Goal: Task Accomplishment & Management: Manage account settings

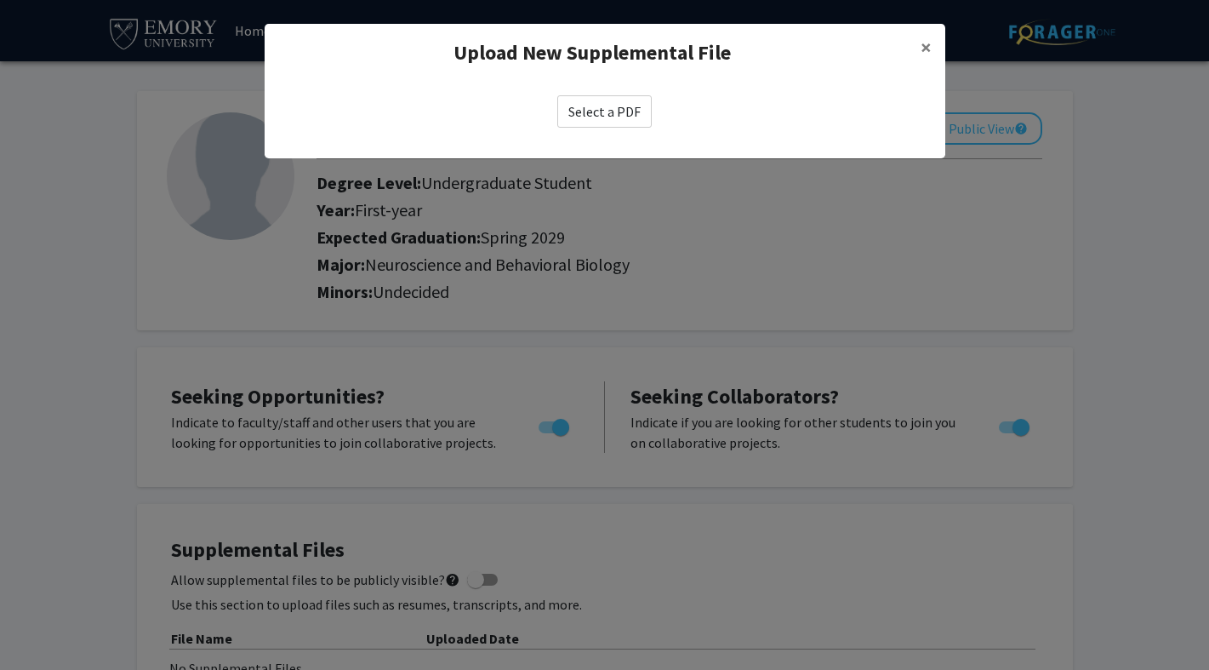
scroll to position [295, 0]
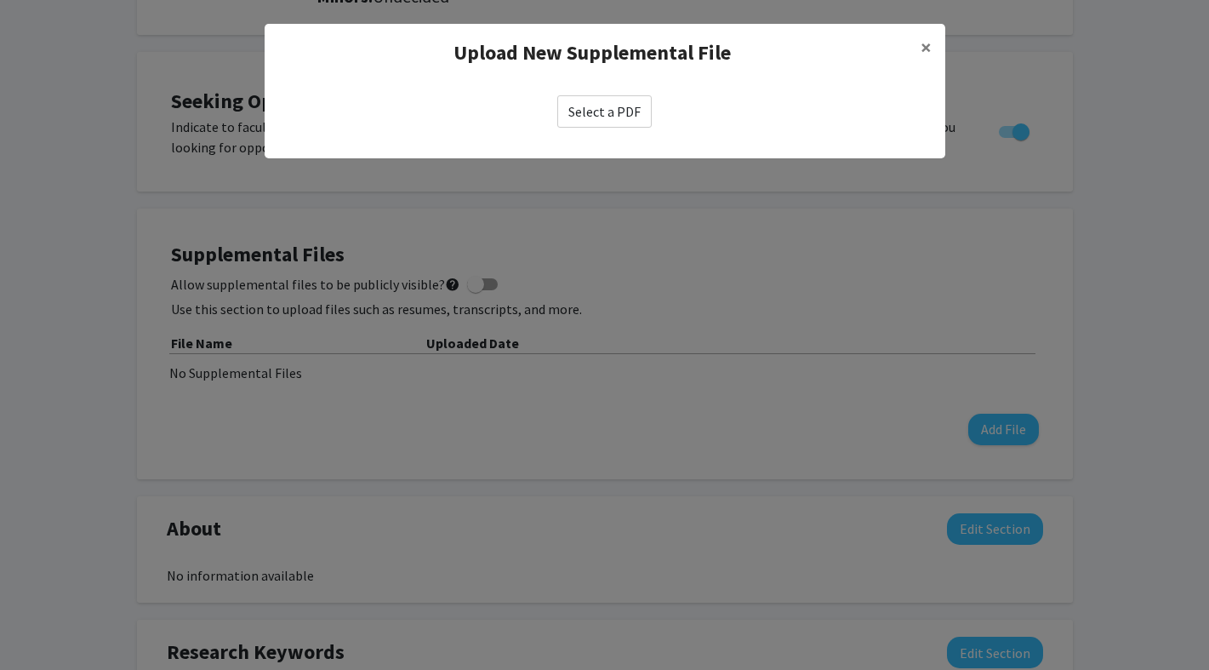
click at [573, 114] on label "Select a PDF" at bounding box center [604, 111] width 94 height 32
click at [0, 0] on input "Select a PDF" at bounding box center [0, 0] width 0 height 0
click at [1101, 229] on modal-container "Upload New Supplemental File × Select a PDF" at bounding box center [604, 335] width 1209 height 670
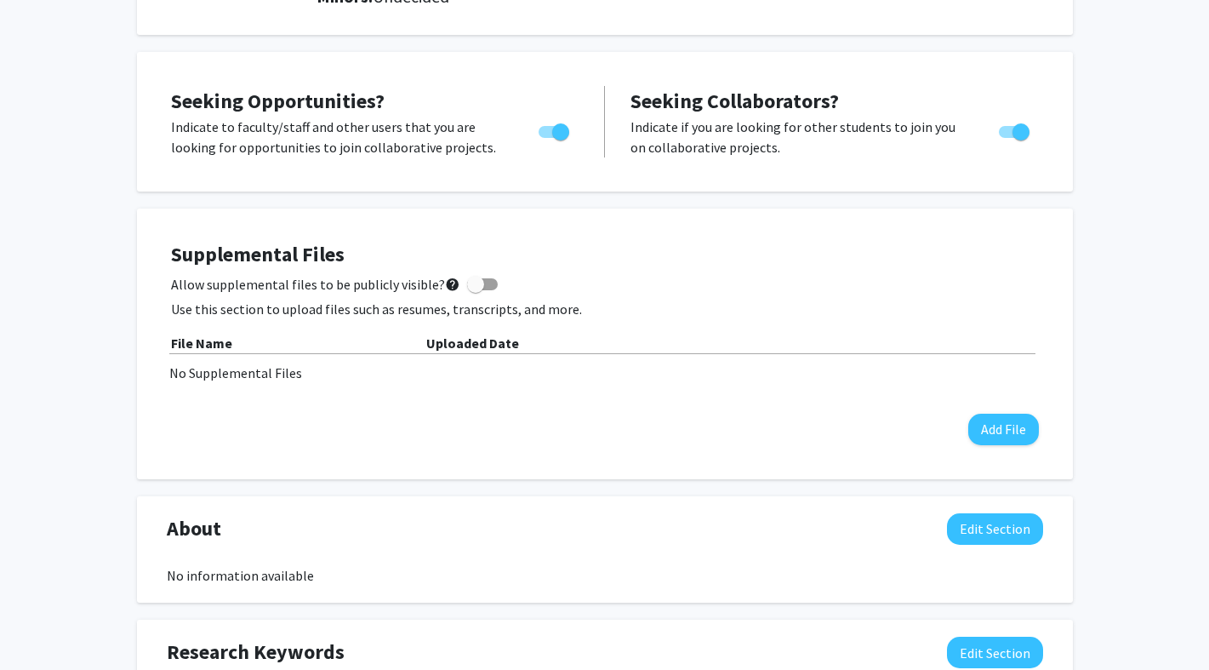
click at [476, 281] on span at bounding box center [482, 284] width 31 height 12
click at [476, 290] on input "Allow supplemental files to be publicly visible? help" at bounding box center [475, 290] width 1 height 1
checkbox input "true"
click at [1046, 437] on div "Supplemental Files Allow supplemental files to be publicly visible? help Use th…" at bounding box center [605, 344] width 902 height 237
click at [1002, 434] on button "Add File" at bounding box center [1003, 429] width 71 height 31
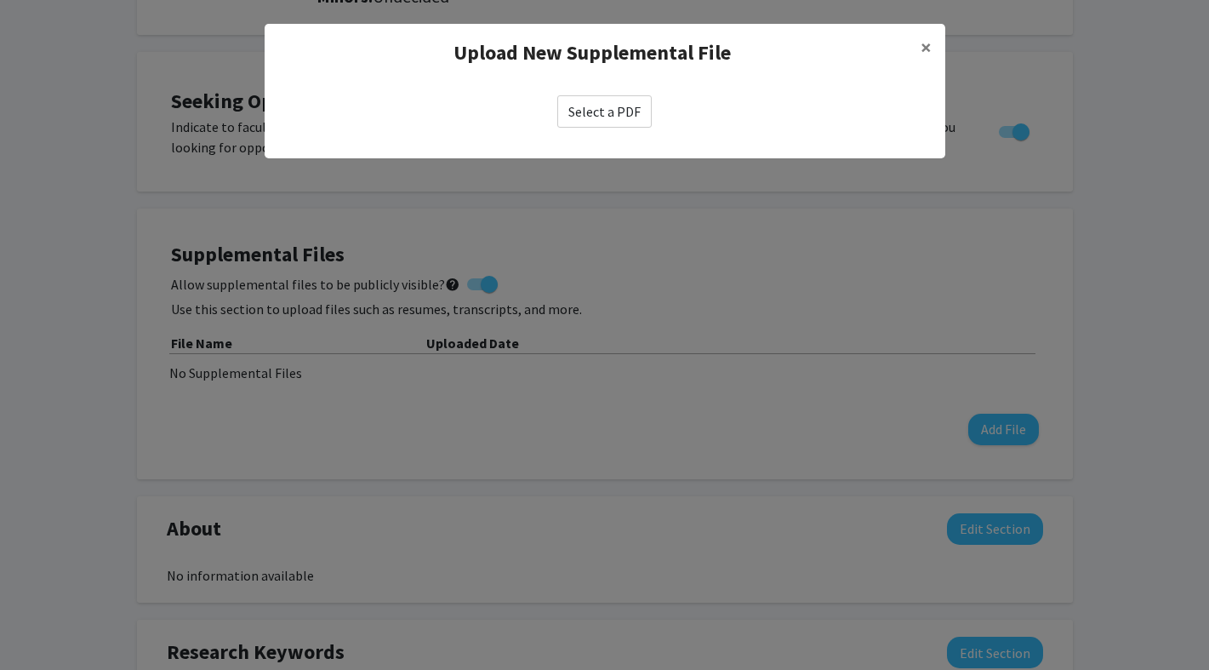
click at [598, 125] on label "Select a PDF" at bounding box center [604, 111] width 94 height 32
click at [0, 0] on input "Select a PDF" at bounding box center [0, 0] width 0 height 0
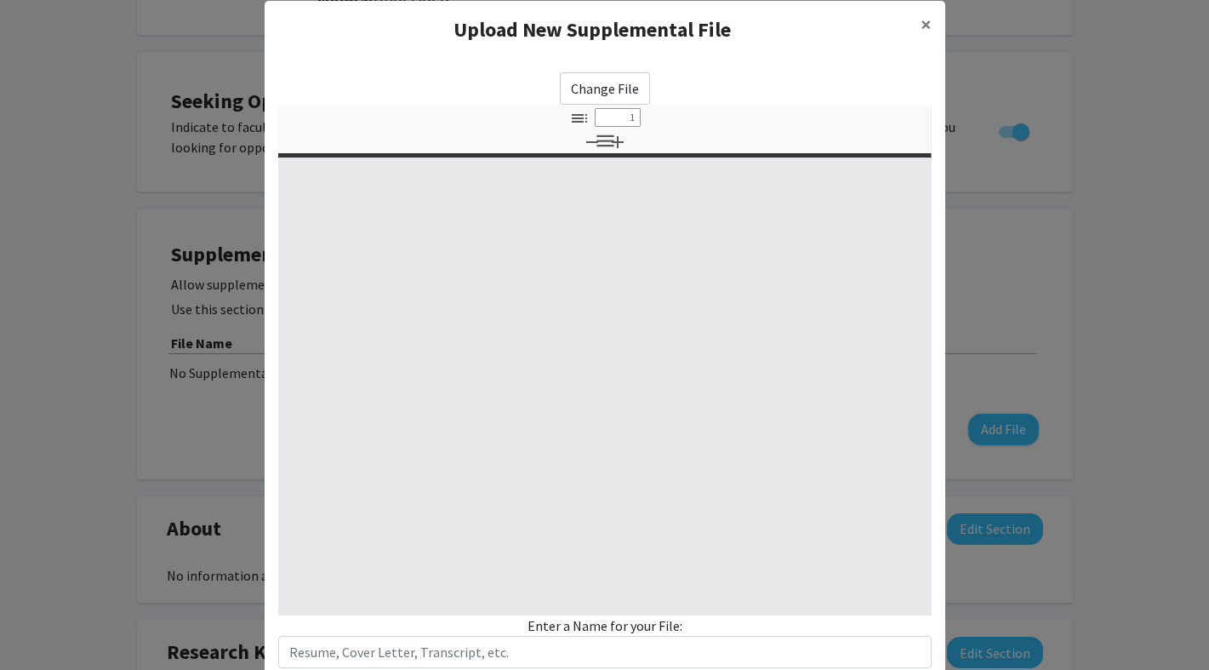
select select "custom"
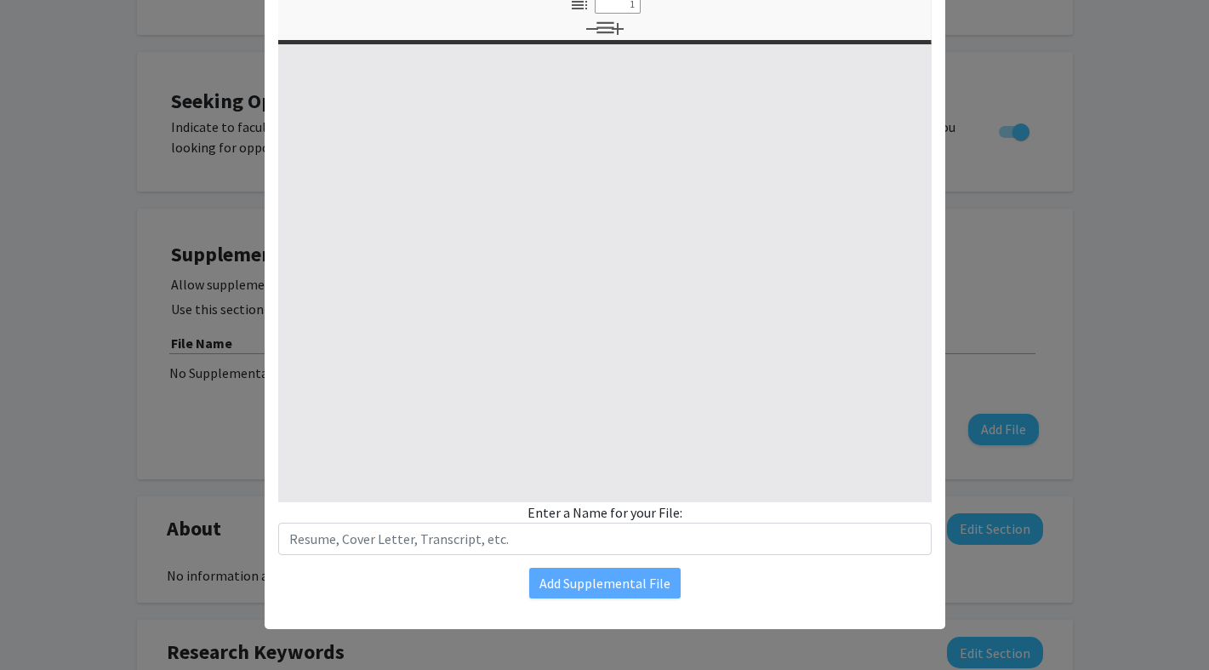
type input "0"
select select "custom"
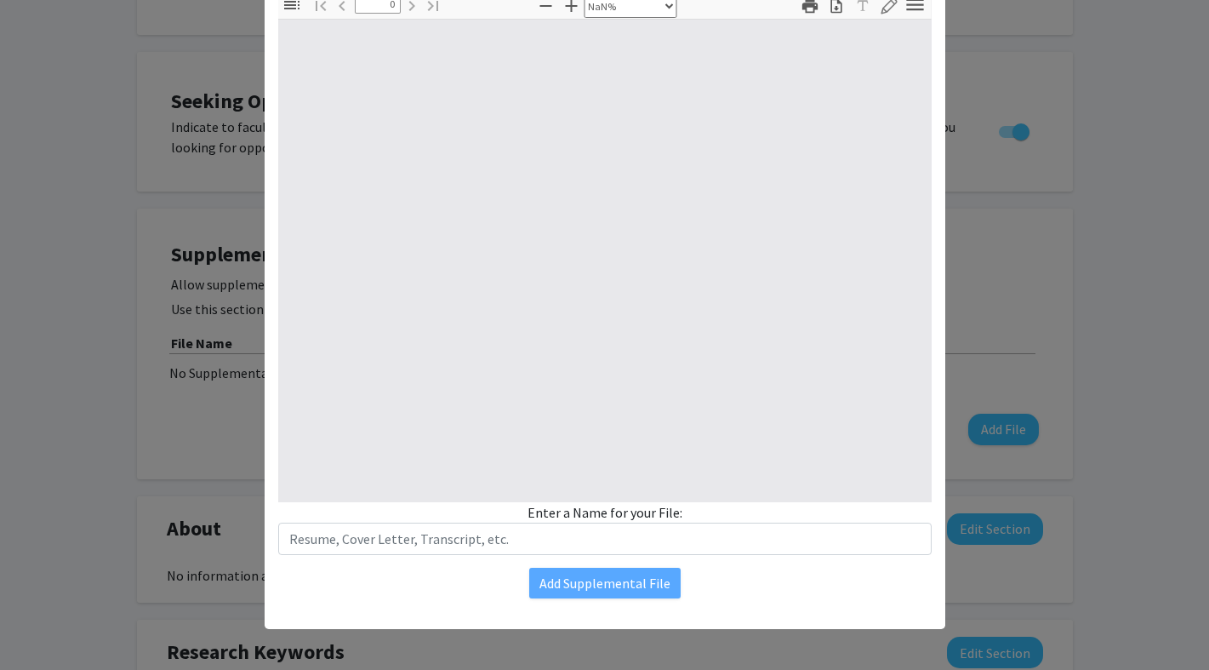
type input "1"
select select "auto"
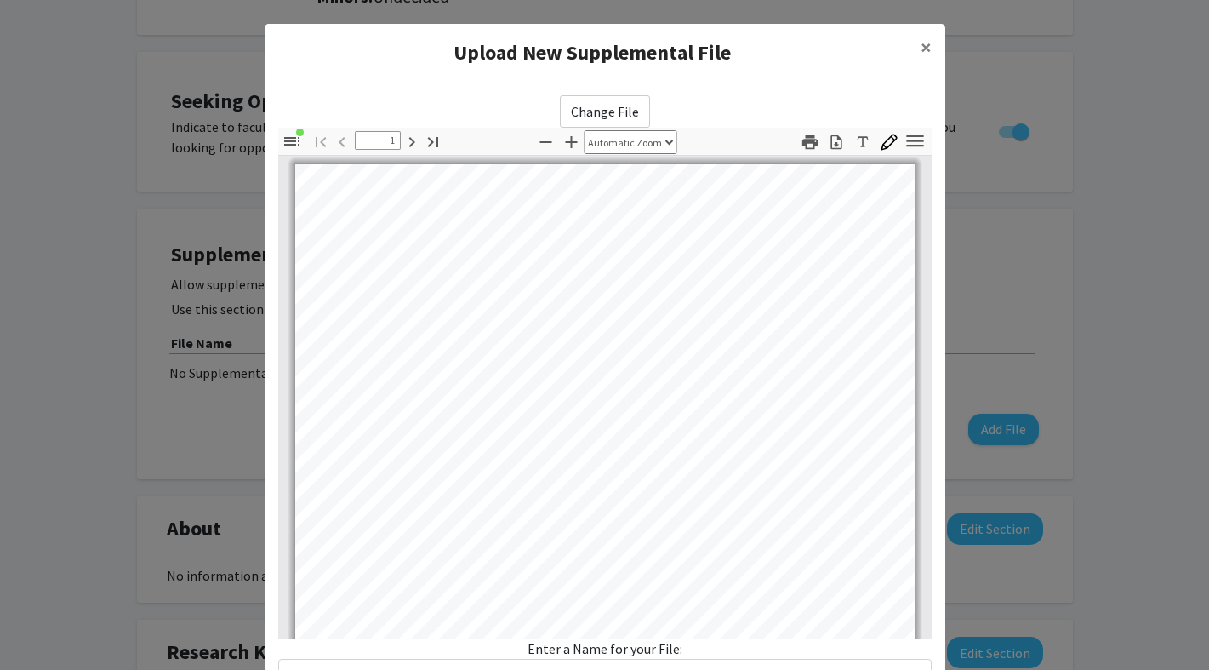
scroll to position [0, 0]
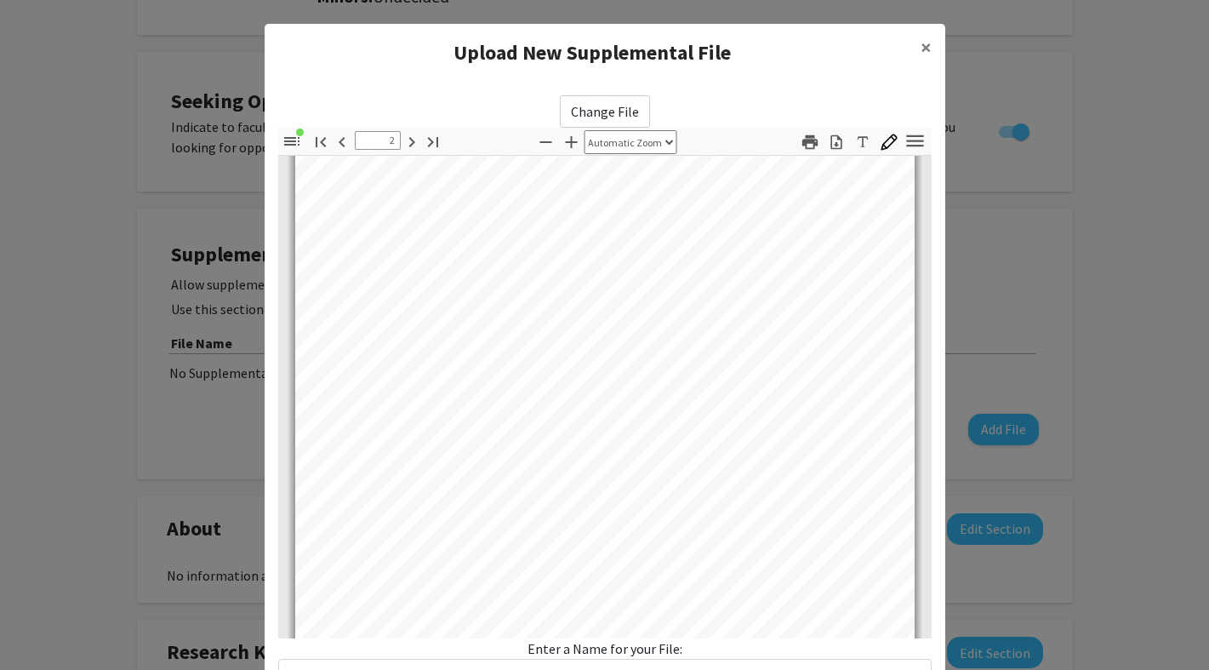
type input "3"
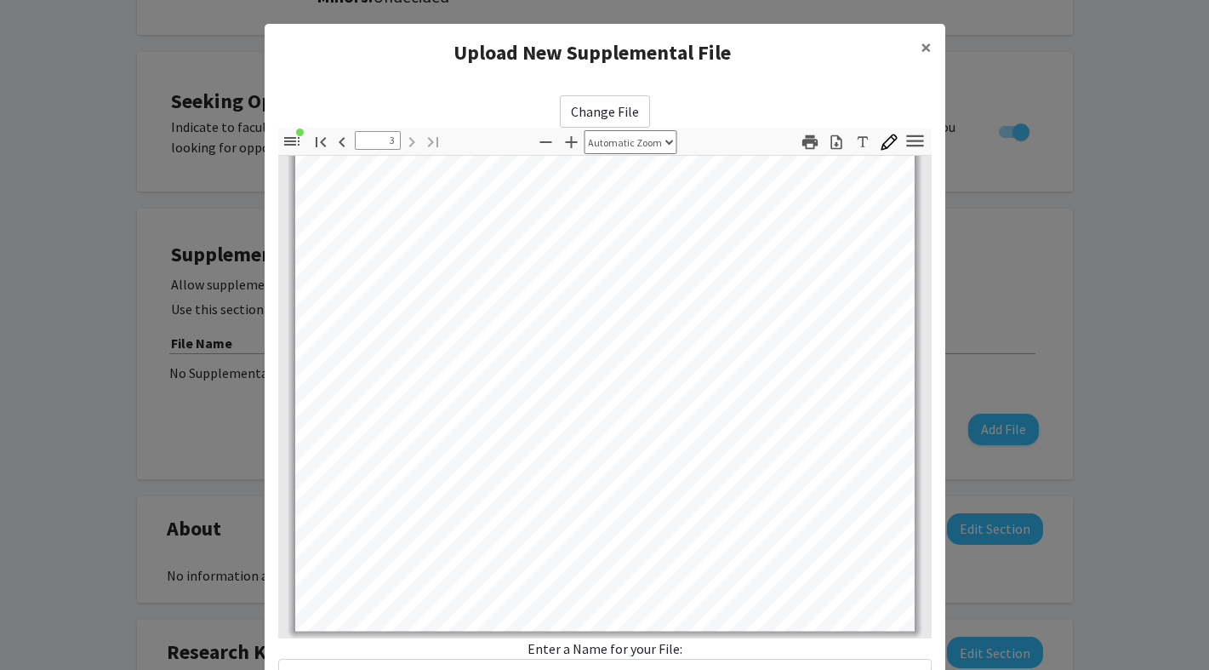
scroll to position [1957, 0]
click at [656, 649] on div "Enter a Name for your File:" at bounding box center [605, 664] width 654 height 53
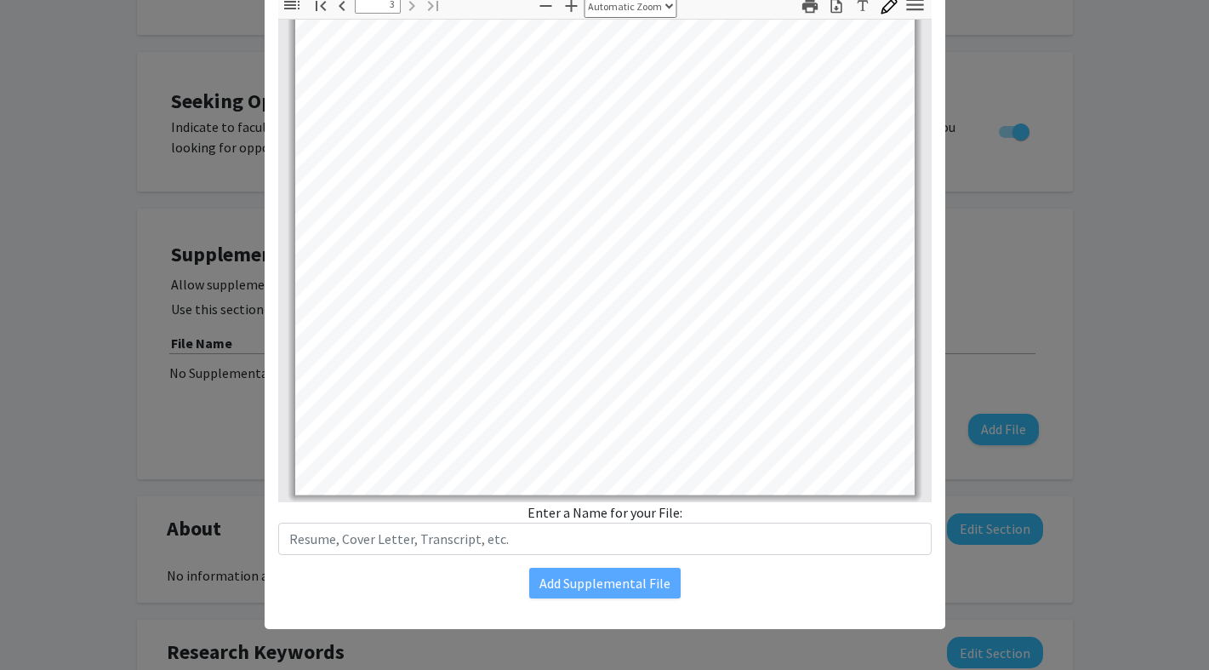
scroll to position [136, 0]
click at [655, 567] on div "Change File Thumbnails Document Outline Attachments Layers Current Outline Item…" at bounding box center [605, 279] width 681 height 666
click at [642, 521] on div "Enter a Name for your File:" at bounding box center [605, 528] width 654 height 53
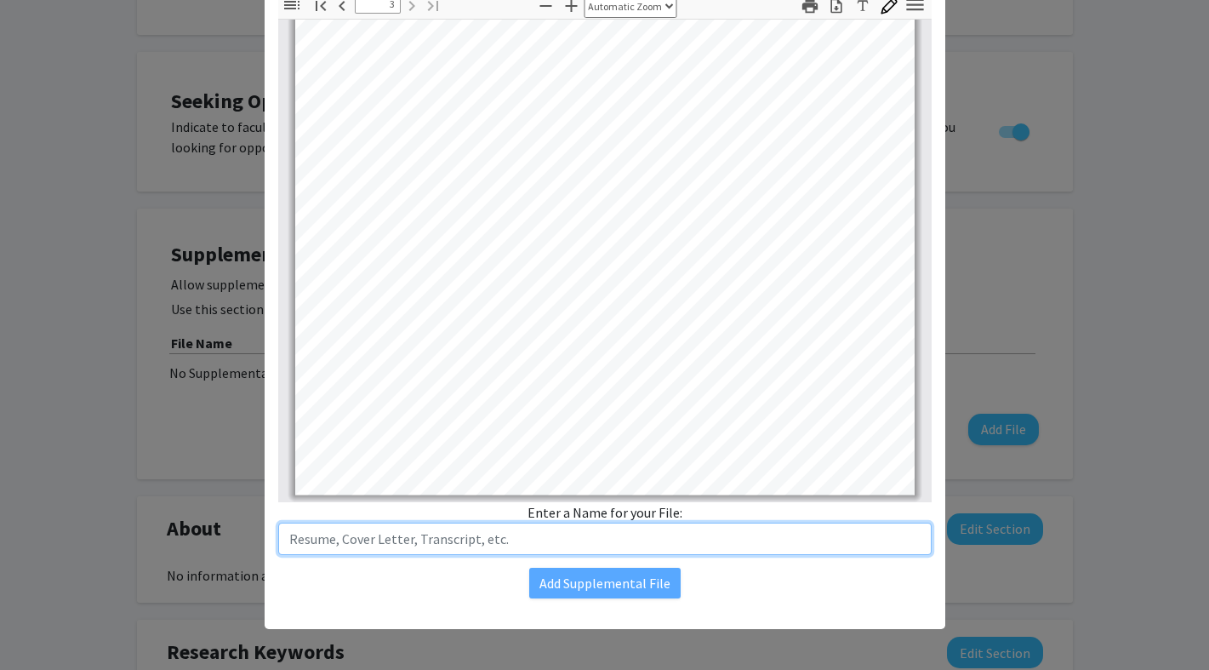
click at [639, 531] on input "text" at bounding box center [605, 539] width 654 height 32
type input "[PERSON_NAME] Resume"
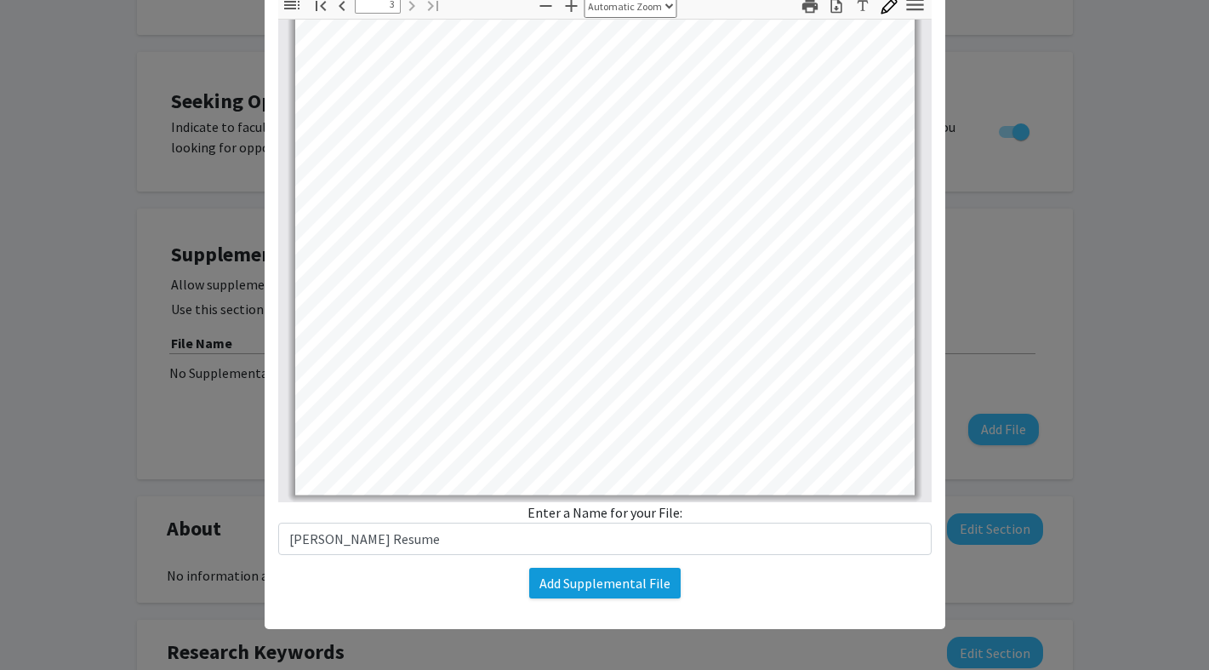
click at [641, 589] on button "Add Supplemental File" at bounding box center [604, 583] width 151 height 31
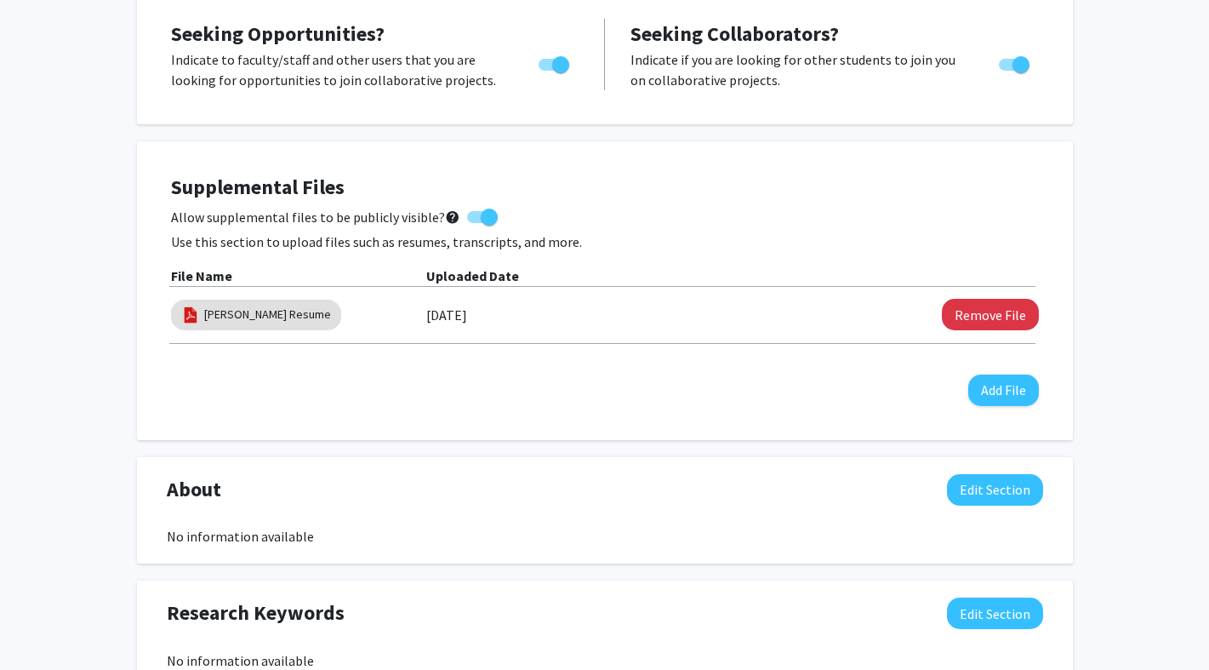
scroll to position [363, 0]
click at [237, 313] on link "[PERSON_NAME] Resume" at bounding box center [267, 315] width 127 height 18
select select "custom"
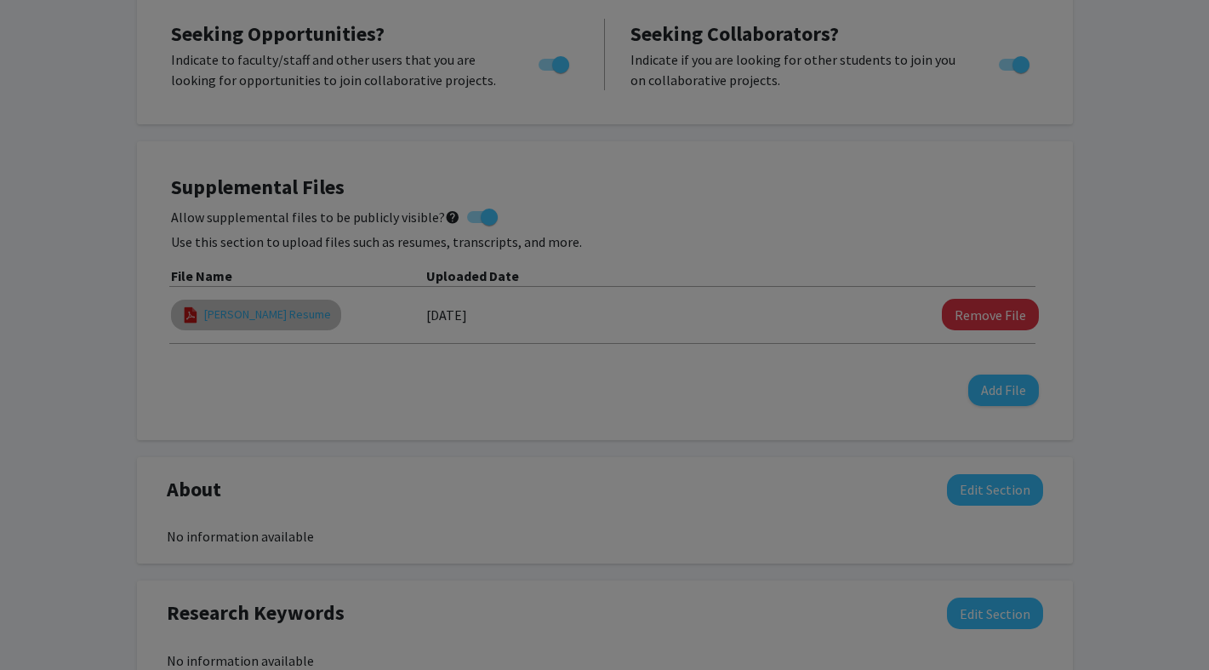
type input "0"
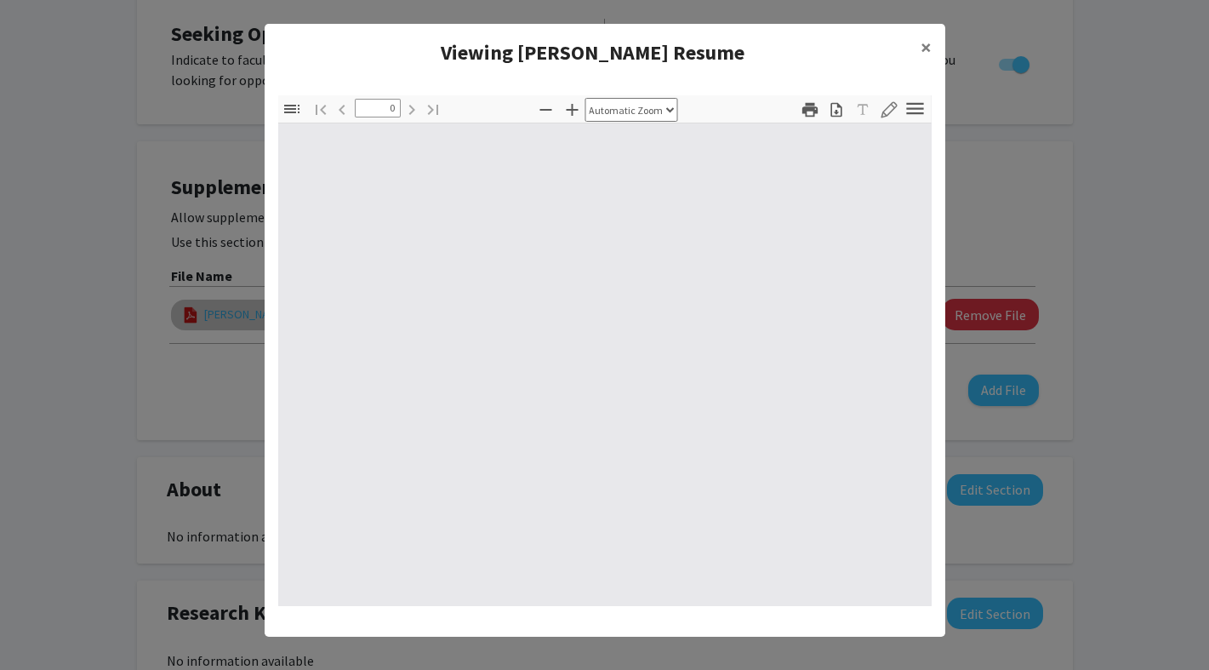
select select "custom"
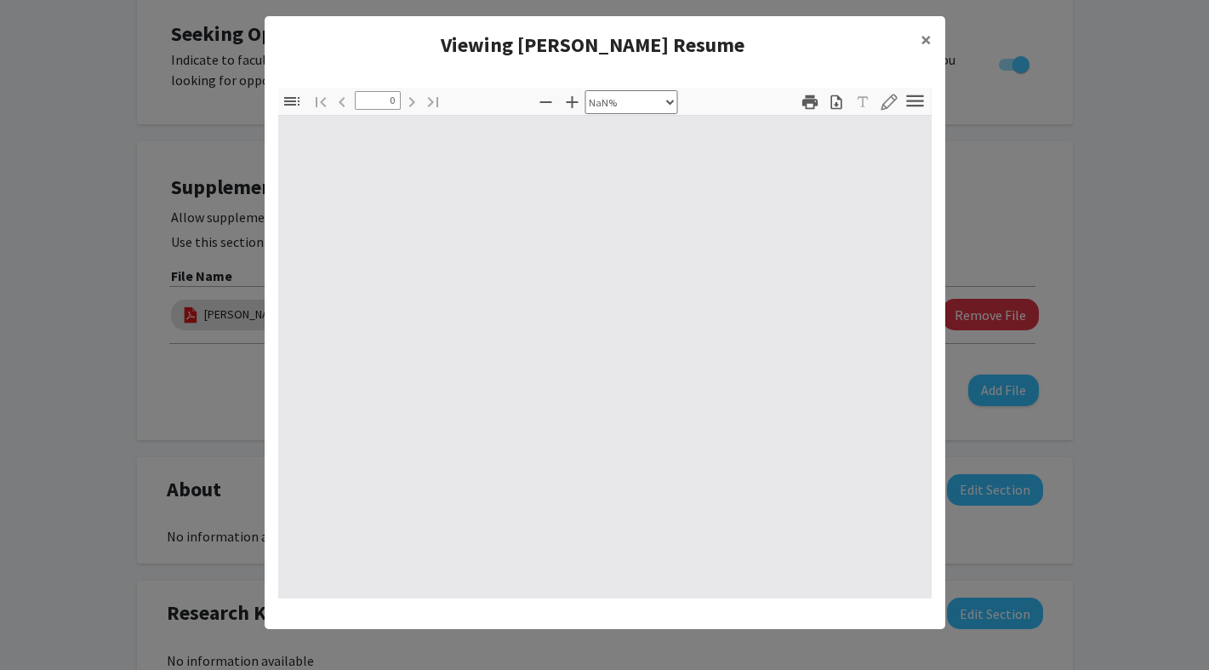
type input "1"
select select "auto"
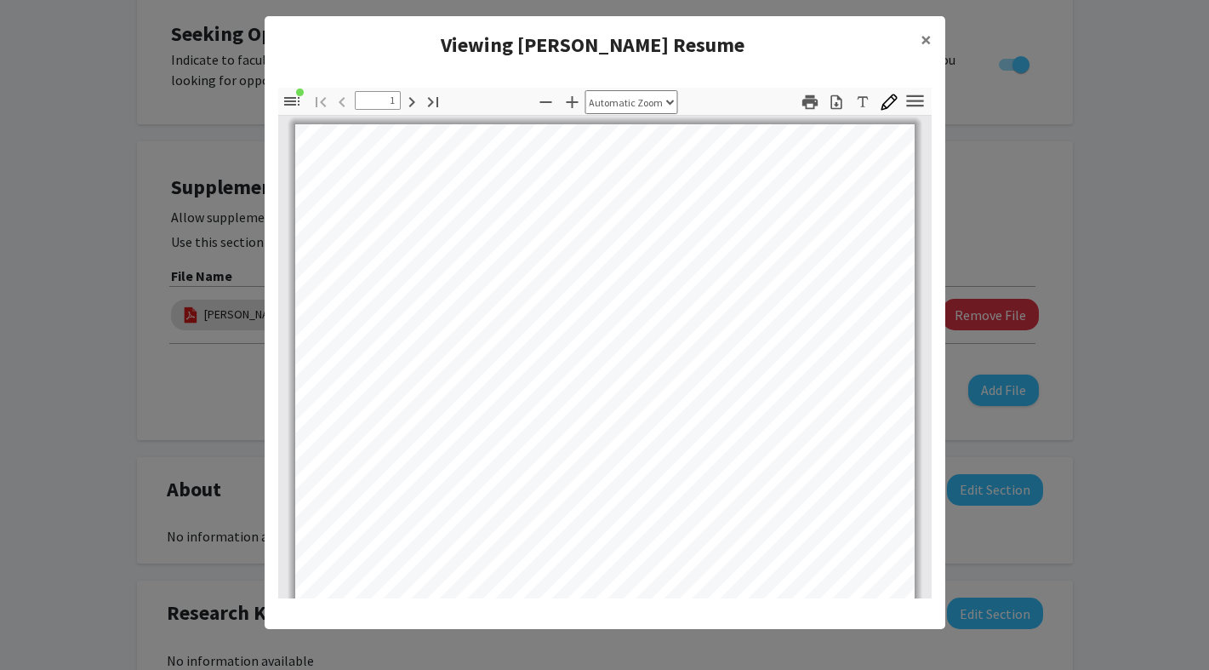
scroll to position [8, 0]
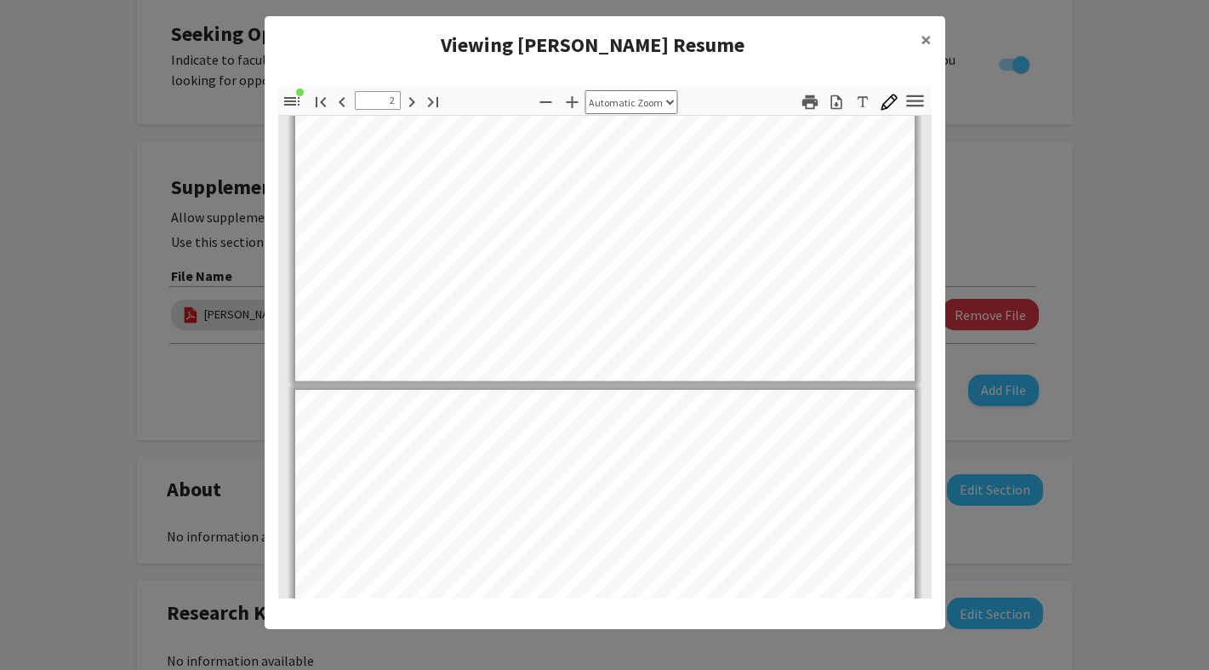
type input "1"
click at [564, 42] on h4 "Viewing [PERSON_NAME] Resume" at bounding box center [592, 45] width 629 height 31
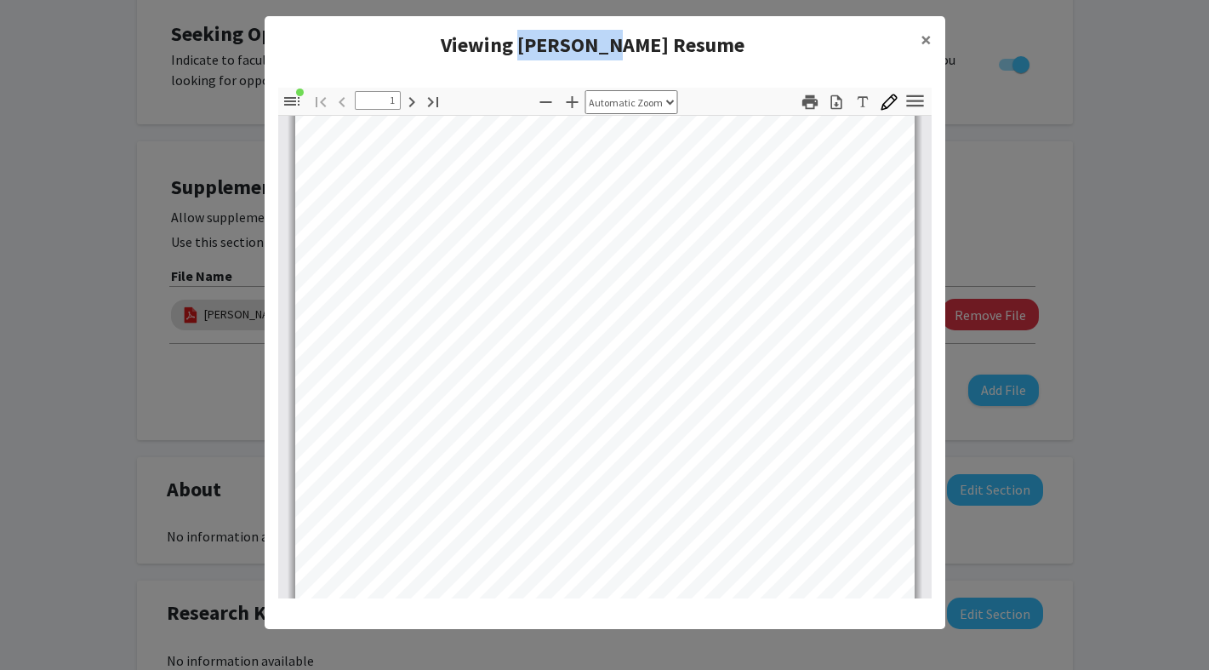
click at [564, 42] on h4 "Viewing [PERSON_NAME] Resume" at bounding box center [592, 45] width 629 height 31
click at [579, 50] on h4 "Viewing [PERSON_NAME] Resume" at bounding box center [592, 45] width 629 height 31
click at [906, 105] on icon "button" at bounding box center [915, 100] width 23 height 23
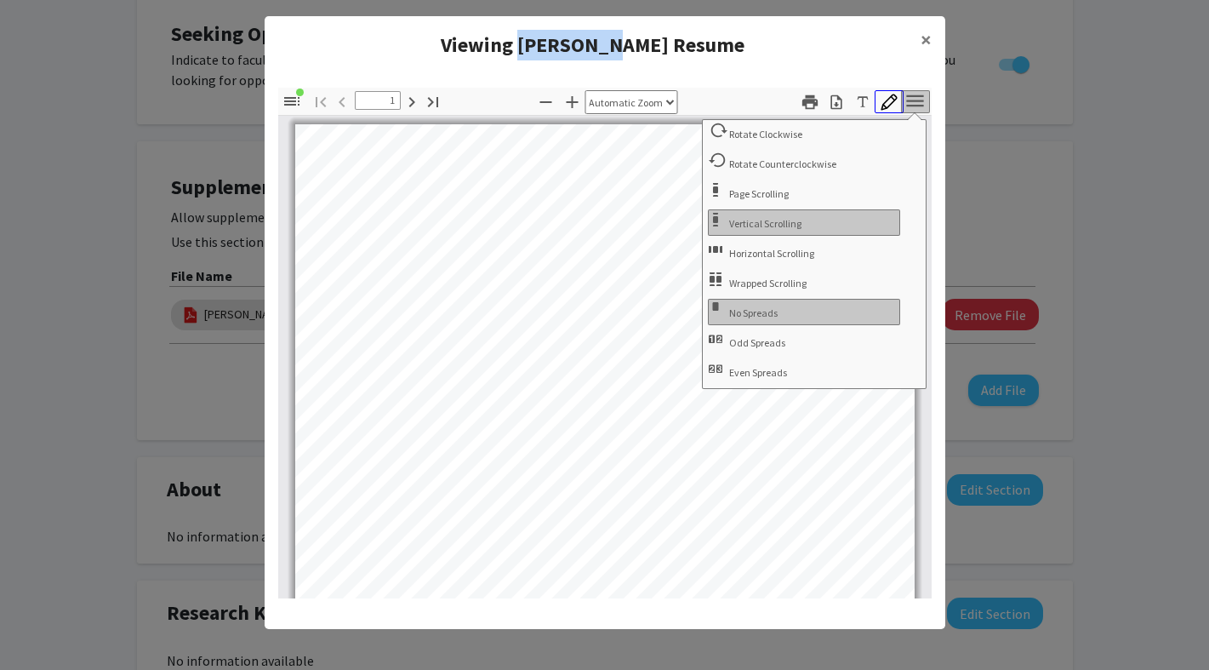
click at [882, 95] on icon "button" at bounding box center [889, 102] width 17 height 17
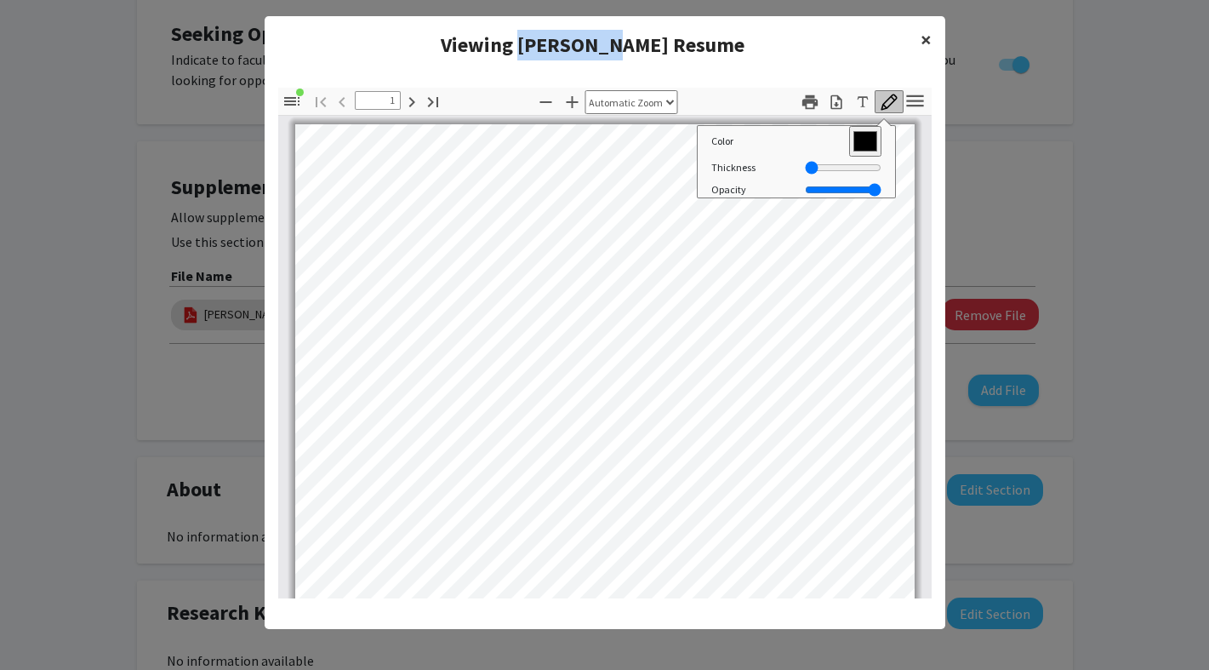
click at [928, 27] on span "×" at bounding box center [926, 39] width 11 height 26
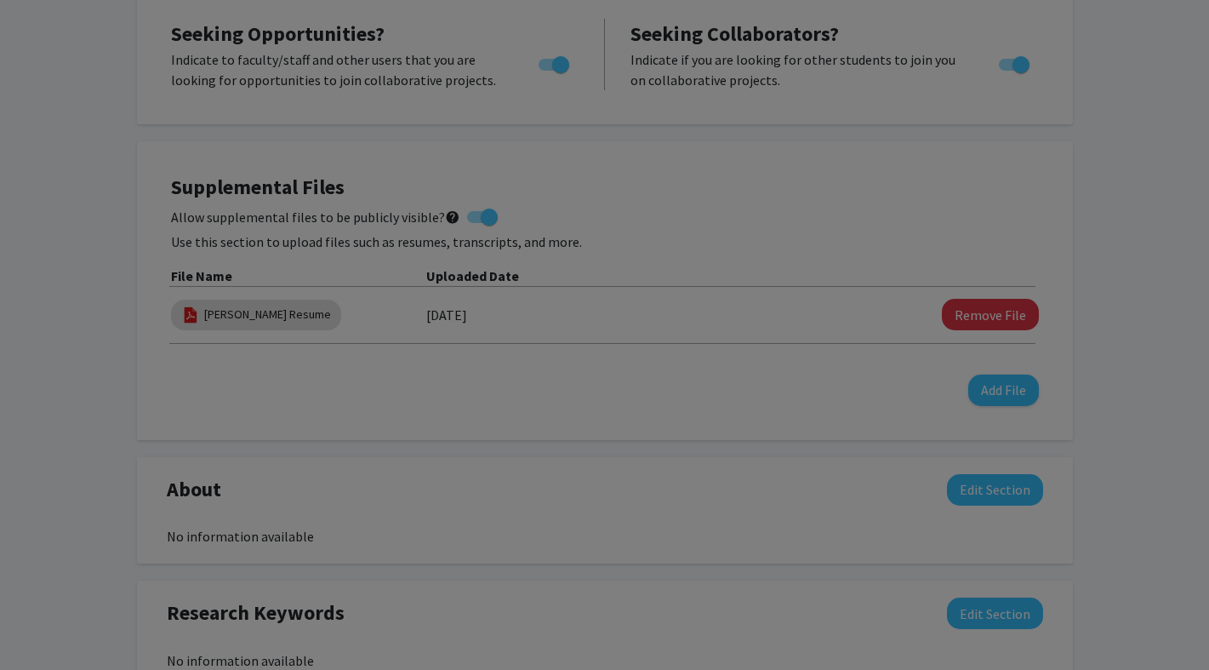
click at [926, 35] on ng-component "Viewing [PERSON_NAME] Resume × Thumbnails Document Outline Attachments Layers C…" at bounding box center [605, 161] width 681 height 596
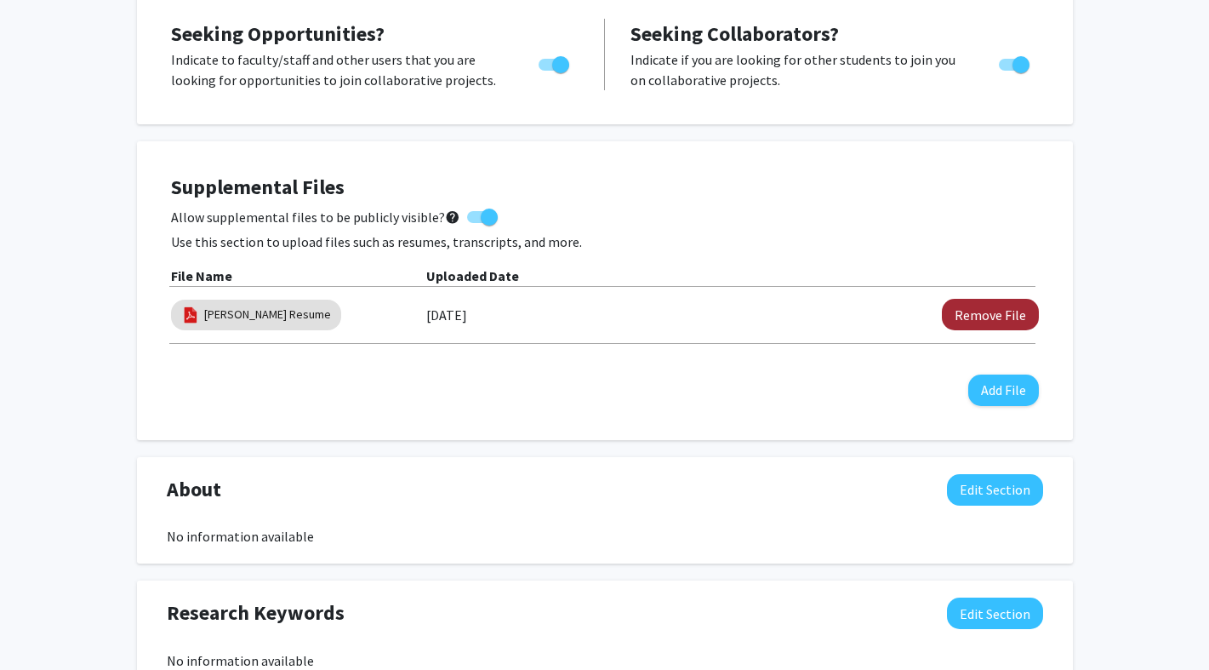
click at [1014, 321] on button "Remove File" at bounding box center [990, 314] width 97 height 31
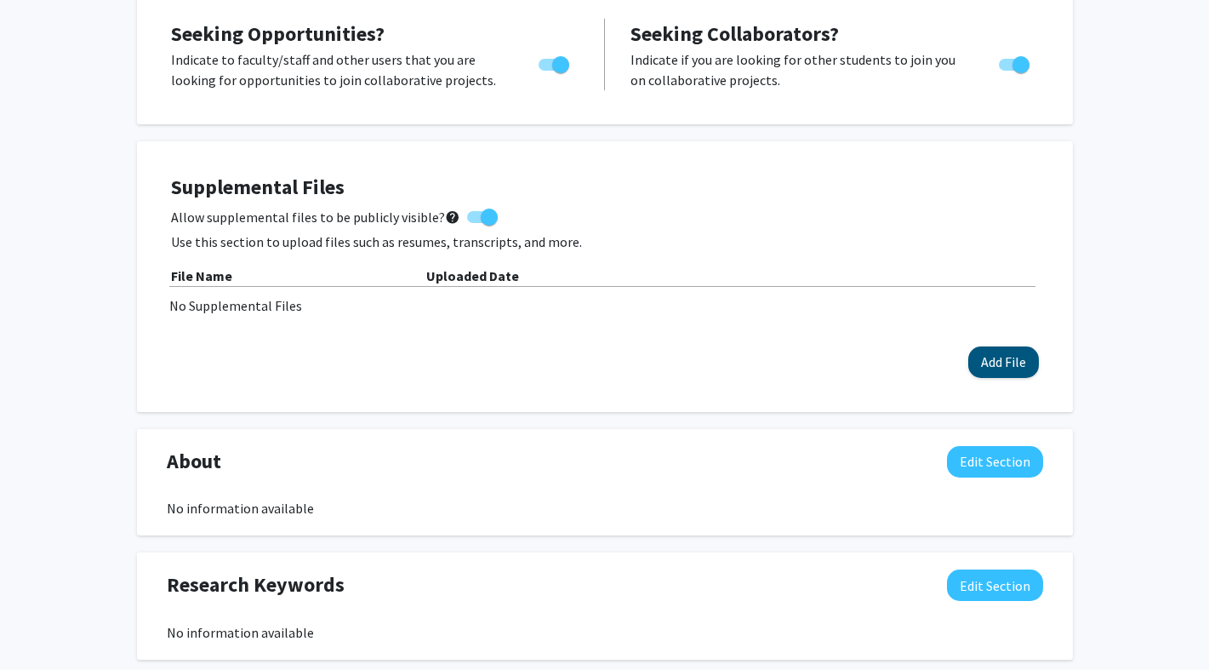
click at [1011, 361] on button "Add File" at bounding box center [1003, 361] width 71 height 31
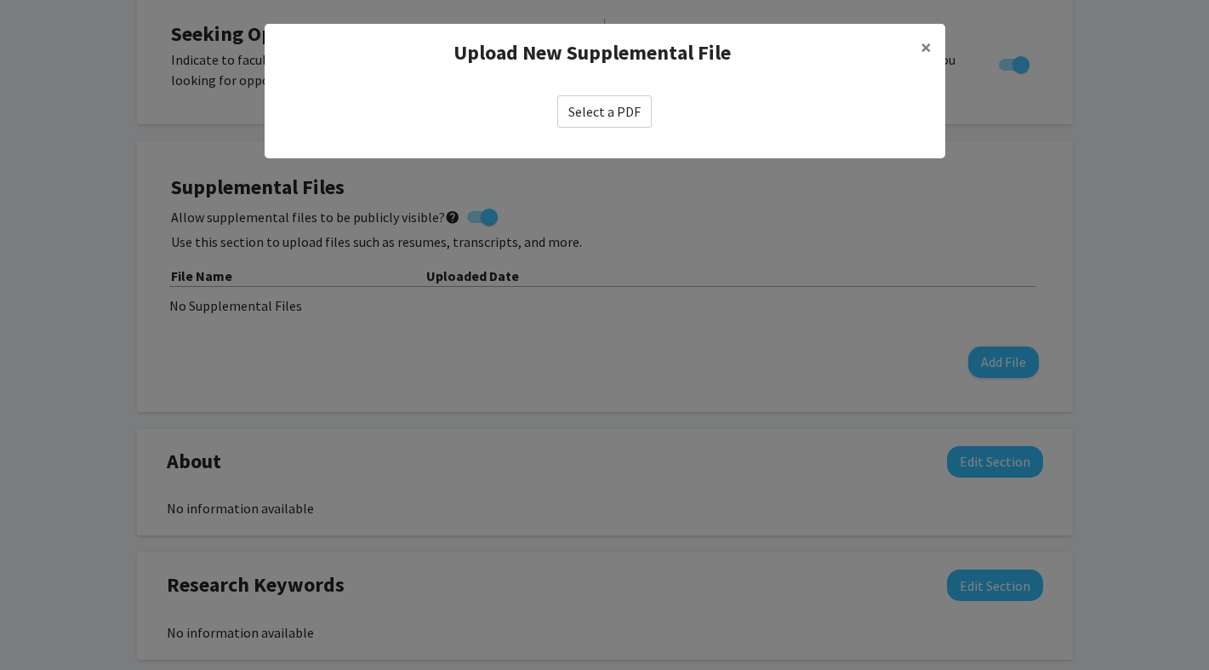
click at [615, 122] on label "Select a PDF" at bounding box center [604, 111] width 94 height 32
click at [0, 0] on input "Select a PDF" at bounding box center [0, 0] width 0 height 0
select select "custom"
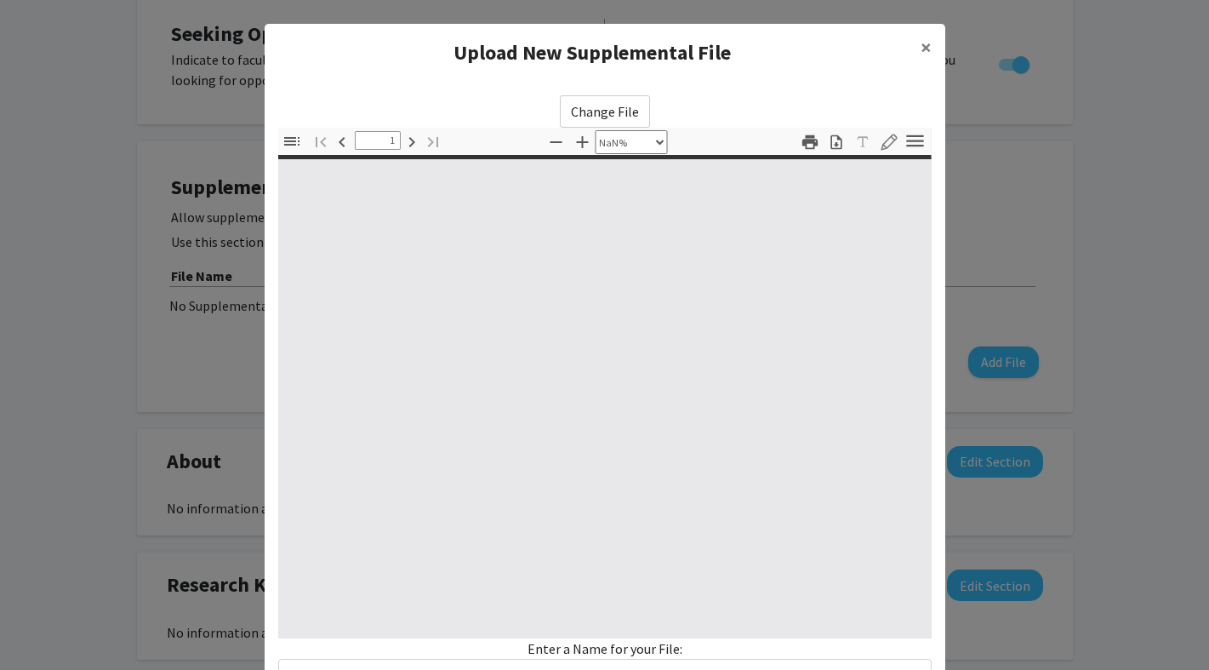
type input "0"
select select "custom"
type input "1"
select select "auto"
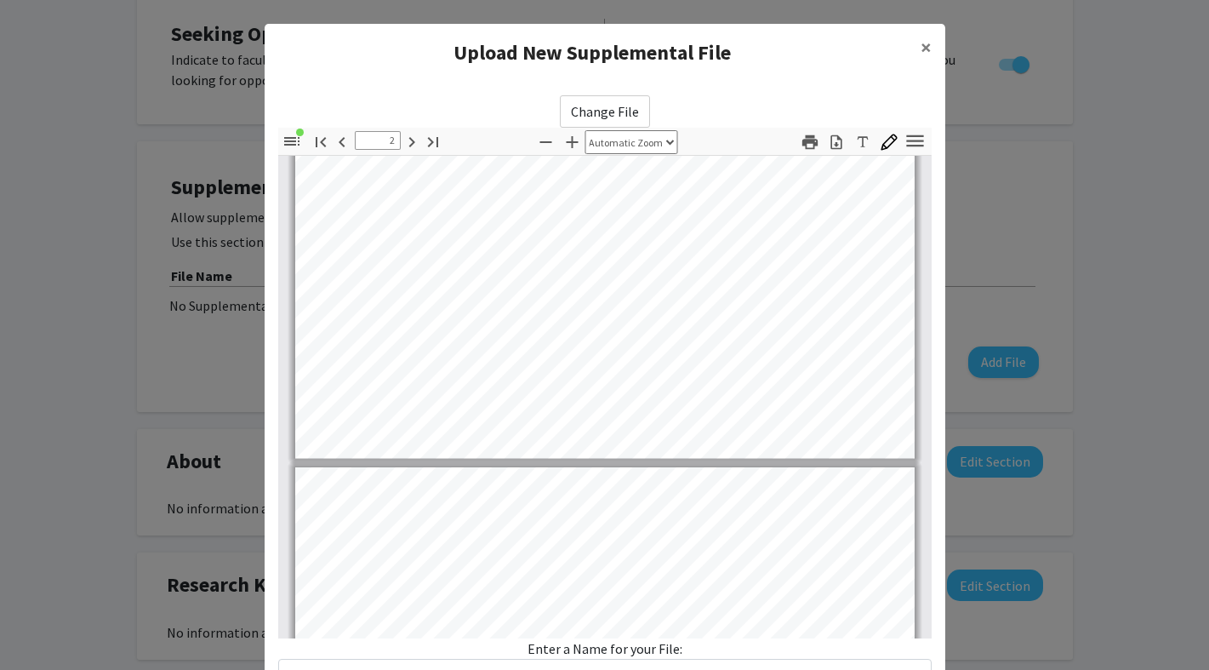
type input "3"
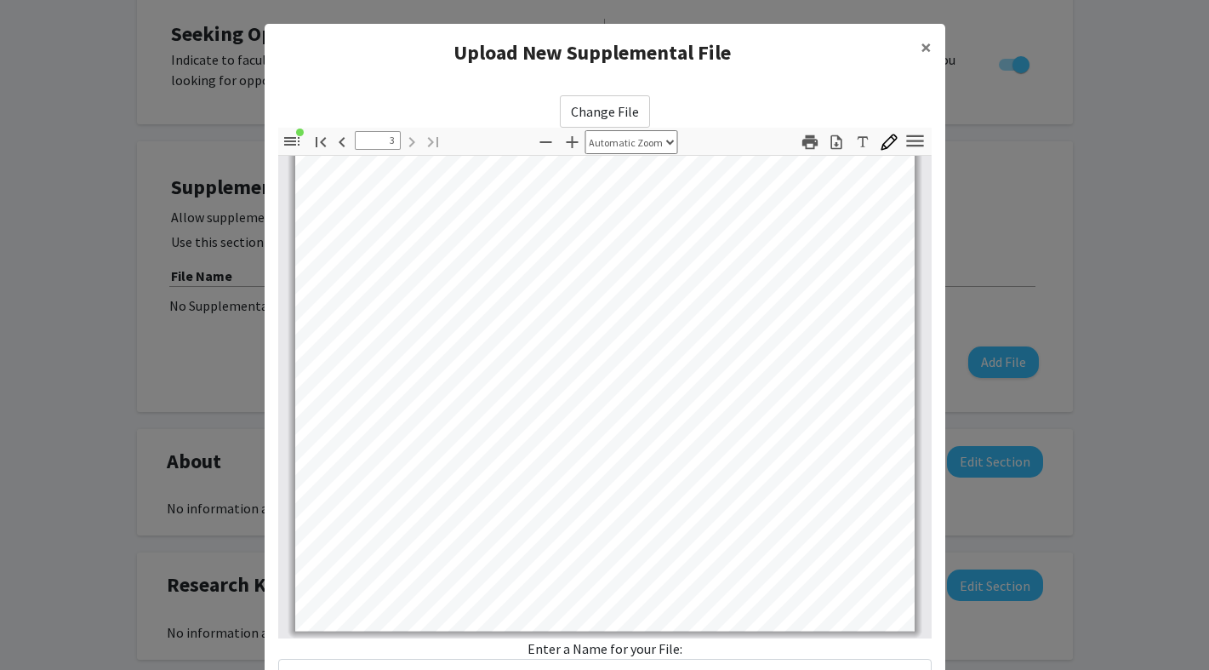
scroll to position [1957, 0]
click at [625, 648] on div "Enter a Name for your File:" at bounding box center [605, 664] width 654 height 53
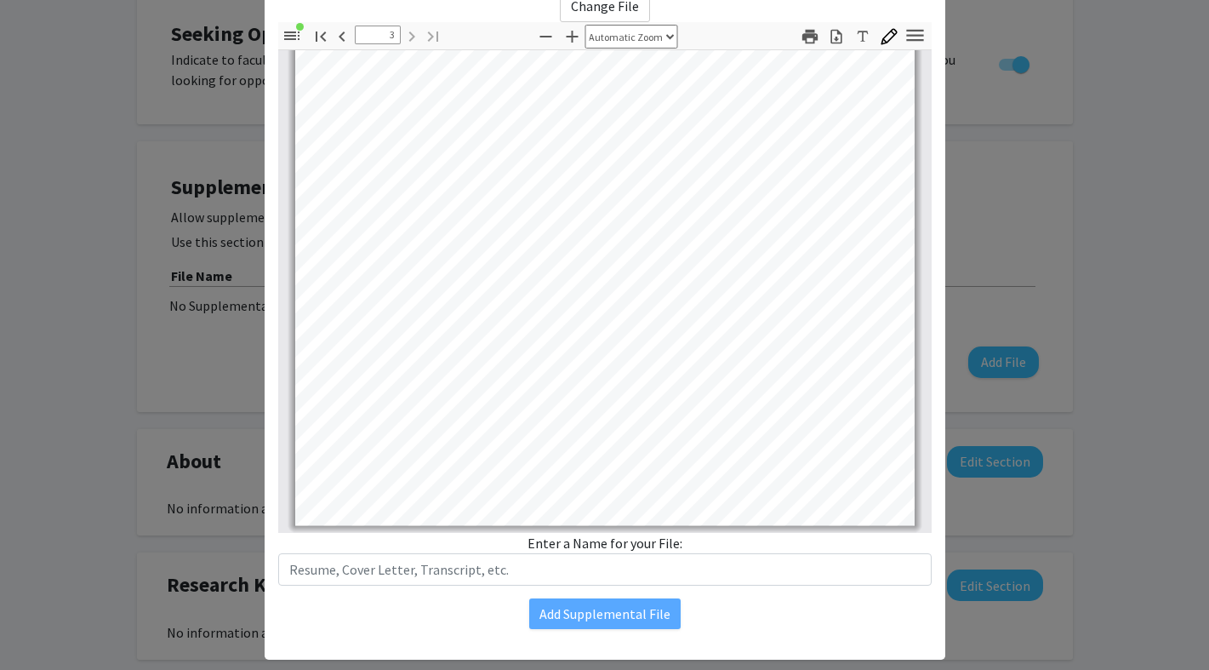
scroll to position [128, 0]
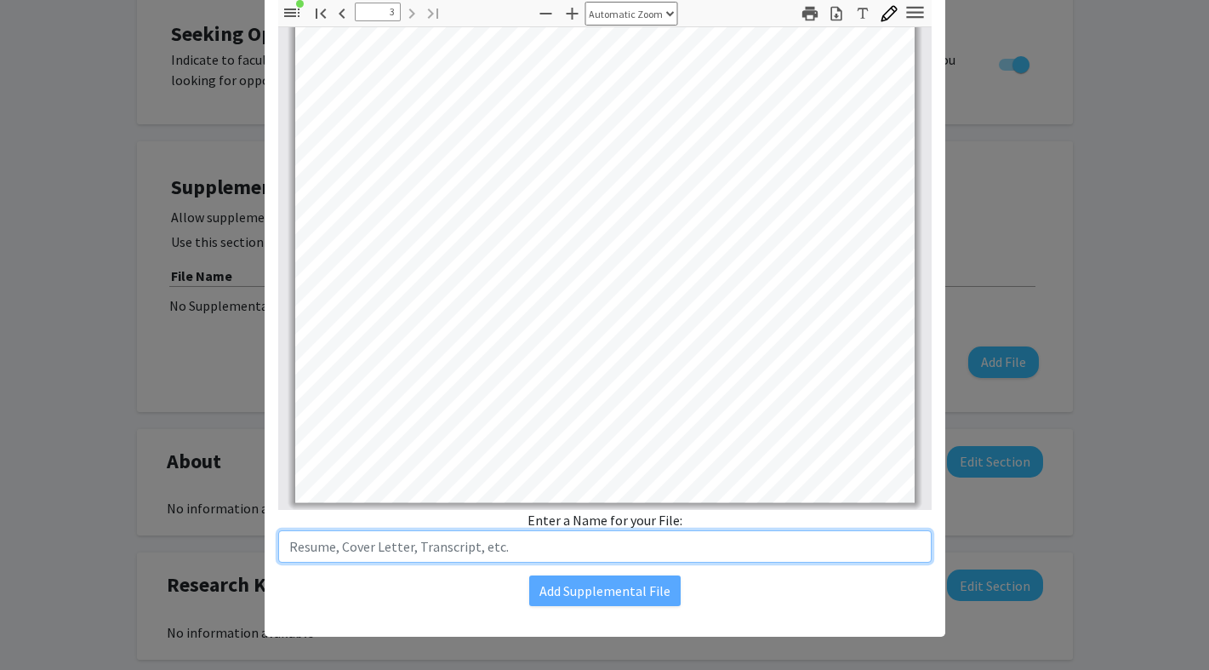
click at [511, 543] on input "text" at bounding box center [605, 546] width 654 height 32
type input "[PERSON_NAME] Resume"
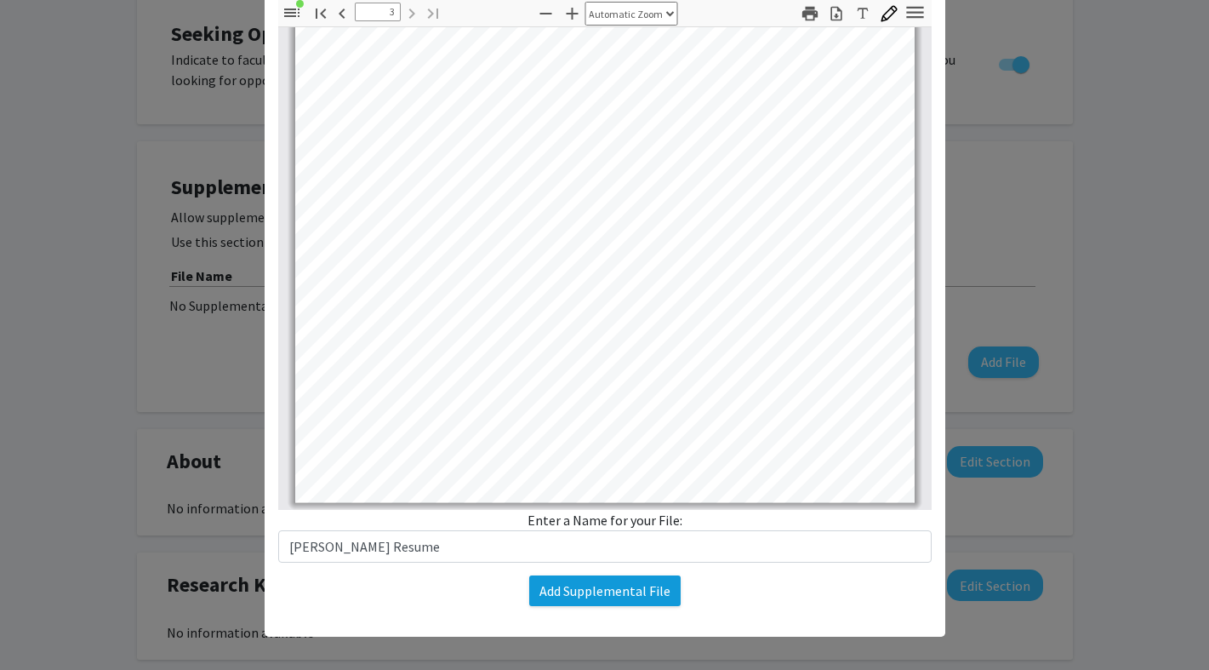
click at [566, 596] on button "Add Supplemental File" at bounding box center [604, 590] width 151 height 31
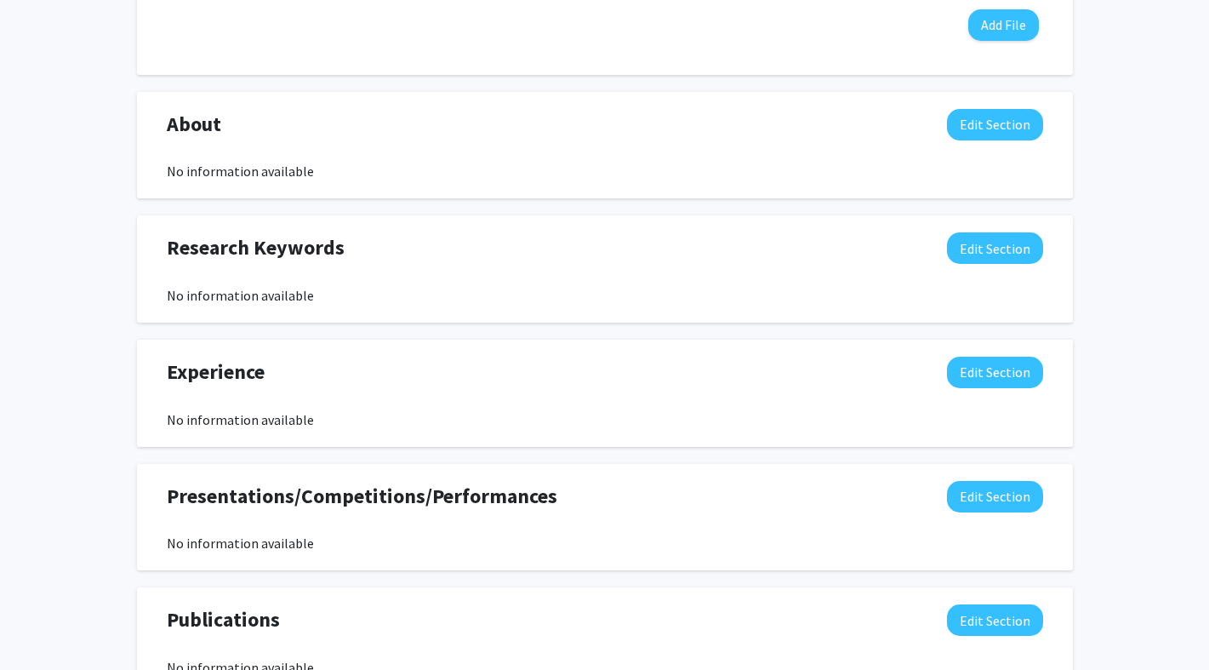
scroll to position [729, 0]
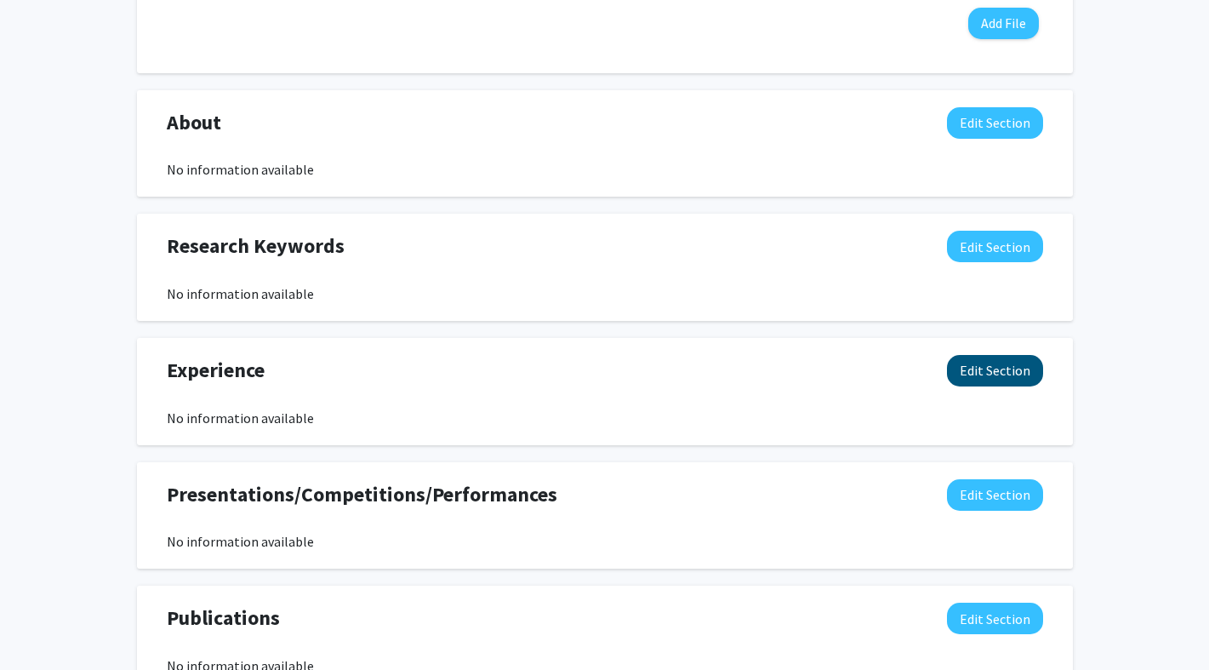
click at [1014, 372] on button "Edit Section" at bounding box center [995, 370] width 96 height 31
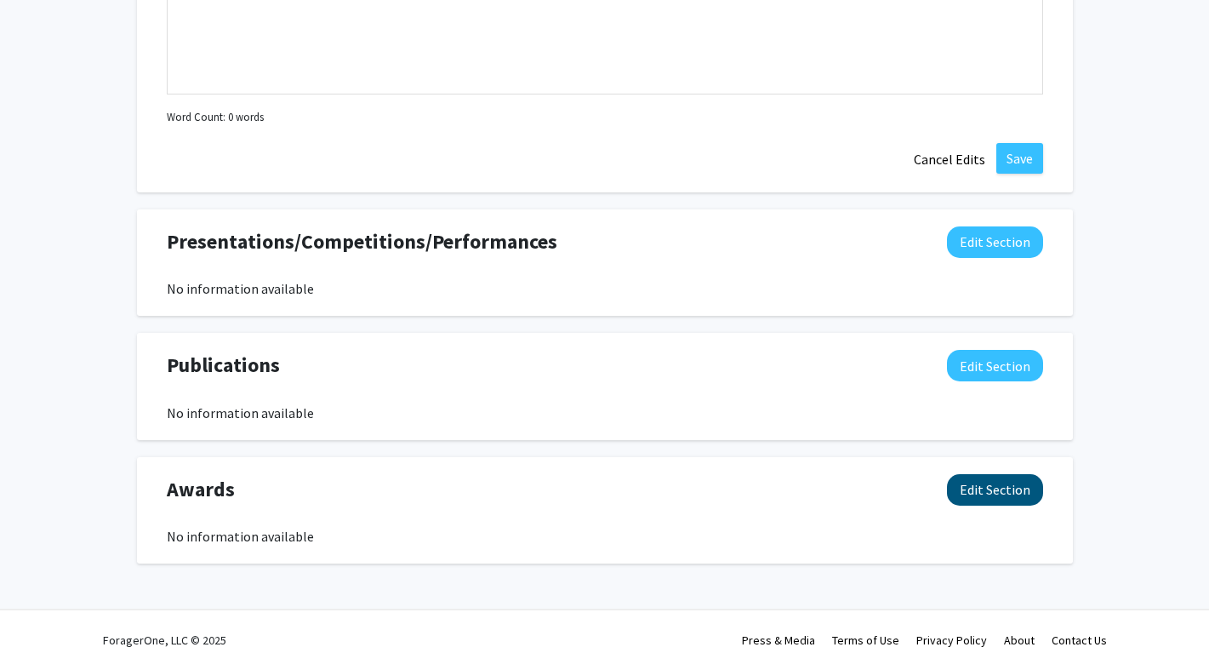
scroll to position [1356, 0]
click at [1017, 491] on button "Edit Section" at bounding box center [995, 489] width 96 height 31
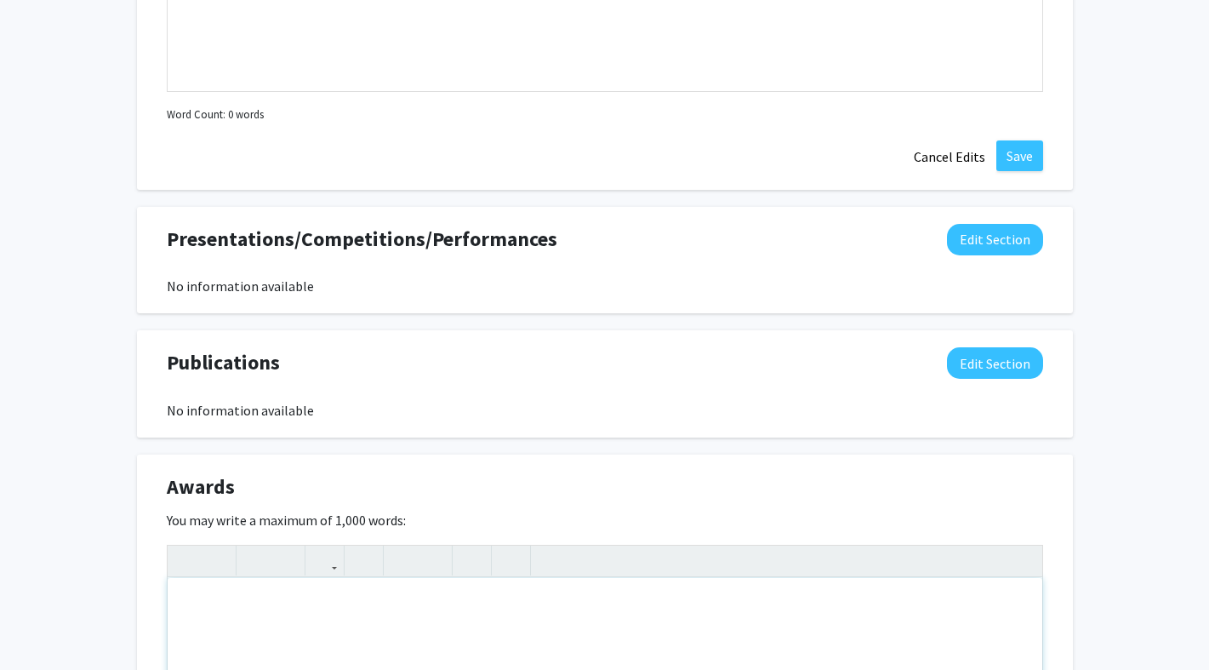
type textarea "Girl Scout Gold Award"
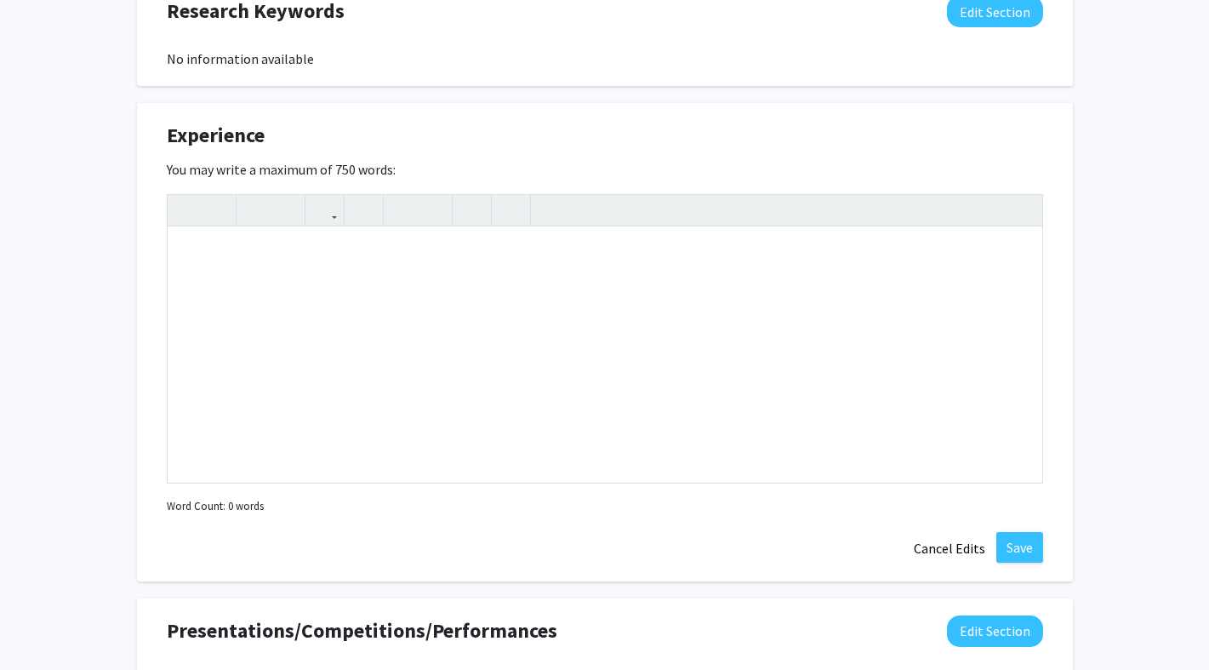
scroll to position [931, 0]
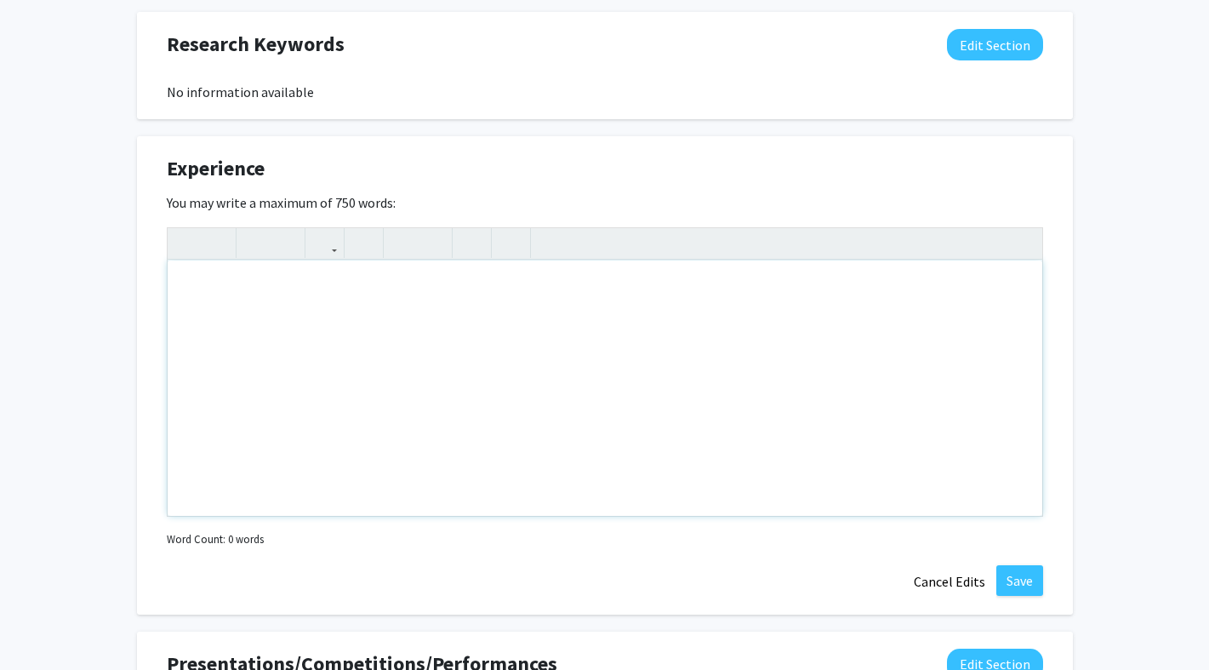
click at [280, 278] on div "Note to users with screen readers: Please deactivate our accessibility plugin f…" at bounding box center [605, 387] width 875 height 255
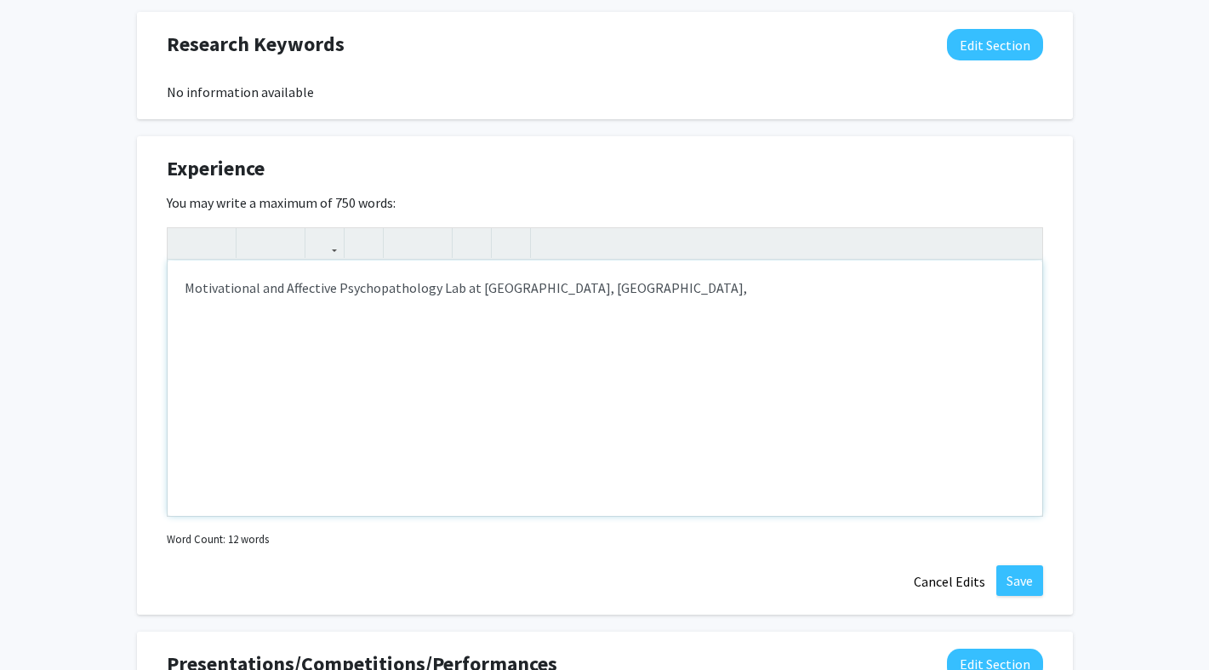
click at [710, 283] on div "Motivational and Affective Psychopathology Lab at [GEOGRAPHIC_DATA], [GEOGRAPHI…" at bounding box center [605, 387] width 875 height 255
click at [826, 277] on div "Motivational and Affective Psychopathology Lab at [GEOGRAPHIC_DATA], [GEOGRAPHI…" at bounding box center [605, 387] width 875 height 255
click at [815, 281] on p "Motivational and Affective Psychopathology Lab at [GEOGRAPHIC_DATA], [GEOGRAPHI…" at bounding box center [605, 287] width 841 height 20
click at [937, 330] on p "Astrophysics Intern at American Musuem of Natural History, [US_STATE]" at bounding box center [605, 321] width 841 height 20
click at [208, 324] on p "Astrophysics Intern at American Musuem of Natural History, [US_STATE] (" at bounding box center [605, 321] width 841 height 20
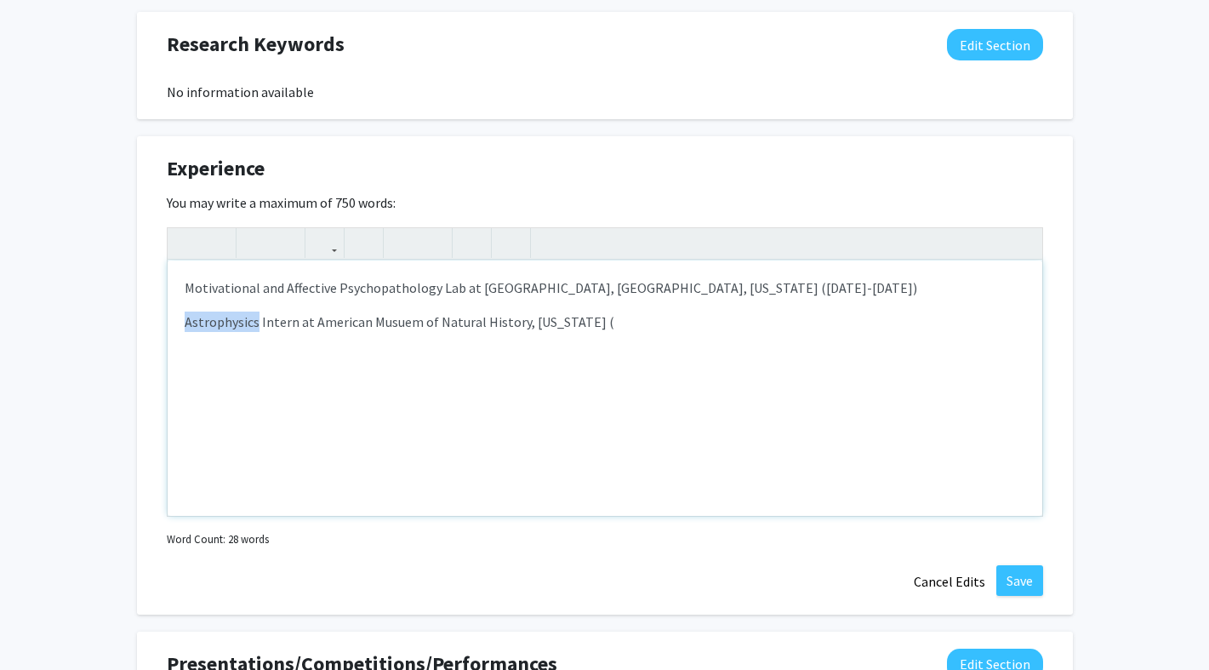
click at [208, 324] on p "Astrophysics Intern at American Musuem of Natural History, [US_STATE] (" at bounding box center [605, 321] width 841 height 20
drag, startPoint x: 395, startPoint y: 321, endPoint x: 143, endPoint y: 329, distance: 252.0
click at [143, 329] on div "Experience Edit Section You may write a maximum of 750 words: <p>Motivational a…" at bounding box center [605, 375] width 936 height 478
click at [208, 317] on p "Science Research Mentoring Program Intern at American Musuem of Natural History…" at bounding box center [605, 321] width 841 height 20
drag, startPoint x: 395, startPoint y: 323, endPoint x: 186, endPoint y: 323, distance: 209.3
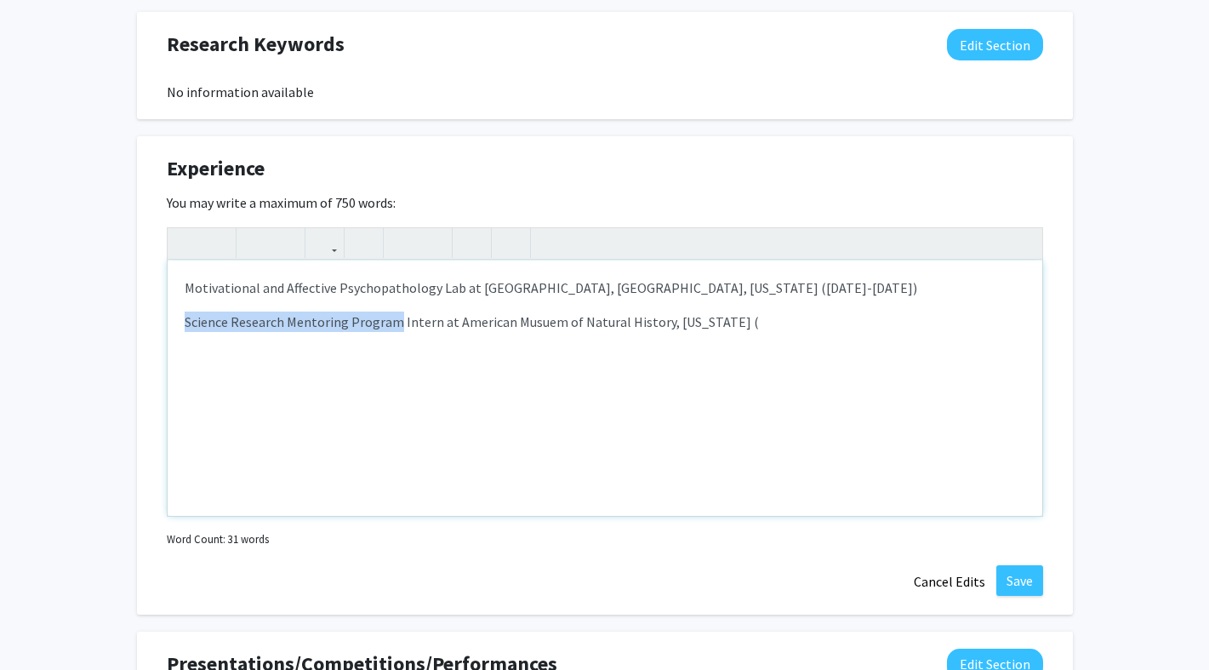
click at [186, 323] on p "Science Research Mentoring Program Intern at American Musuem of Natural History…" at bounding box center [605, 321] width 841 height 20
click at [193, 323] on p "Science Research Mentoring Program Intern at American Musuem of Natural History…" at bounding box center [605, 321] width 841 height 20
drag, startPoint x: 393, startPoint y: 323, endPoint x: 133, endPoint y: 328, distance: 260.5
click at [133, 328] on div "[PERSON_NAME] Edit Section See Public View help Degree Level: Undergraduate Stu…" at bounding box center [604, 270] width 1209 height 2281
click at [343, 312] on p "Astrophysics Intern at American Musuem of Natural History, [US_STATE] (" at bounding box center [605, 321] width 841 height 20
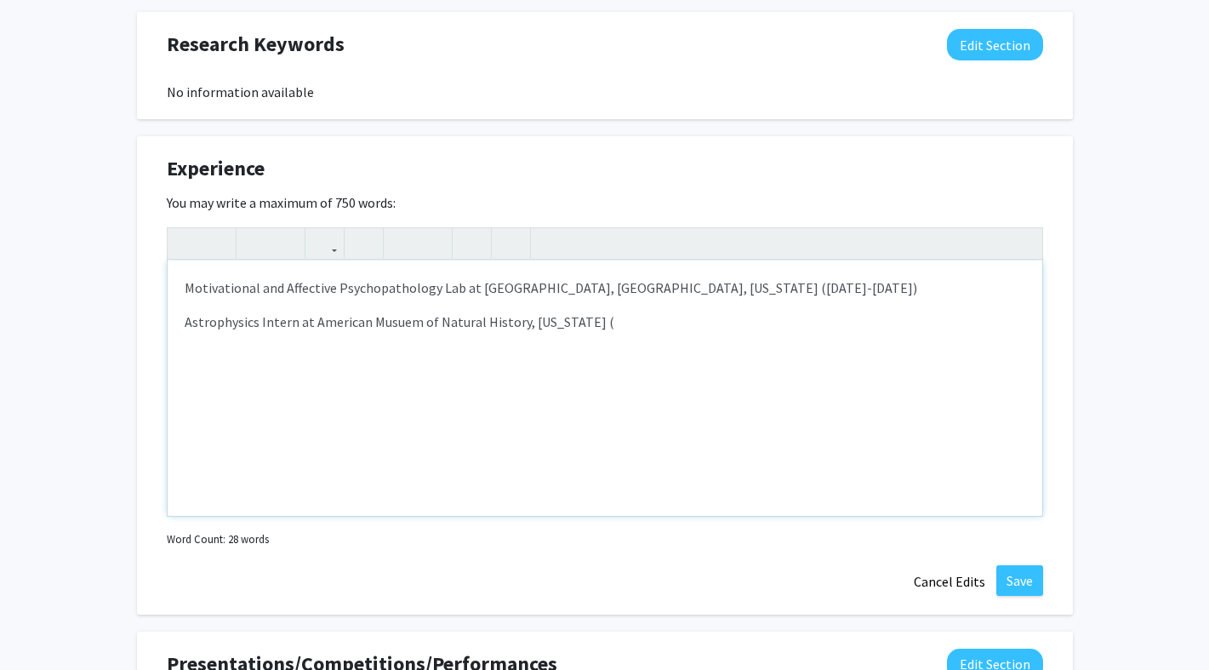
click at [528, 323] on p "Astrophysics Intern at American Musuem of Natural History, [US_STATE] (" at bounding box center [605, 321] width 841 height 20
click at [811, 327] on p "Astrophysics Intern at American Musuem of Natural History, Science Research Men…" at bounding box center [605, 321] width 841 height 20
click at [740, 322] on p "Astrophysics Intern at American Musuem of Natural History, Science Research Men…" at bounding box center [605, 321] width 841 height 20
click at [824, 334] on div "Motivational and Affective Psychopathology Lab at [GEOGRAPHIC_DATA], [GEOGRAPHI…" at bounding box center [605, 387] width 875 height 255
click at [917, 317] on p "Astrophysics Intern at American Musuem of Natural History, Science Research Men…" at bounding box center [605, 321] width 841 height 20
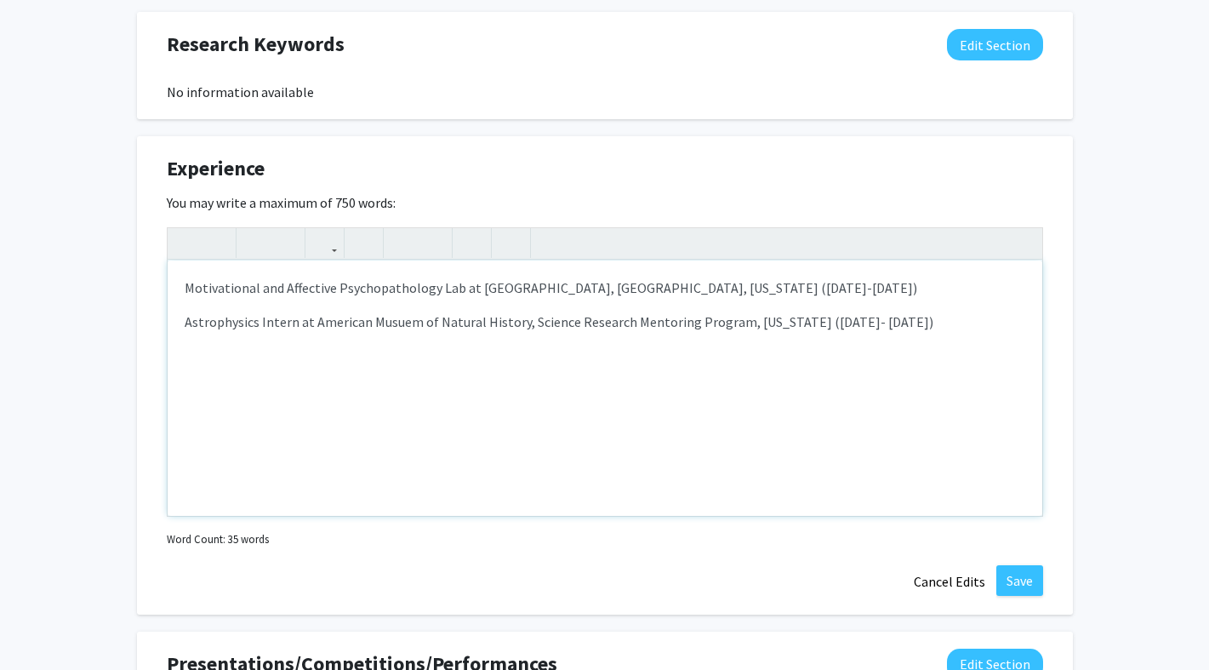
click at [917, 317] on p "Astrophysics Intern at American Musuem of Natural History, Science Research Men…" at bounding box center [605, 321] width 841 height 20
type textarea "<p>Motivational and Affective Psychopathology Lab at [GEOGRAPHIC_DATA], [GEOGRA…"
click at [1018, 577] on button "Save" at bounding box center [1020, 580] width 47 height 31
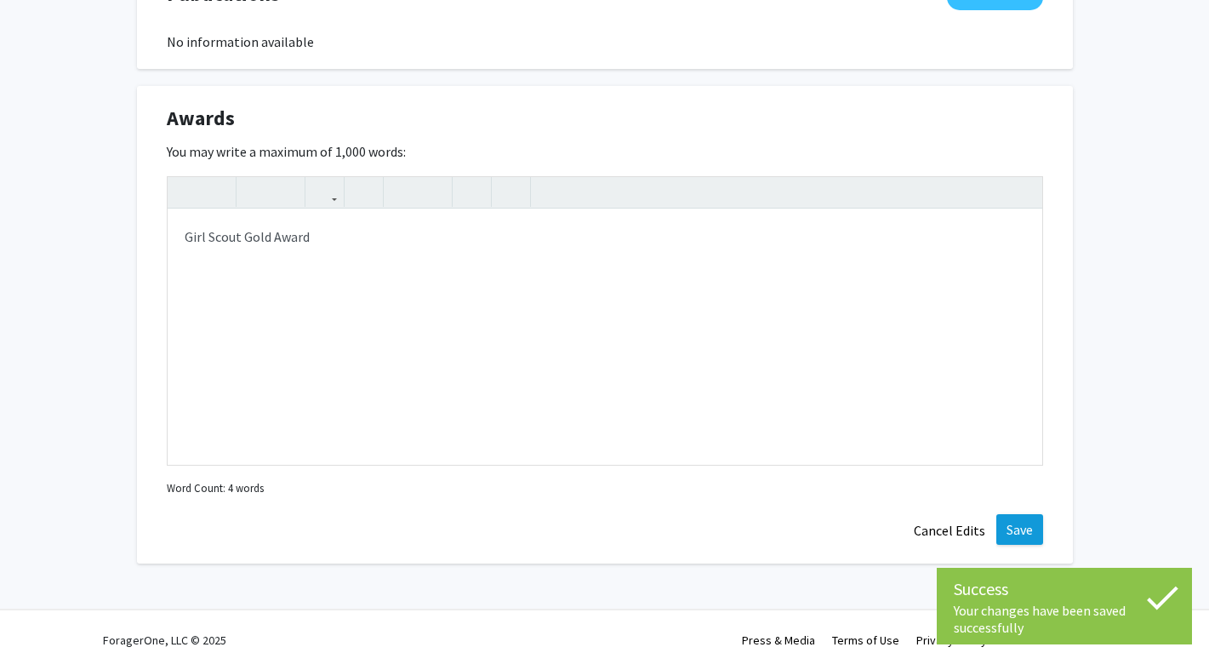
click at [1021, 531] on button "Save" at bounding box center [1020, 529] width 47 height 31
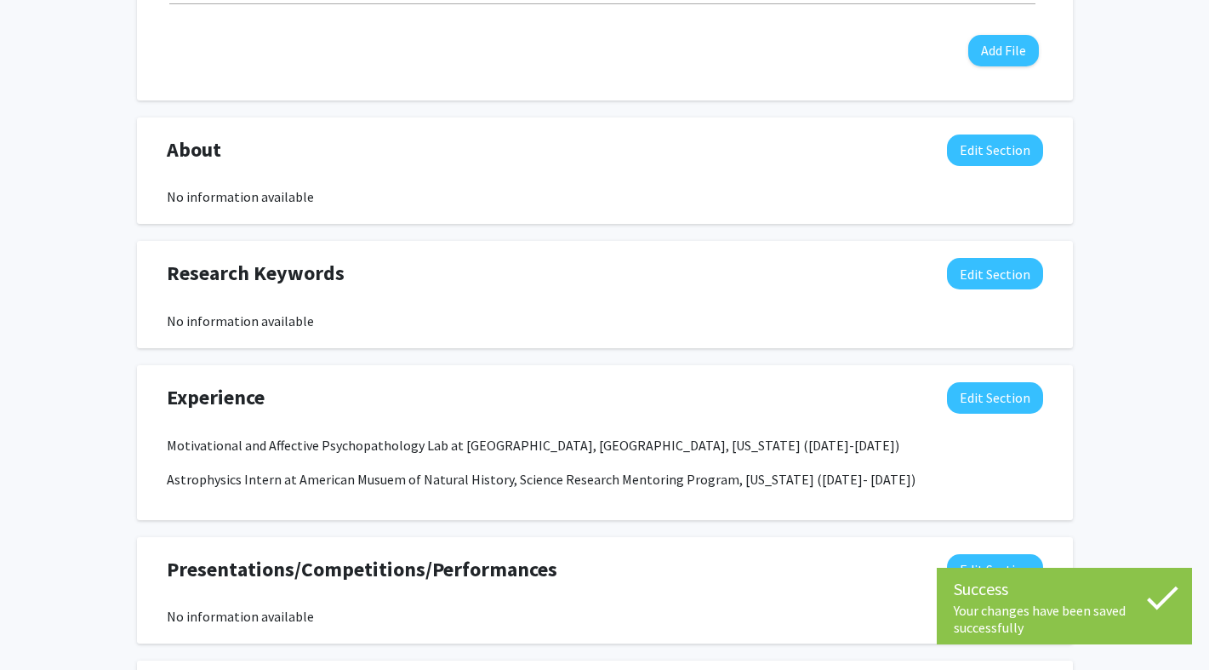
scroll to position [698, 0]
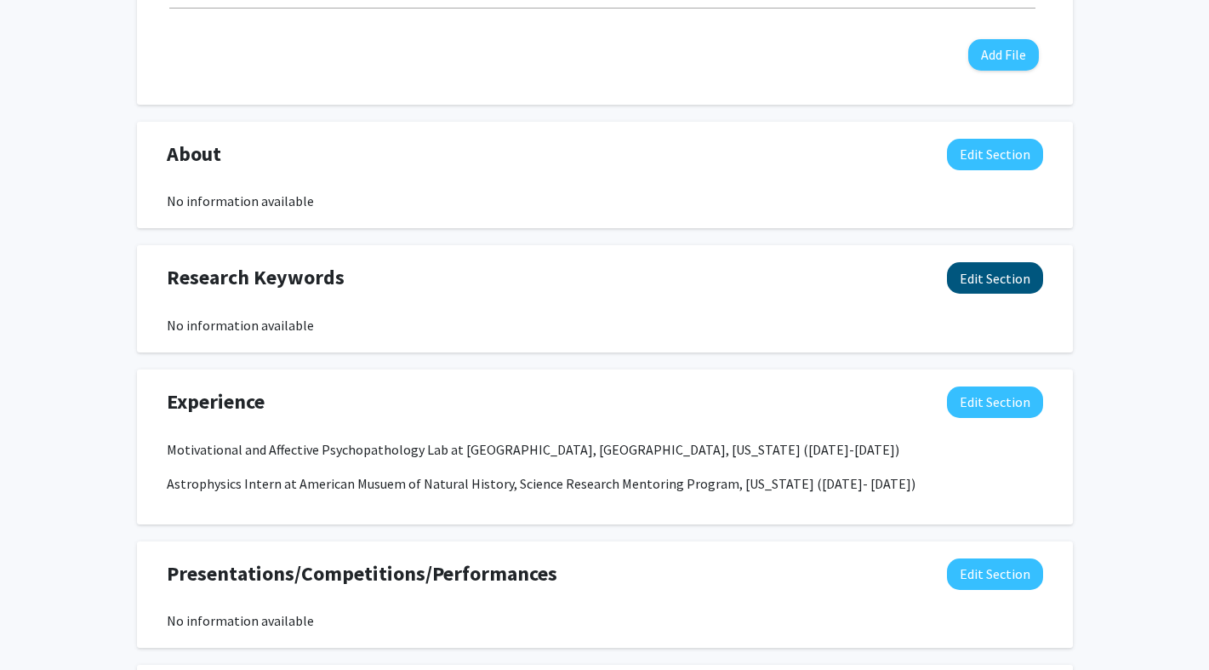
click at [984, 288] on button "Edit Section" at bounding box center [995, 277] width 96 height 31
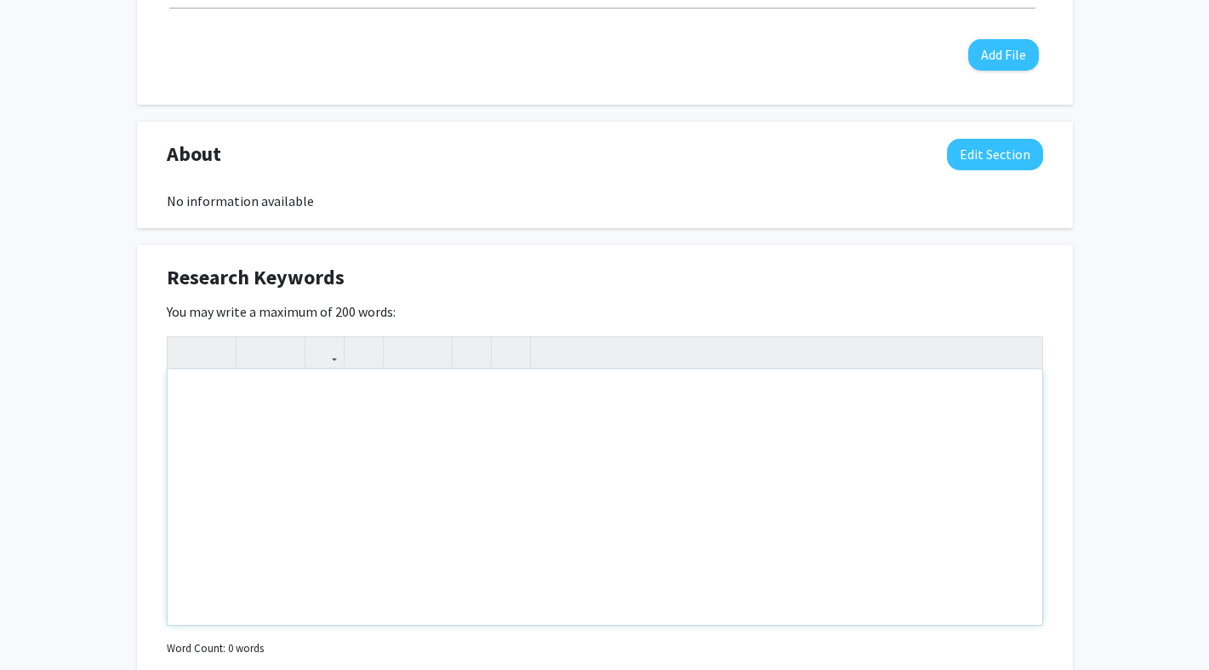
click at [734, 414] on div "Note to users with screen readers: Please deactivate our accessibility plugin f…" at bounding box center [605, 496] width 875 height 255
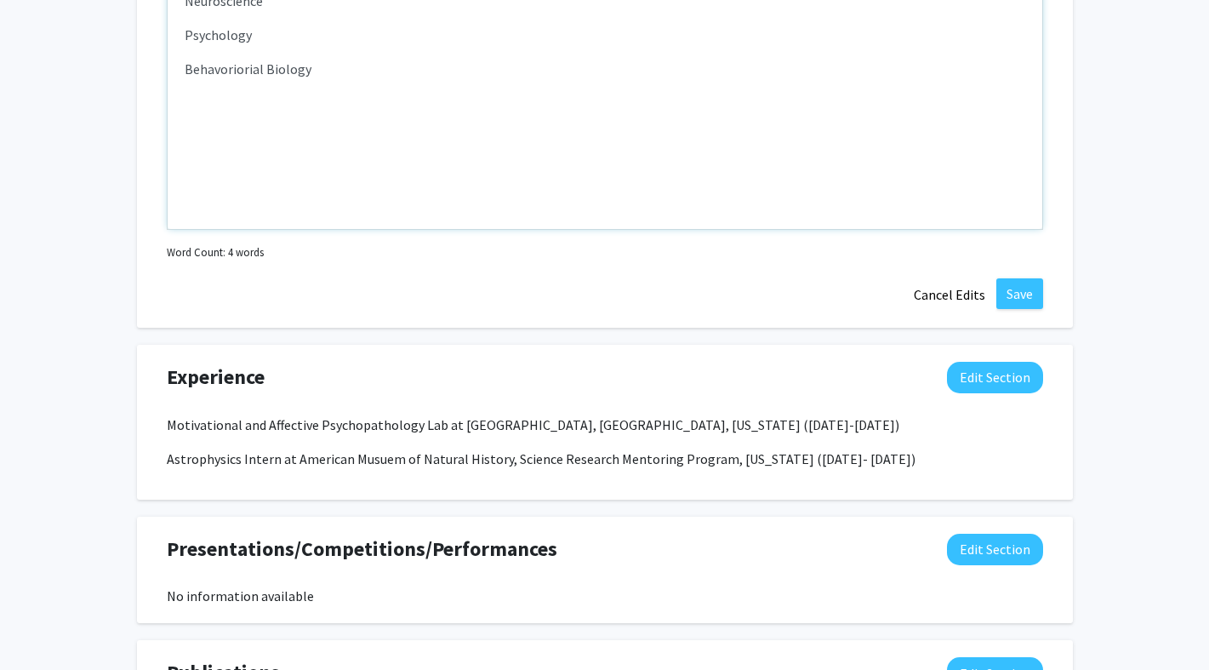
click at [236, 67] on p "Behavoriorial Biology" at bounding box center [605, 69] width 841 height 20
click at [323, 75] on p "Behavoriorial Biology" at bounding box center [605, 69] width 841 height 20
click at [231, 68] on p "Behavoriorial Biology" at bounding box center [605, 69] width 841 height 20
click at [222, 116] on div "Neuroscience Psychology Behavioral Biology" at bounding box center [605, 101] width 875 height 255
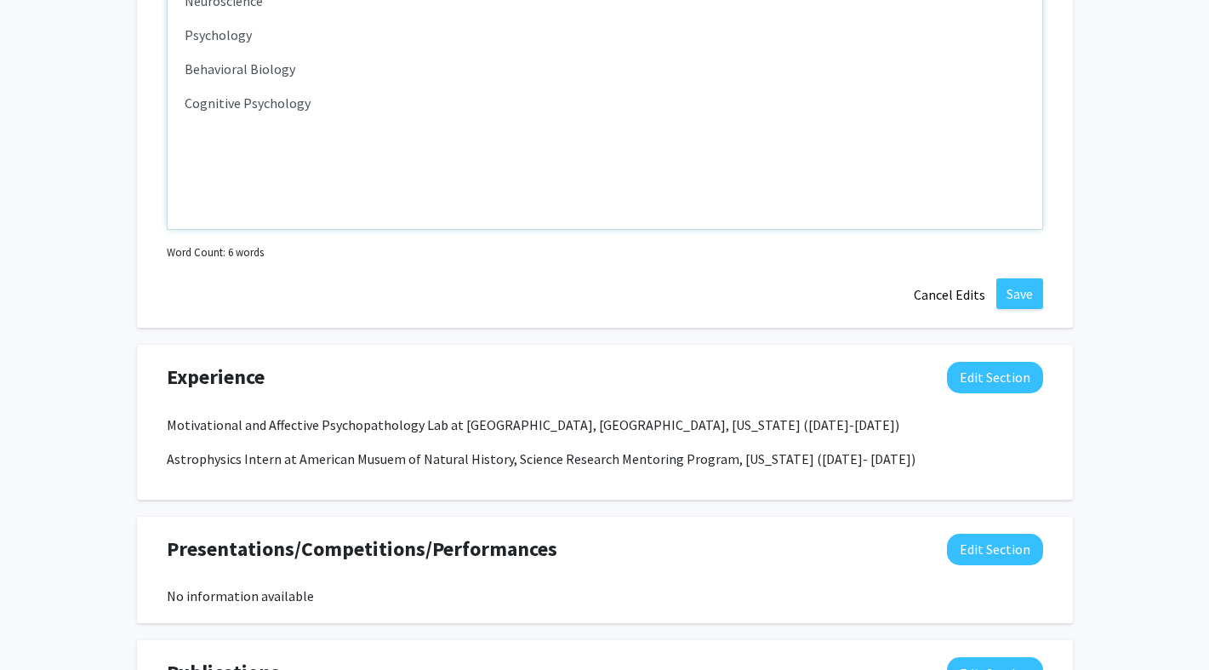
scroll to position [900, 0]
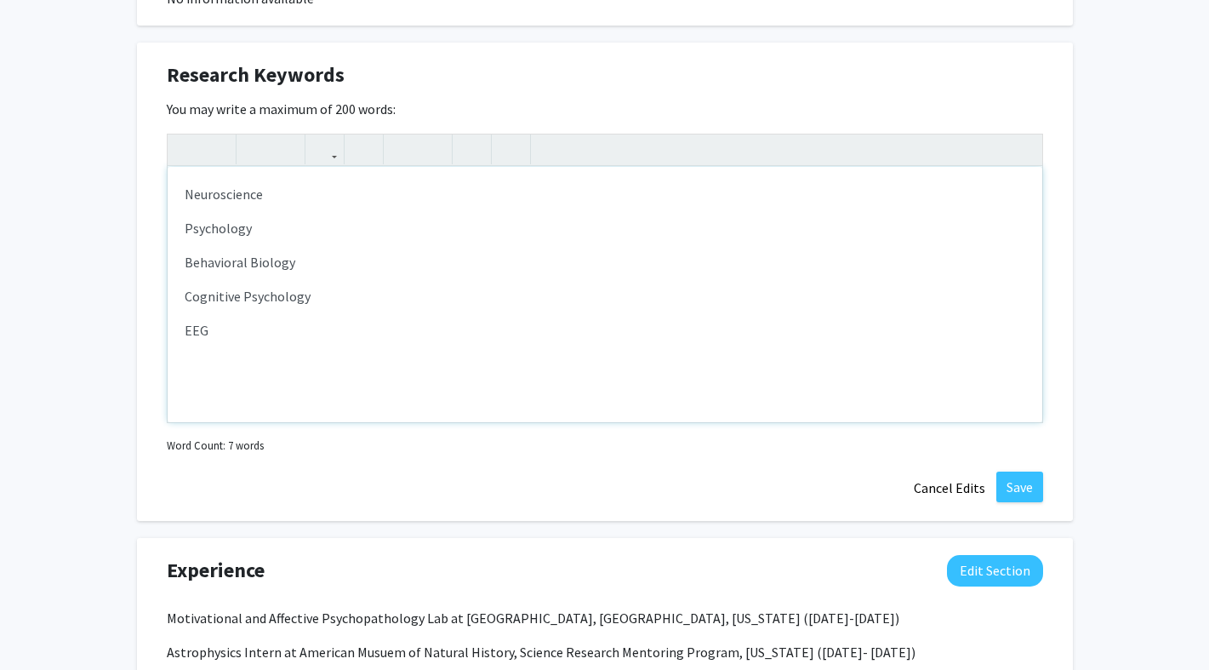
type textarea "<p>Neuroscience</p><p>Psychology</p><p>Behavioral Biology</p><p>Cognitive Psych…"
click at [1005, 488] on button "Save" at bounding box center [1020, 486] width 47 height 31
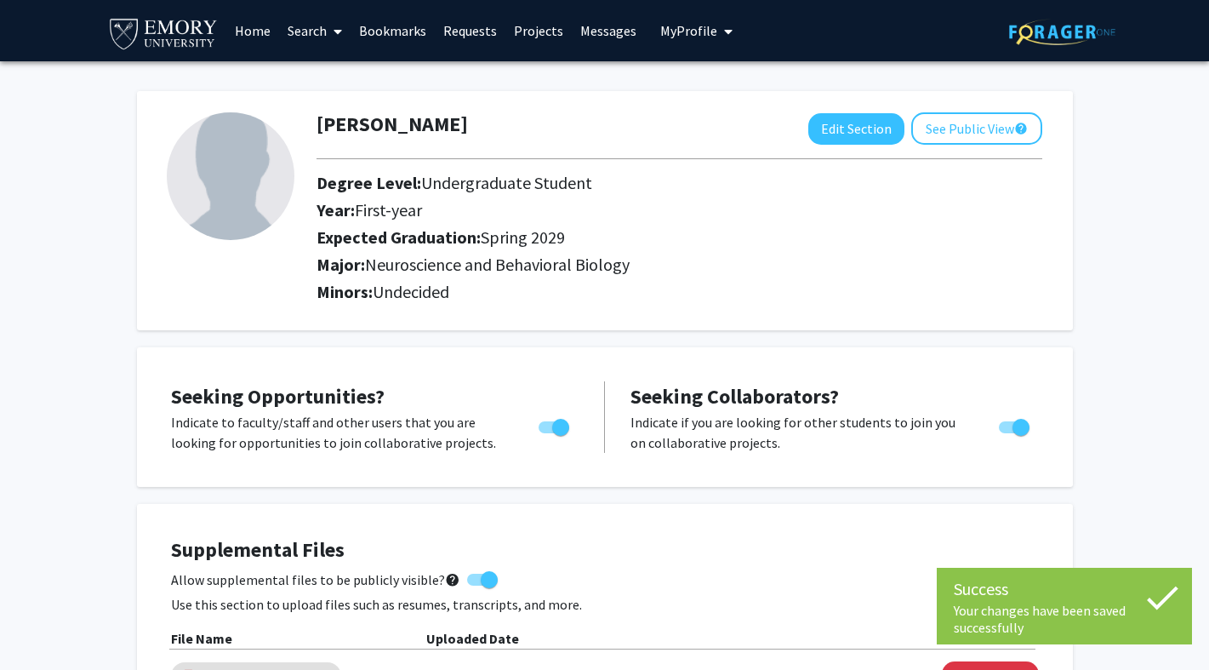
scroll to position [0, 0]
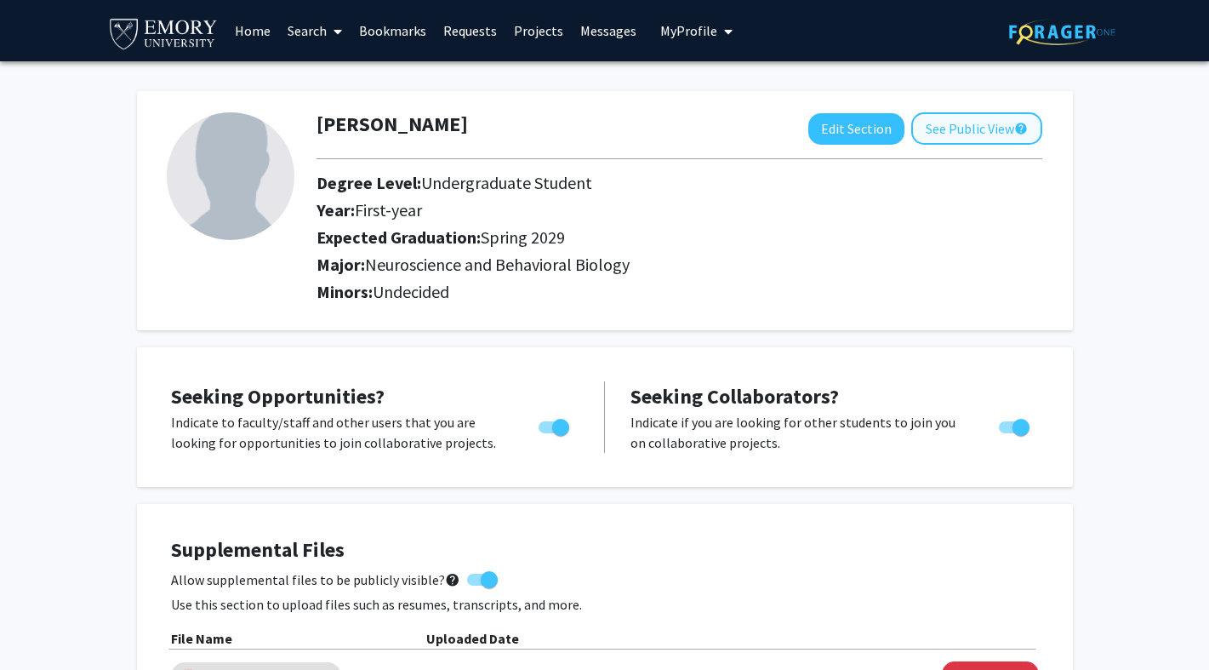
click at [956, 133] on button "See Public View help" at bounding box center [976, 128] width 131 height 32
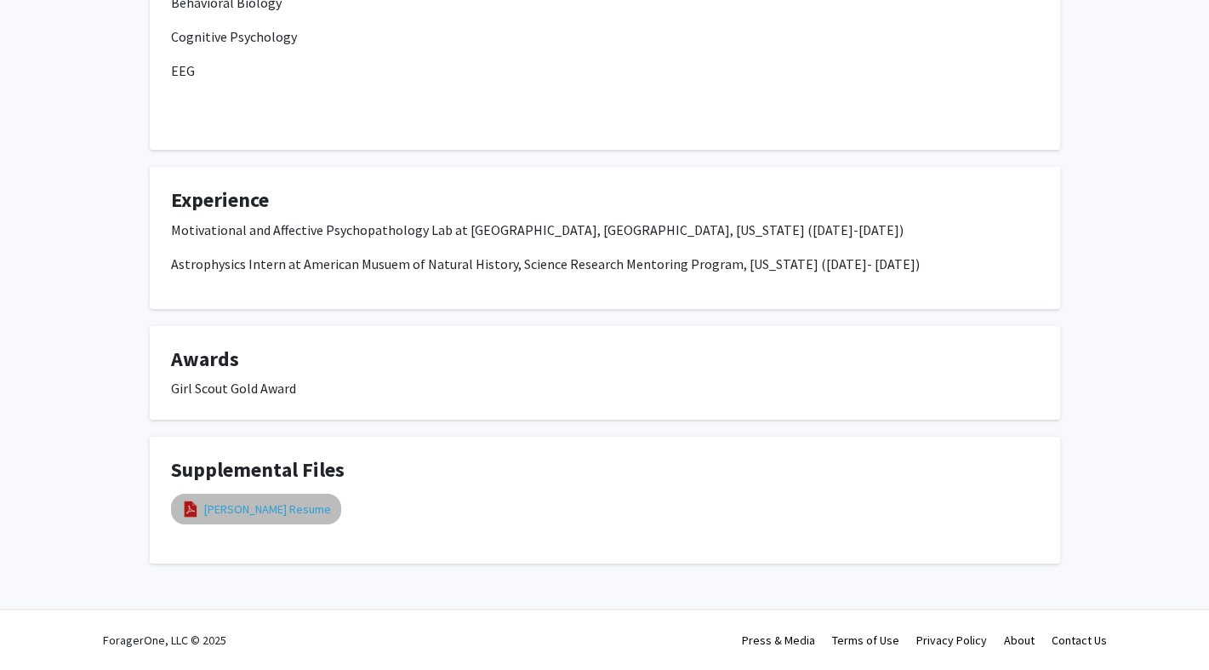
scroll to position [437, 0]
click at [331, 511] on link "[PERSON_NAME] Resume" at bounding box center [267, 509] width 127 height 18
select select "custom"
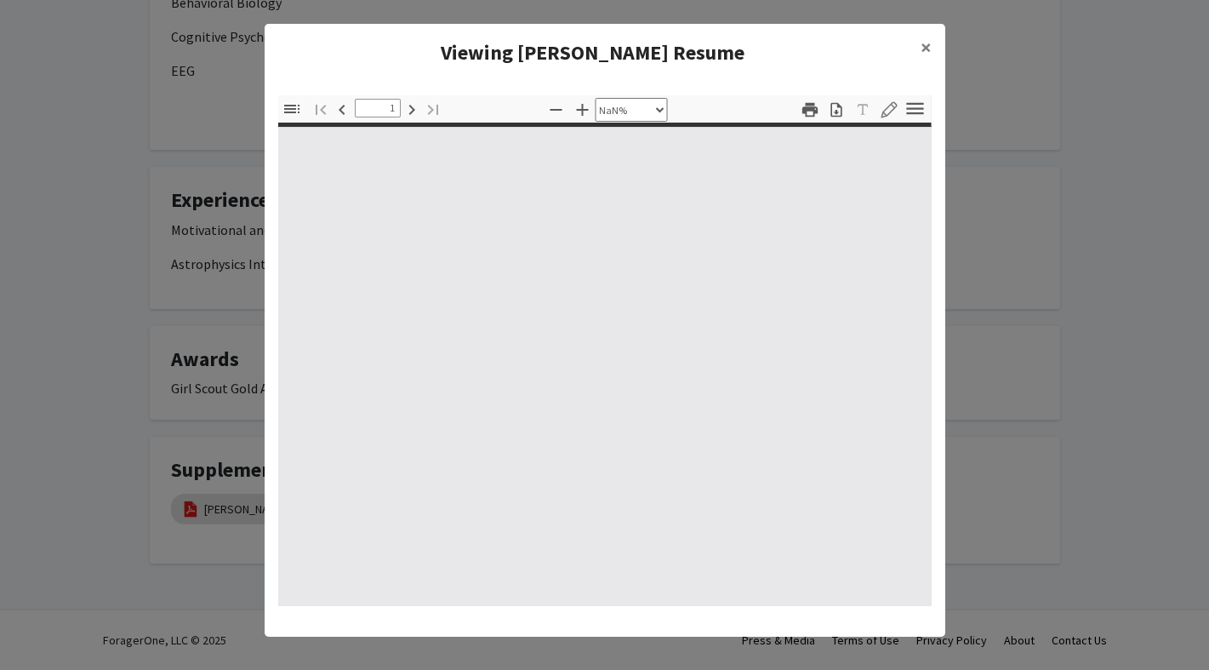
type input "0"
select select "custom"
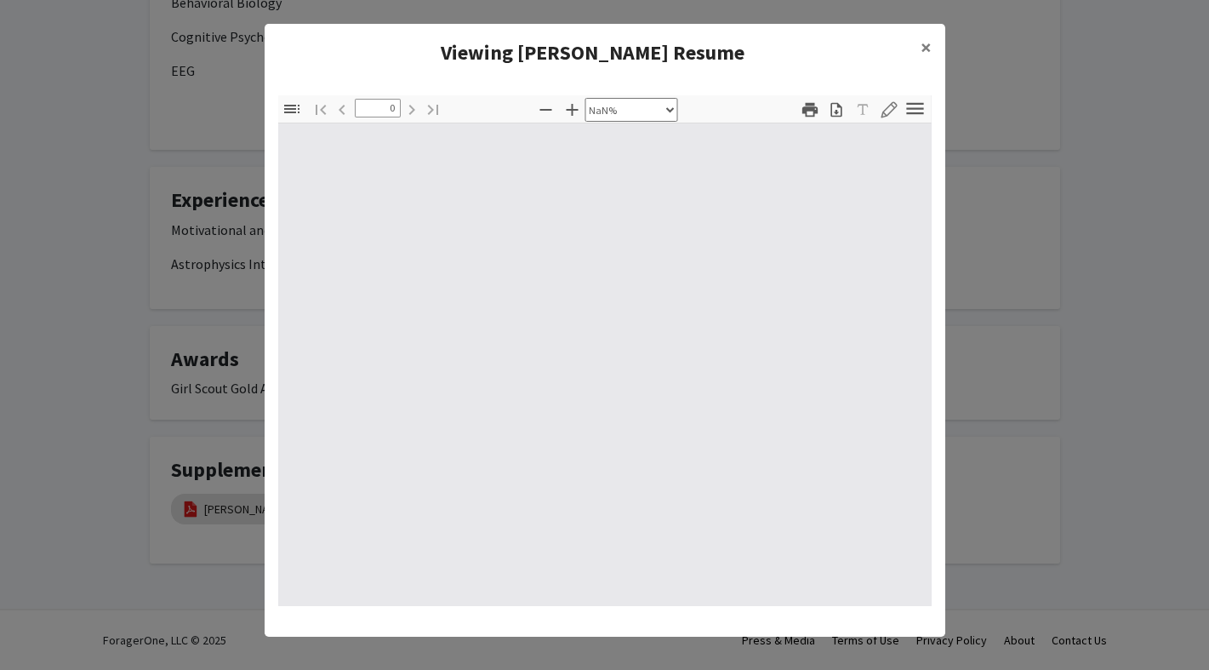
type input "1"
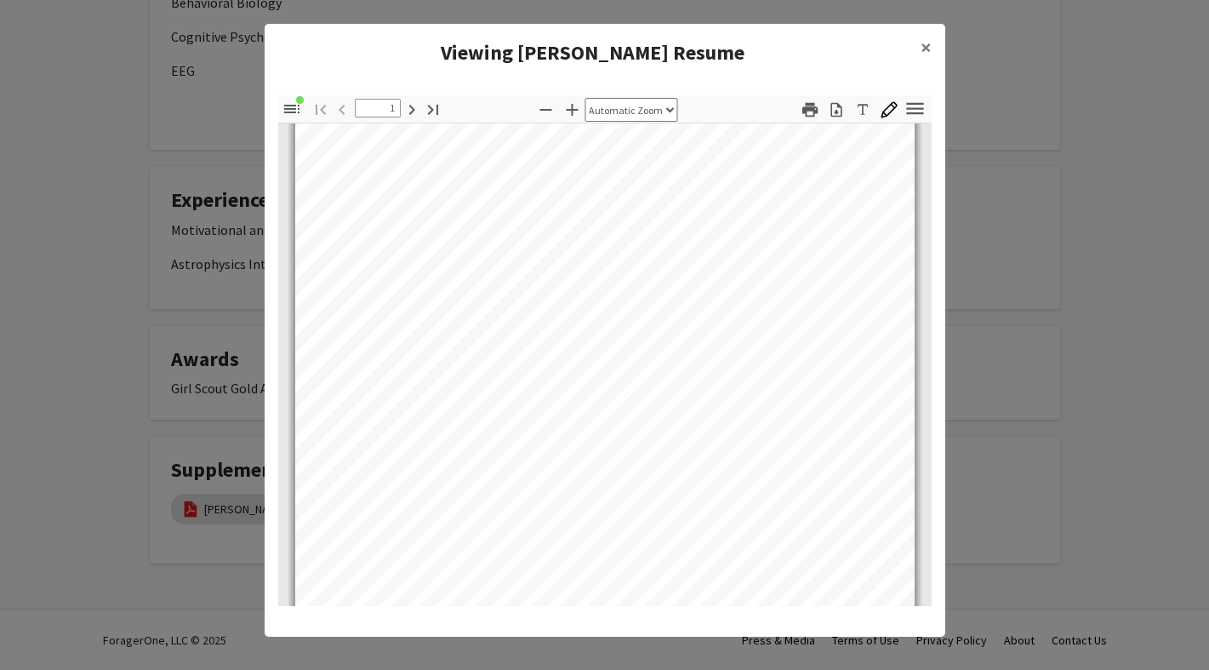
scroll to position [21, 0]
select select "page-width"
click at [922, 50] on span "×" at bounding box center [926, 47] width 11 height 26
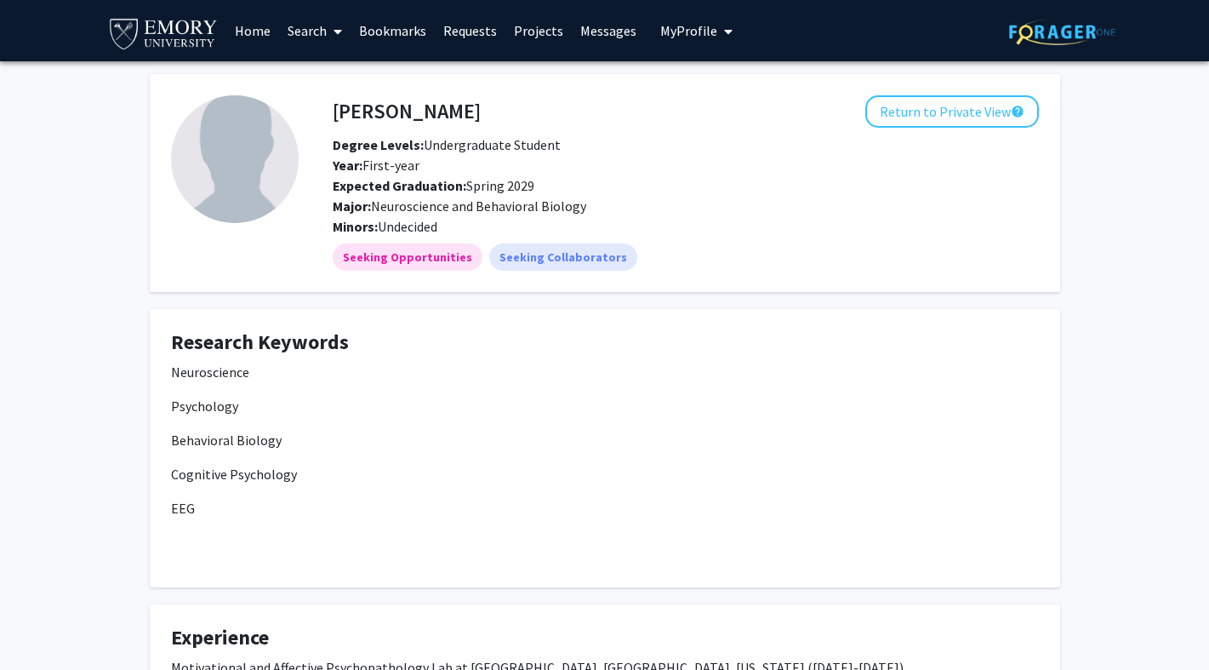
scroll to position [0, 0]
click at [983, 116] on button "Return to Private View help" at bounding box center [952, 111] width 174 height 32
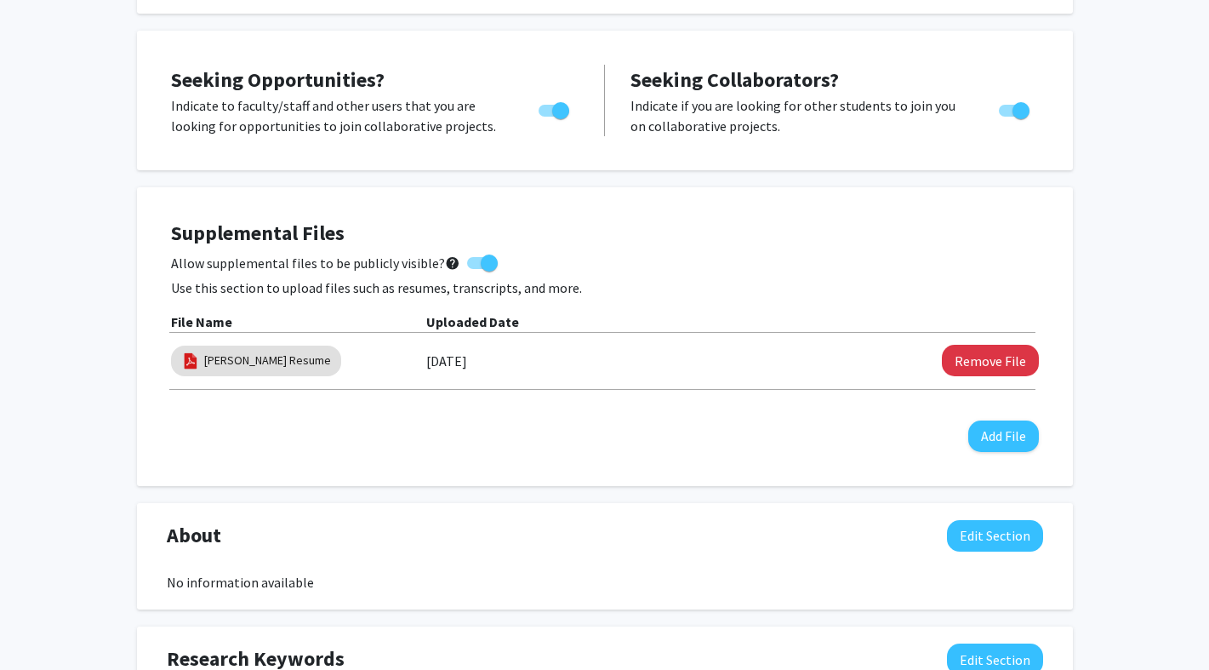
scroll to position [587, 0]
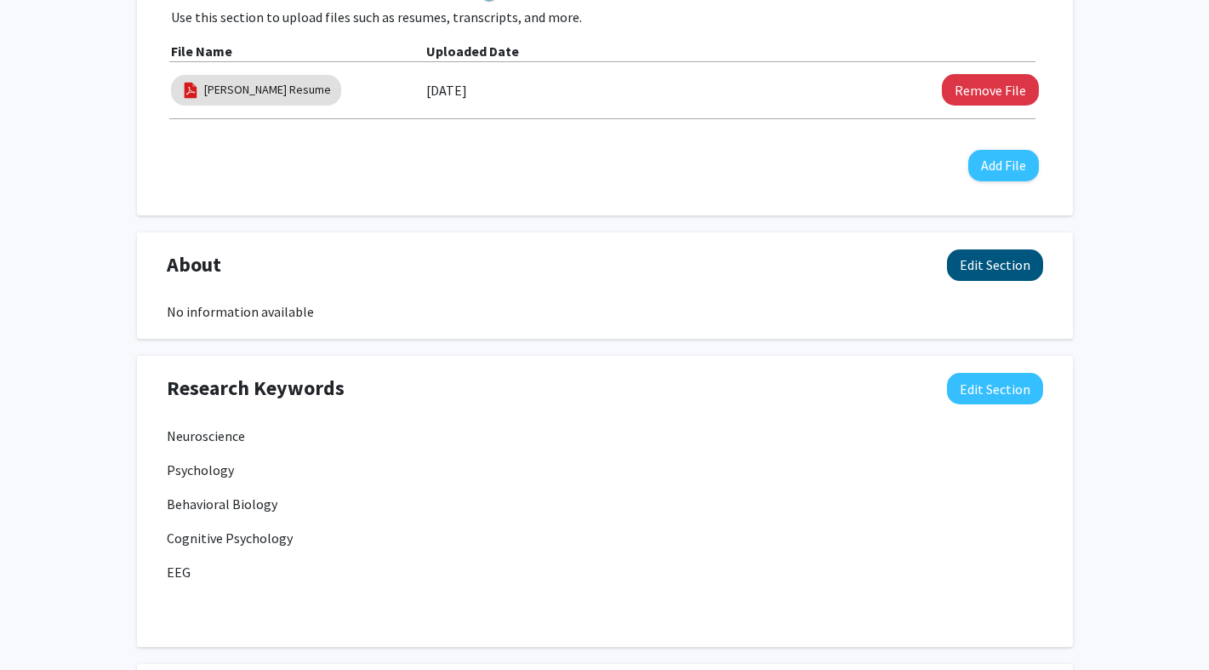
click at [986, 268] on button "Edit Section" at bounding box center [995, 264] width 96 height 31
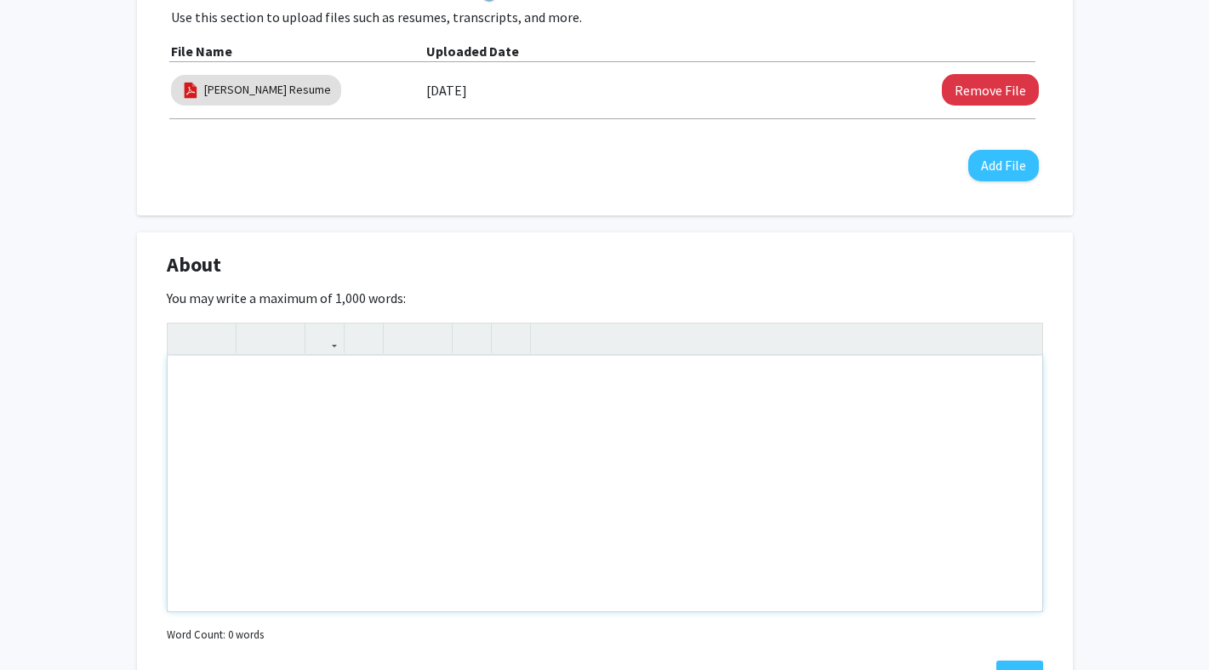
click at [639, 401] on div "Note to users with screen readers: Please deactivate our accessibility plugin f…" at bounding box center [605, 483] width 875 height 255
paste div "Note to users with screen readers: Please deactivate our accessibility plugin f…"
type textarea "<p>I am a research-driven first-year student at [GEOGRAPHIC_DATA] intending to …"
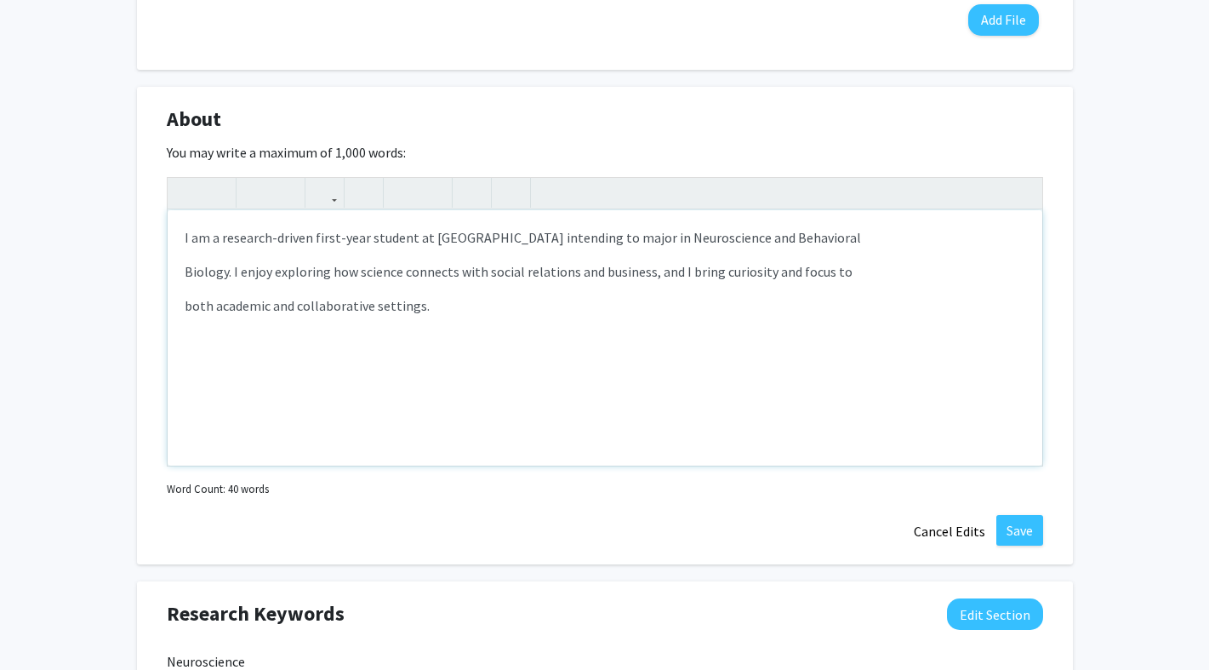
scroll to position [874, 0]
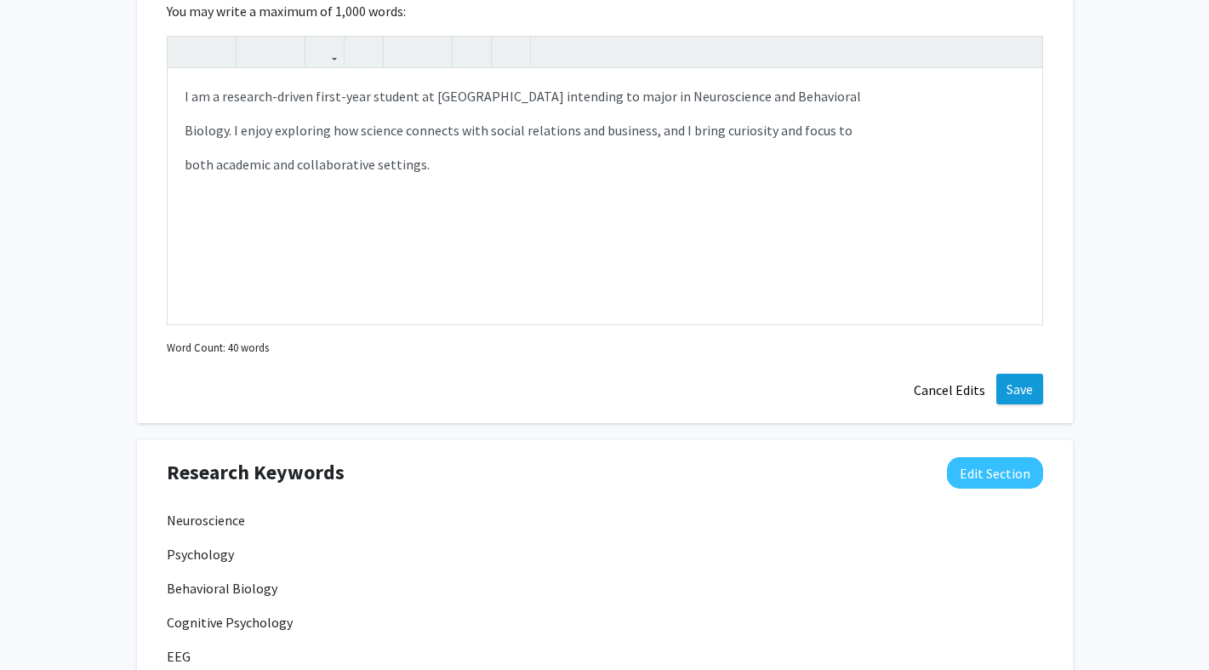
click at [1025, 387] on button "Save" at bounding box center [1020, 389] width 47 height 31
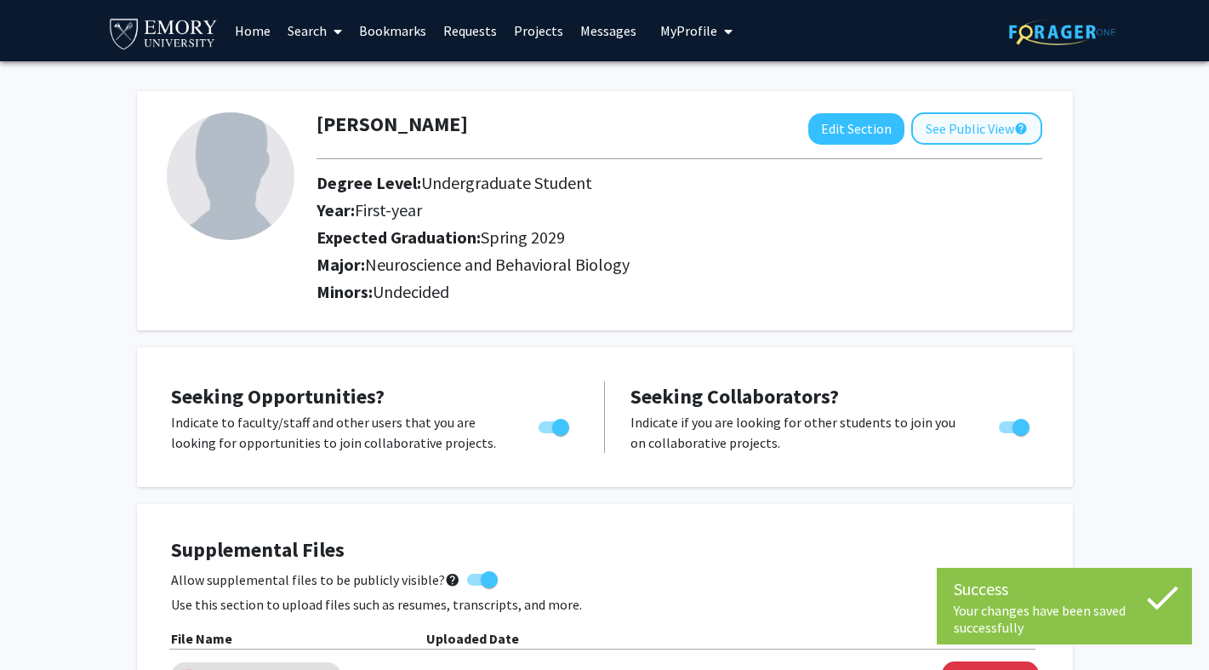
scroll to position [0, 0]
click at [953, 121] on button "See Public View help" at bounding box center [976, 128] width 131 height 32
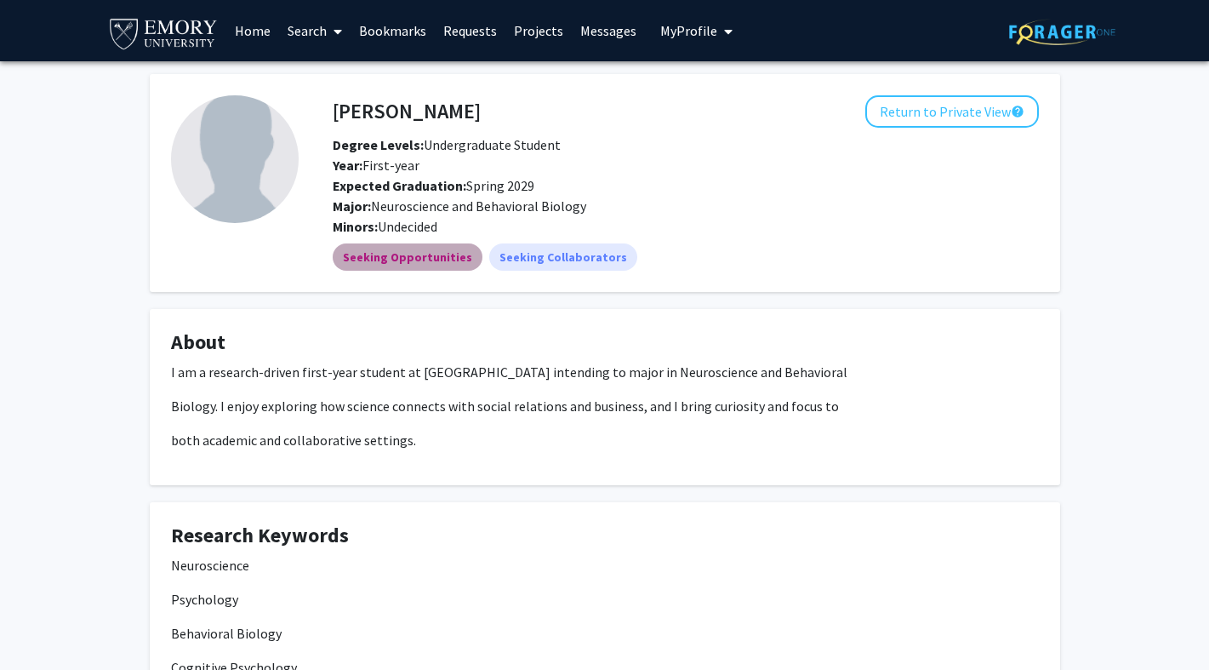
click at [416, 261] on mat-chip "Seeking Opportunities" at bounding box center [408, 256] width 150 height 27
click at [516, 252] on mat-chip "Seeking Collaborators" at bounding box center [563, 256] width 148 height 27
click at [668, 140] on div "Degree Levels: Undergraduate Student" at bounding box center [616, 144] width 593 height 20
click at [674, 31] on span "My Profile" at bounding box center [688, 30] width 57 height 17
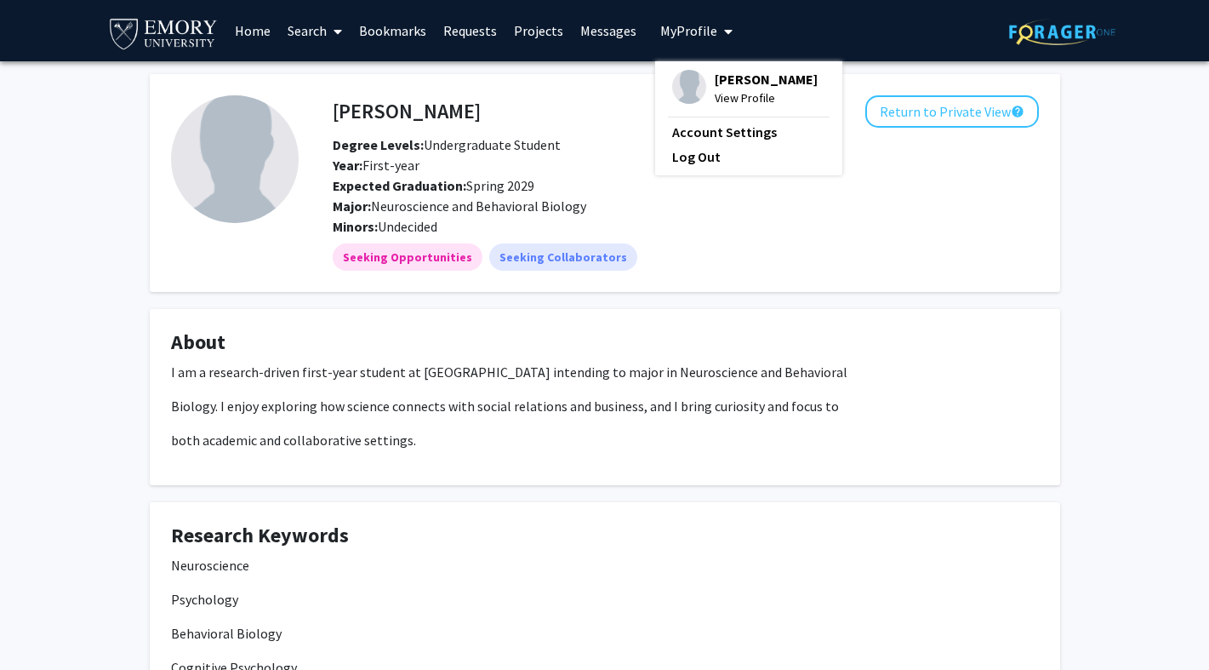
click at [691, 89] on img at bounding box center [689, 87] width 34 height 34
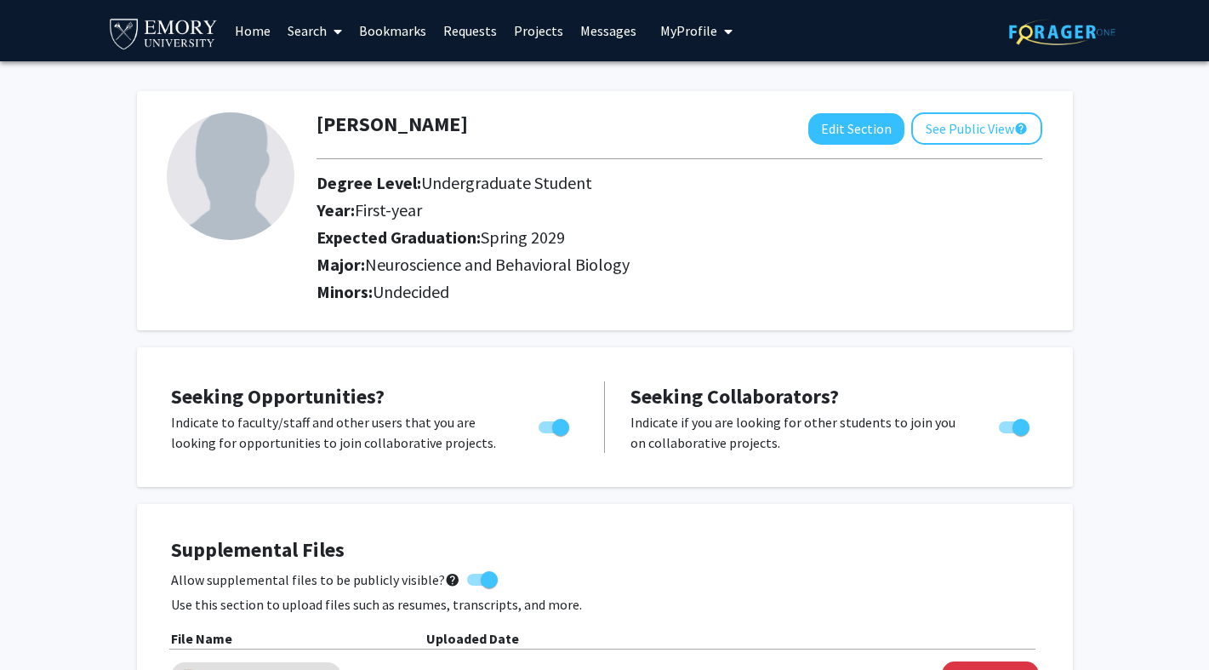
click at [314, 31] on link "Search" at bounding box center [314, 31] width 71 height 60
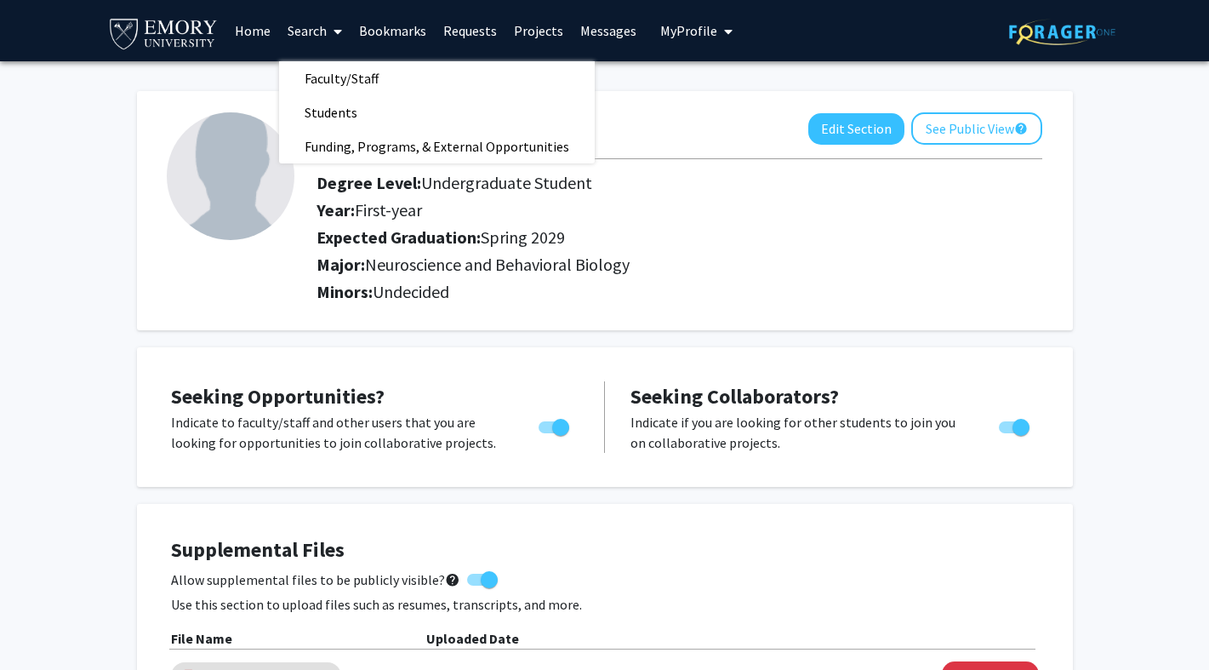
click at [258, 31] on link "Home" at bounding box center [252, 31] width 53 height 60
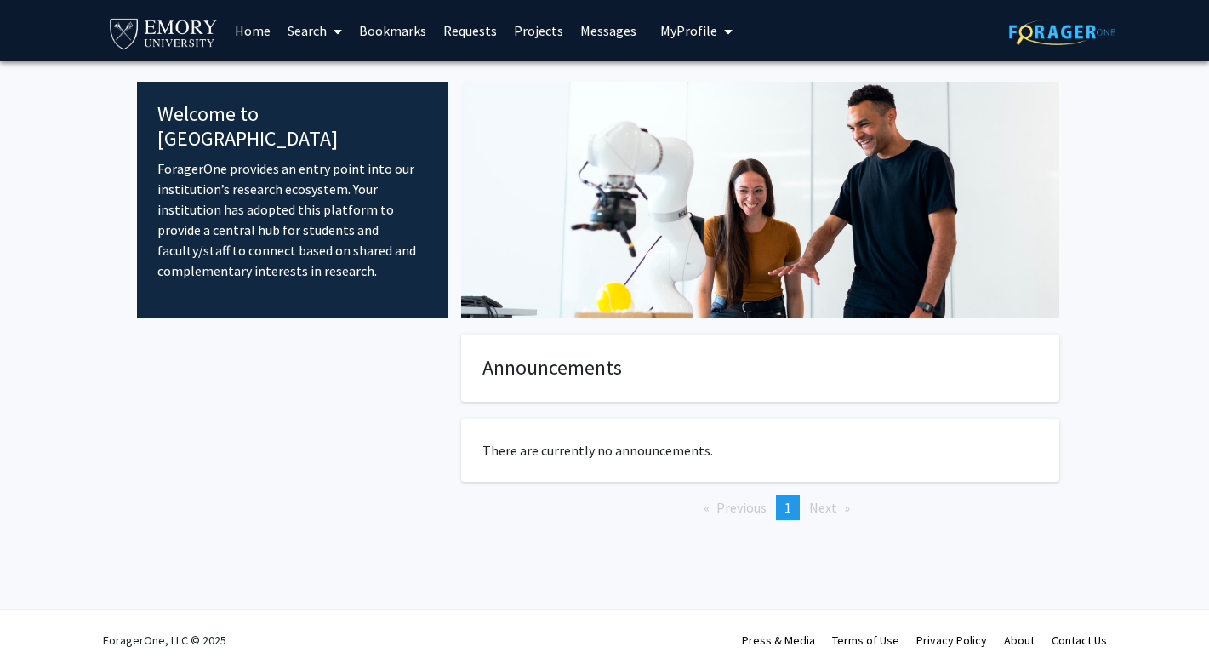
click at [307, 37] on link "Search" at bounding box center [314, 31] width 71 height 60
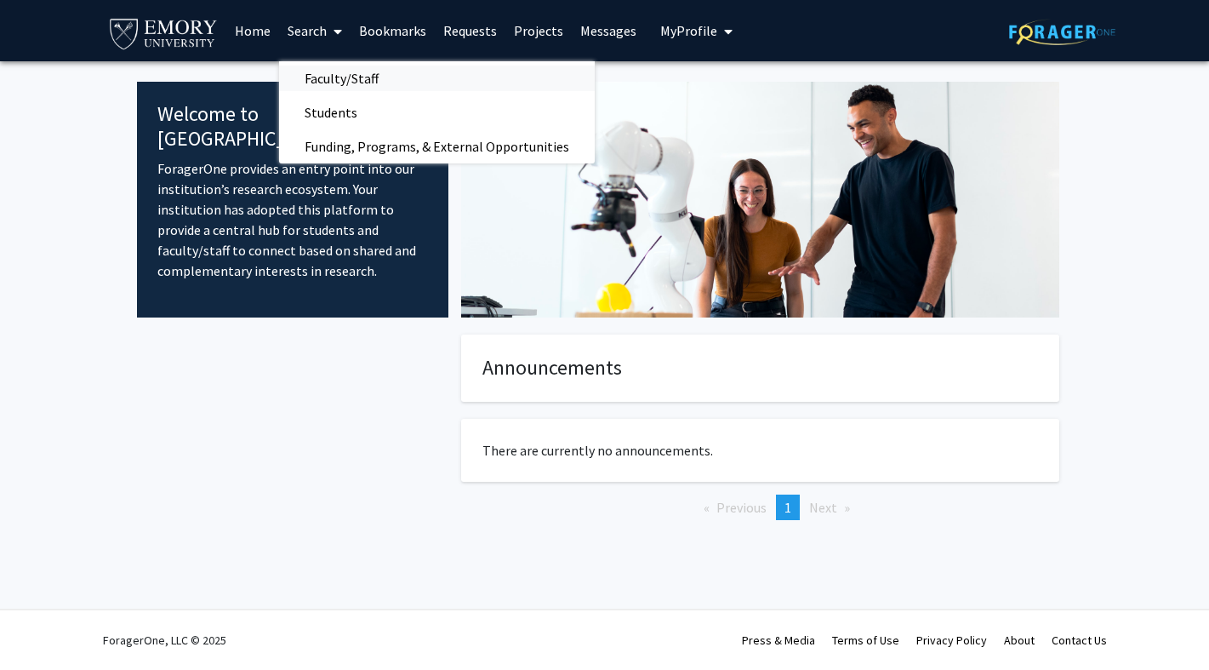
click at [328, 77] on span "Faculty/Staff" at bounding box center [341, 78] width 125 height 34
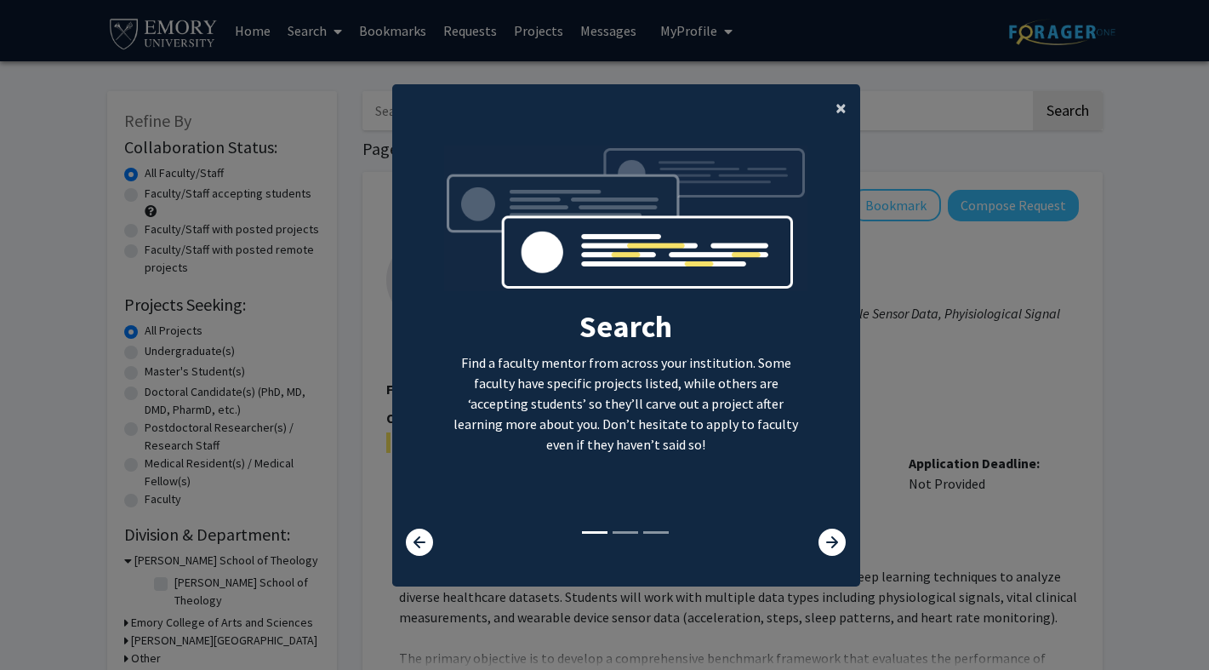
click at [837, 94] on span "×" at bounding box center [841, 107] width 11 height 26
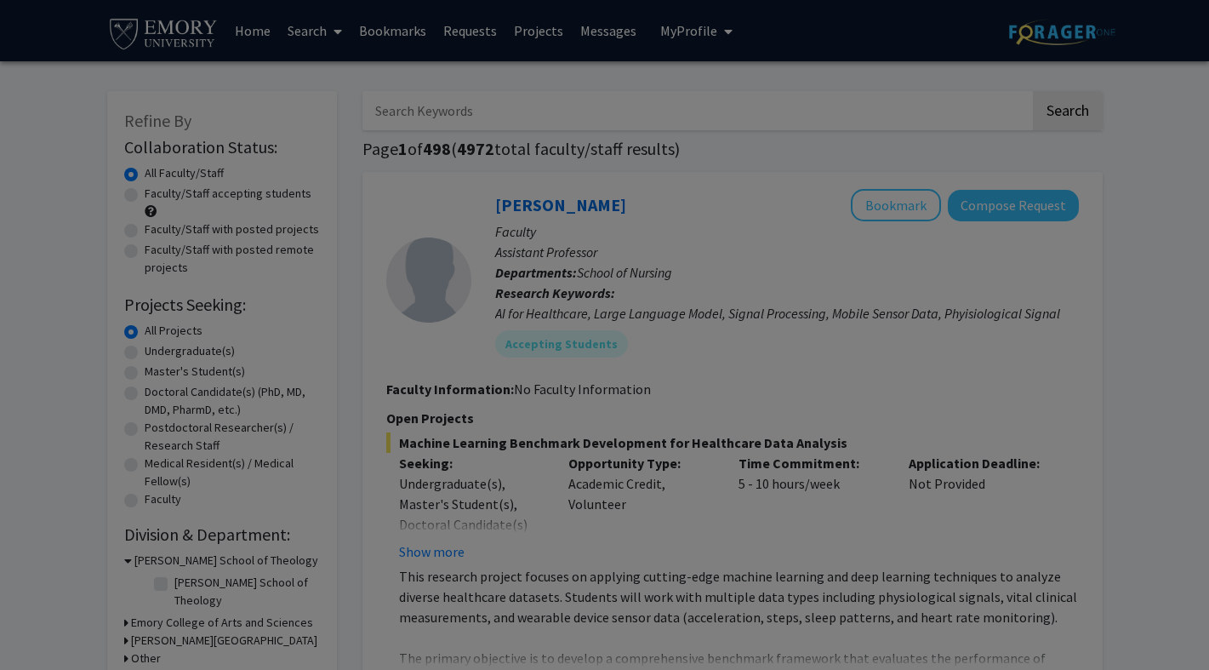
click at [837, 98] on div "Search Find a faculty mentor from across your institution. Some faculty have sp…" at bounding box center [626, 181] width 466 height 383
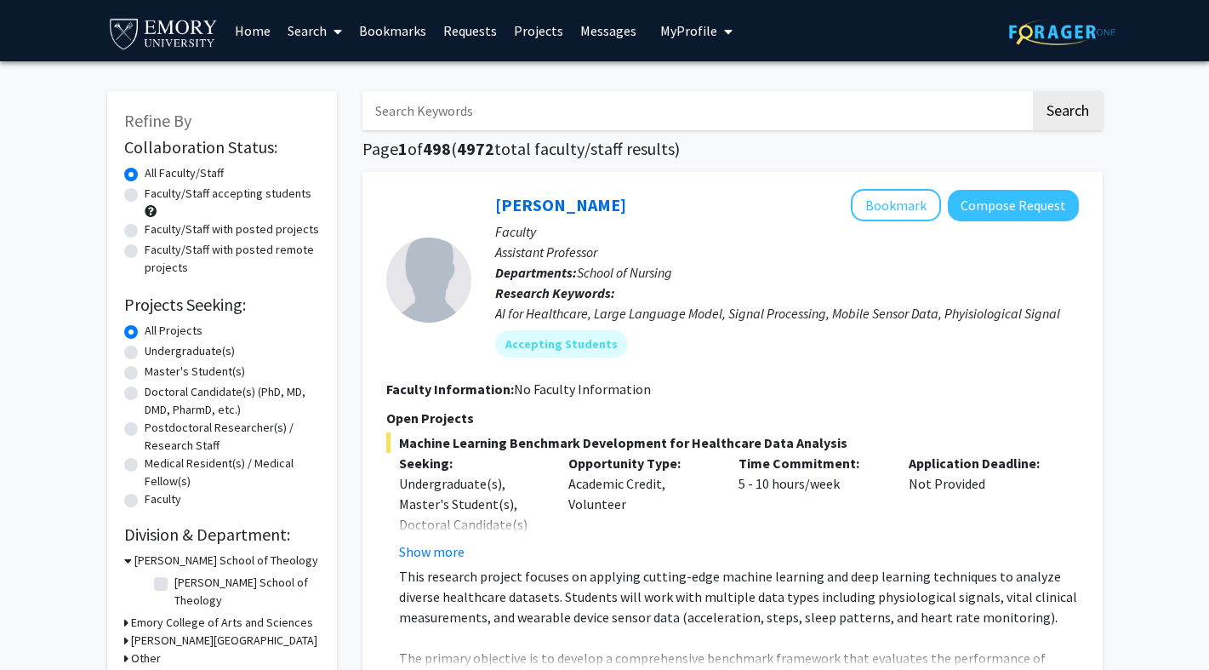
click at [698, 40] on button "My Profile" at bounding box center [696, 30] width 83 height 61
click at [743, 89] on span "[PERSON_NAME]" at bounding box center [766, 79] width 103 height 19
click at [691, 45] on button "My Profile" at bounding box center [696, 30] width 83 height 61
click at [688, 106] on fg-profile-picture at bounding box center [689, 88] width 34 height 37
click at [710, 49] on button "My Profile" at bounding box center [696, 30] width 83 height 61
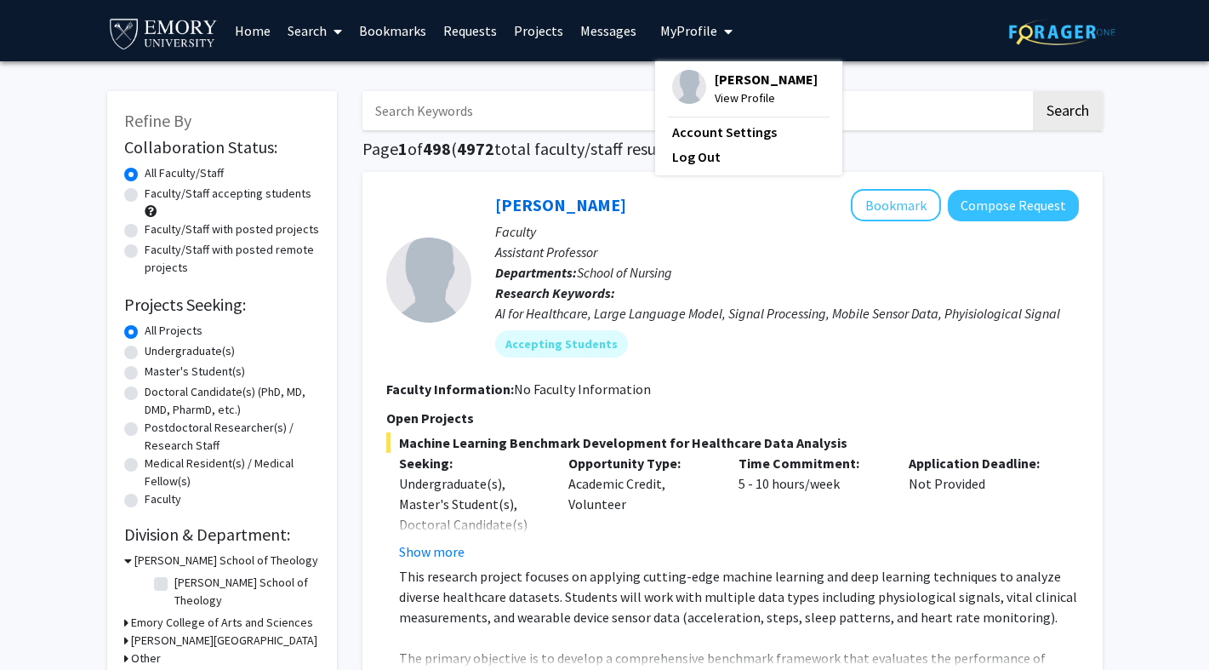
click at [683, 81] on img at bounding box center [689, 87] width 34 height 34
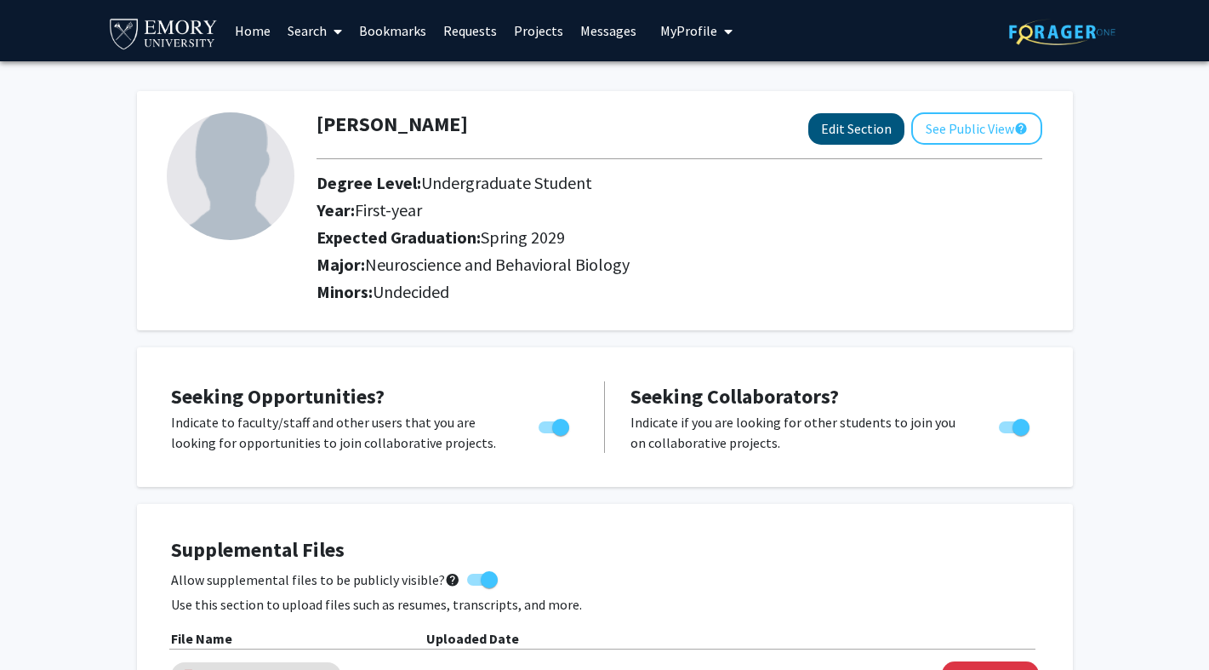
click at [880, 144] on button "Edit Section" at bounding box center [856, 128] width 96 height 31
select select "first-year"
select select "45: spring_2029"
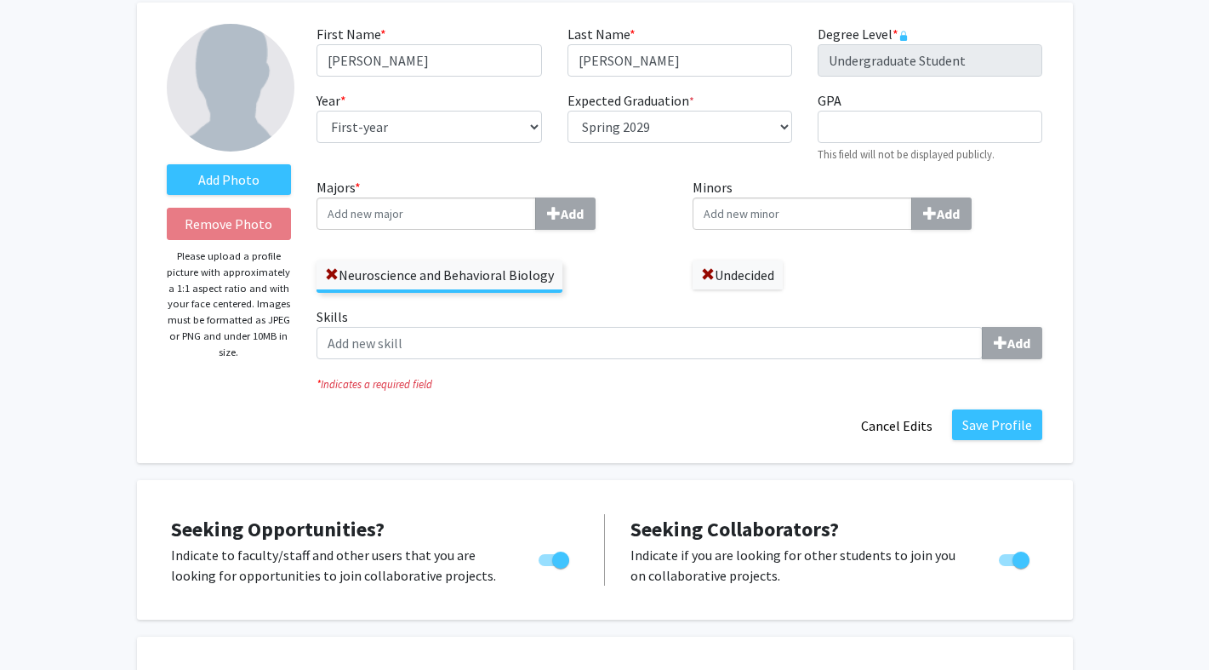
scroll to position [189, 0]
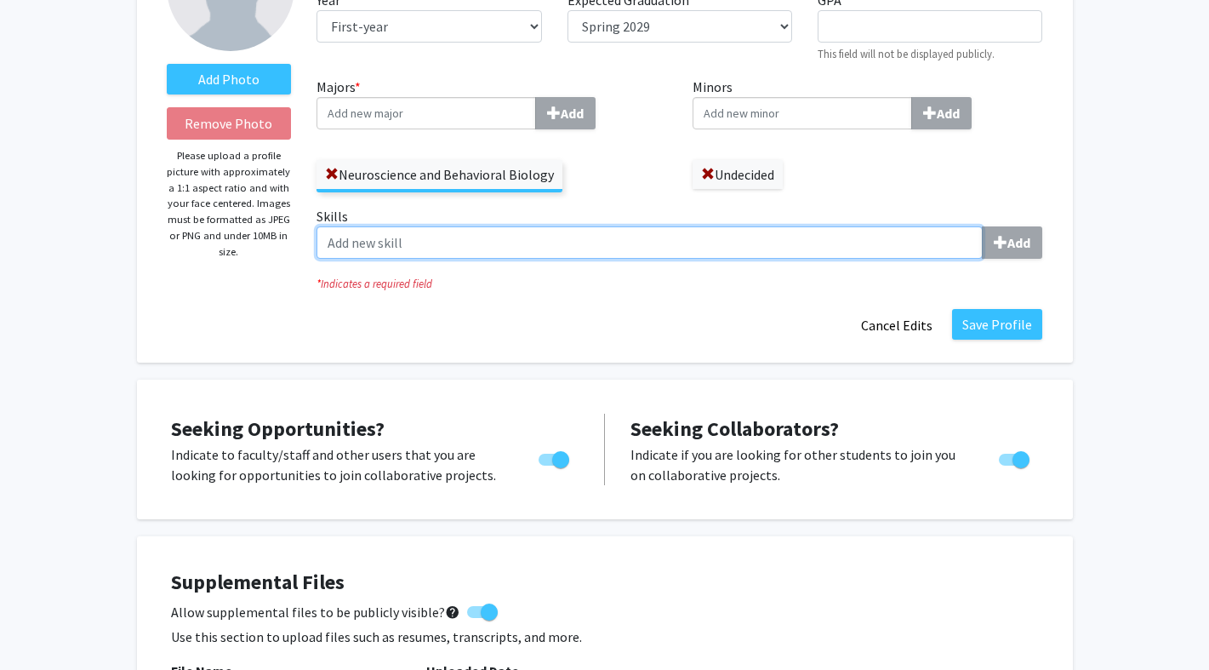
click at [490, 243] on input "Skills Add" at bounding box center [650, 242] width 666 height 32
type input "r"
type input "lab"
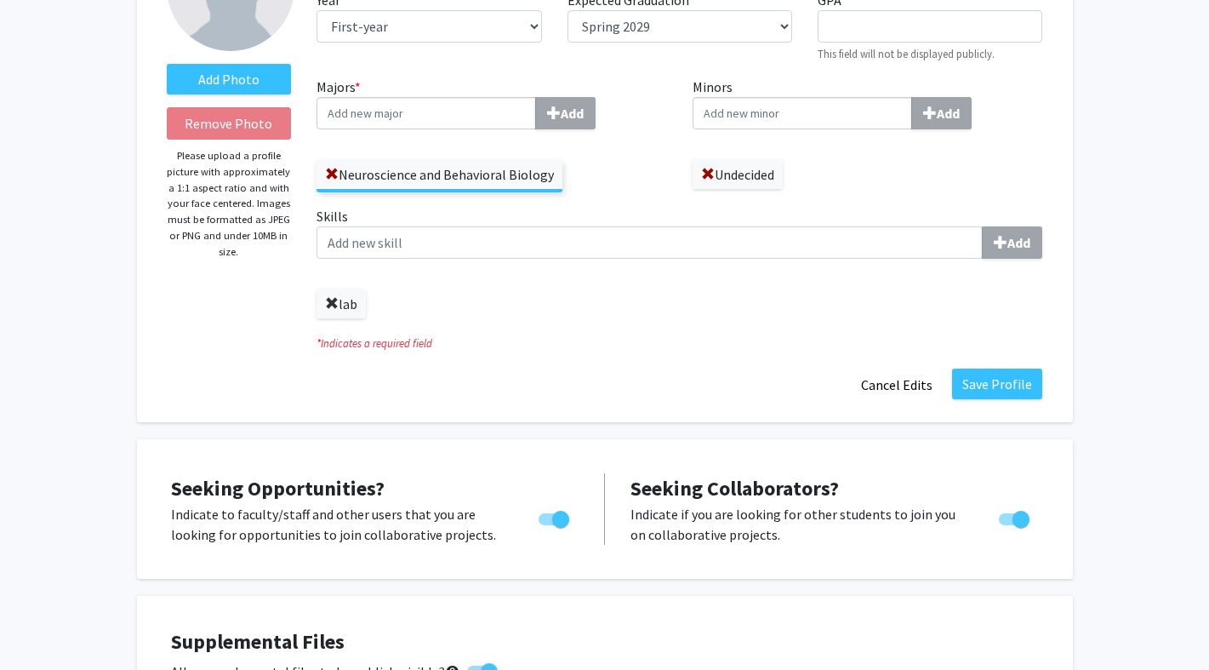
click at [326, 301] on span at bounding box center [332, 304] width 14 height 14
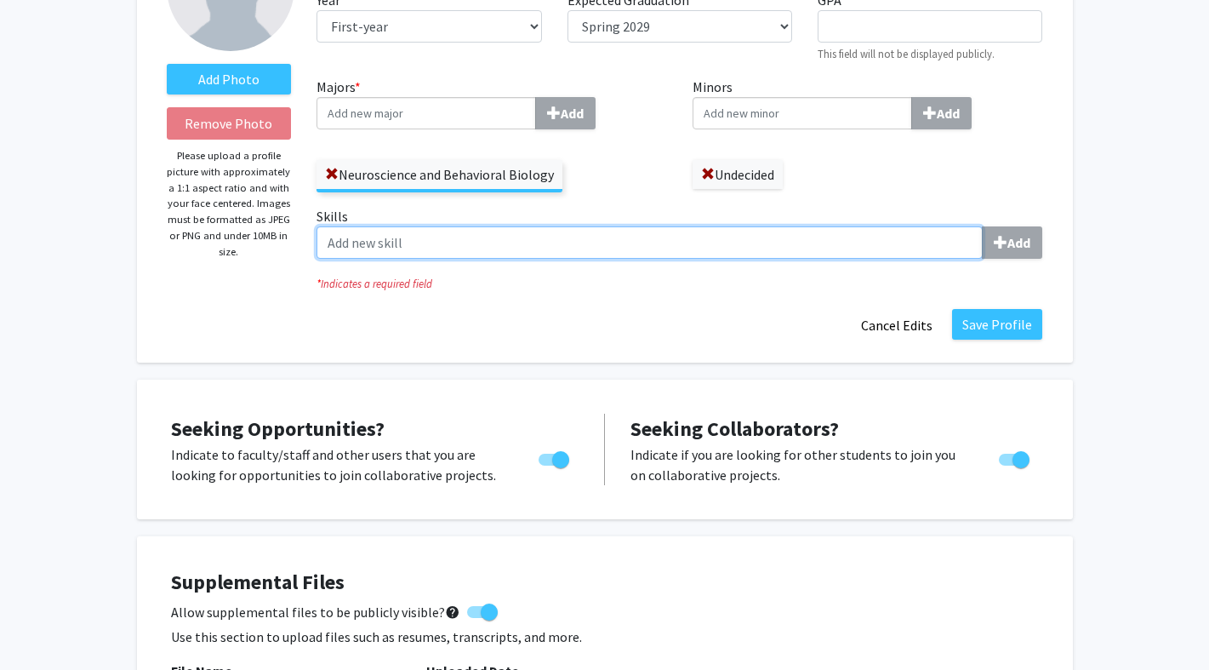
click at [361, 253] on input "Skills Add" at bounding box center [650, 242] width 666 height 32
type input "Lab-skills"
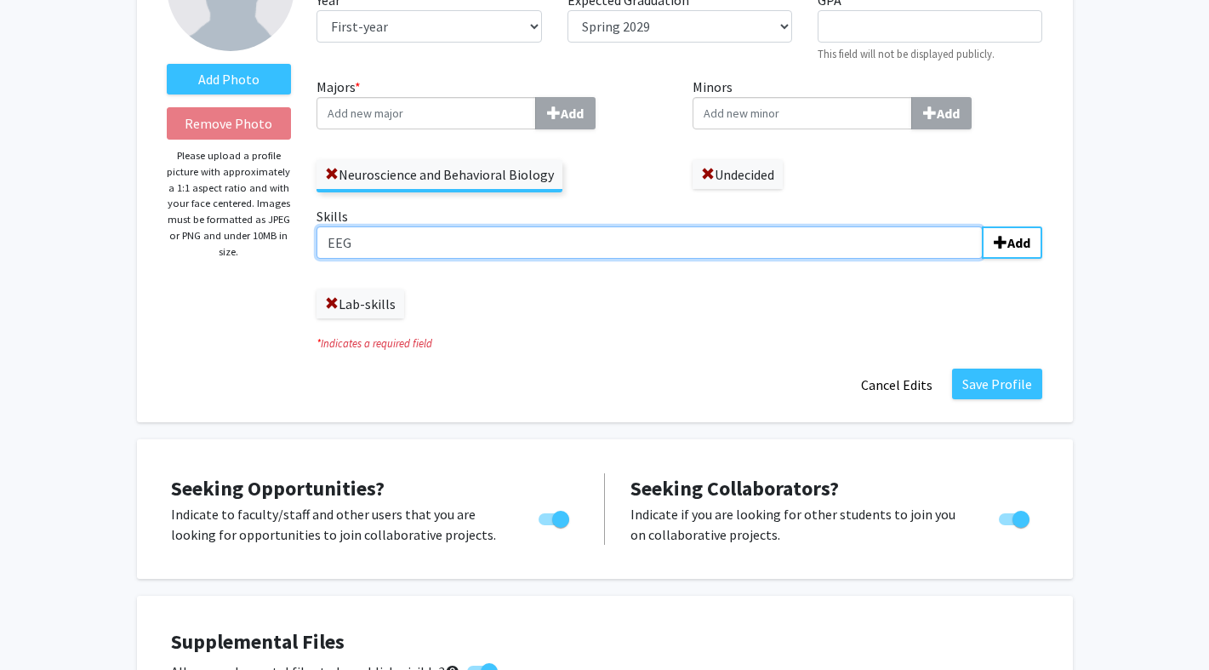
type input "EEG"
type input "Data Analysis"
type input "Collaboration"
type input "Presentation"
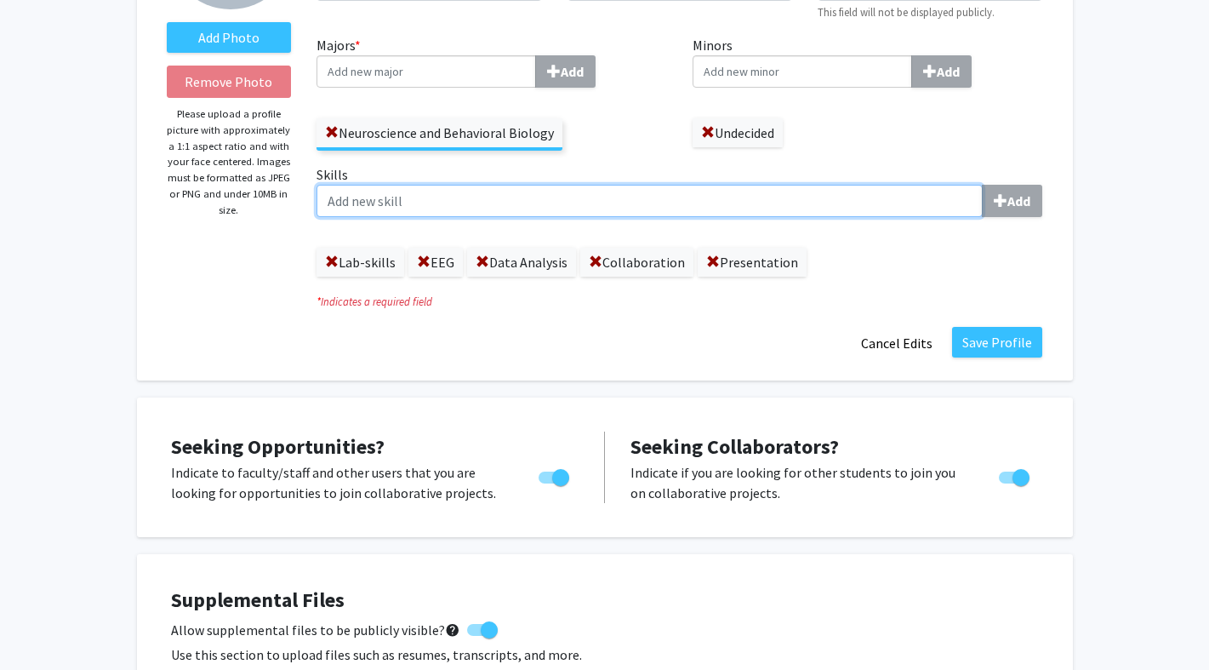
scroll to position [260, 0]
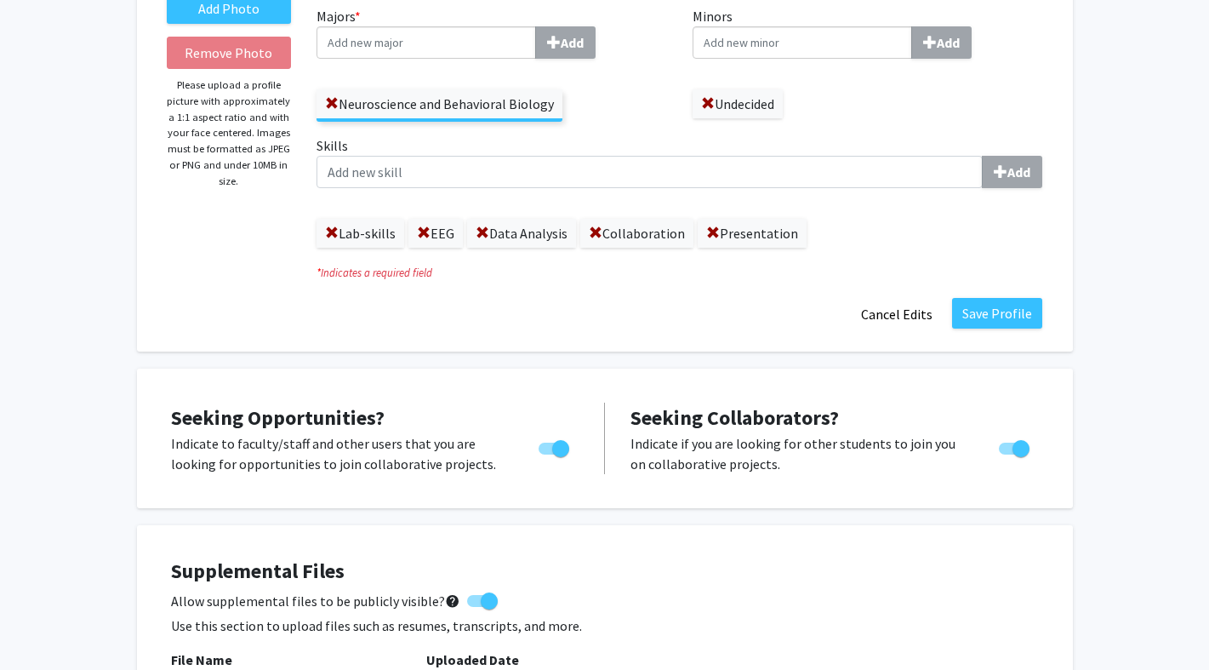
click at [997, 294] on fg-title-edit "First Name * required [PERSON_NAME] Last Name * required [PERSON_NAME] Degree L…" at bounding box center [680, 91] width 726 height 477
click at [992, 303] on button "Save Profile" at bounding box center [997, 313] width 90 height 31
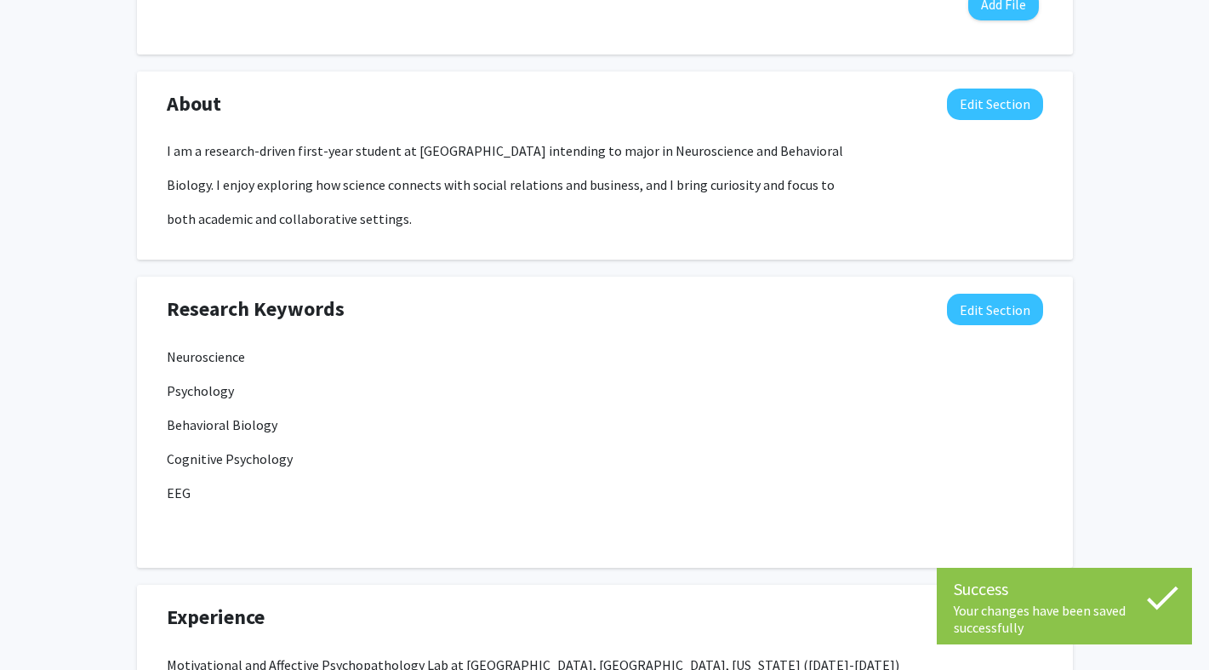
scroll to position [786, 0]
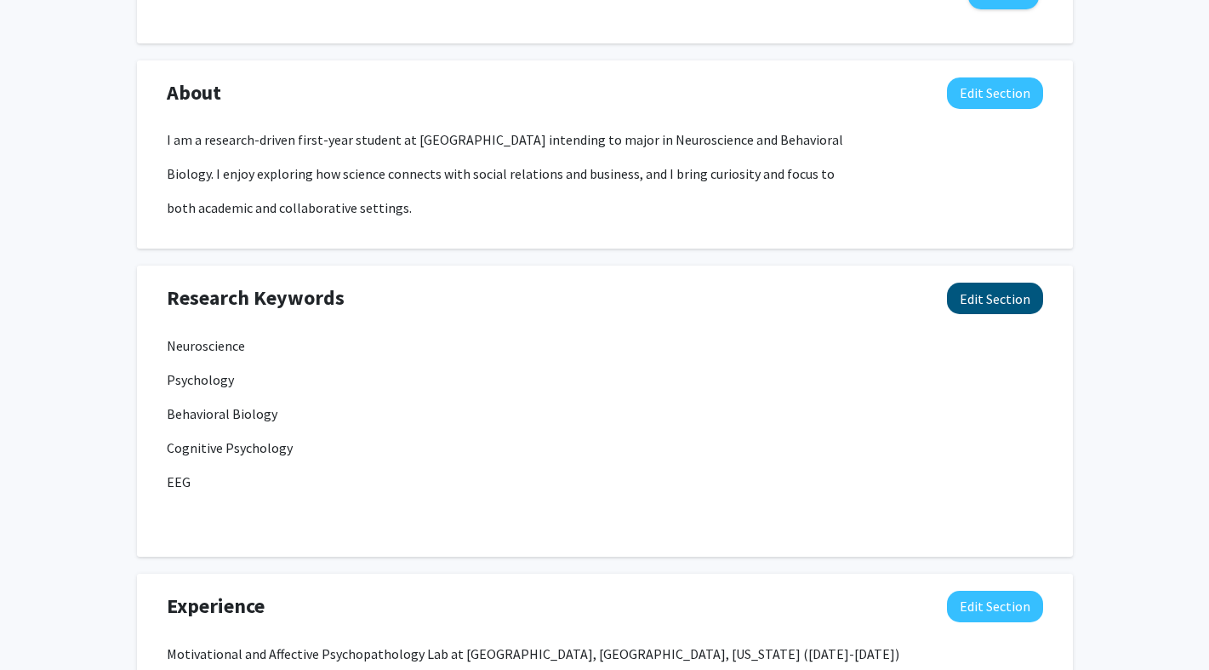
click at [1012, 302] on button "Edit Section" at bounding box center [995, 298] width 96 height 31
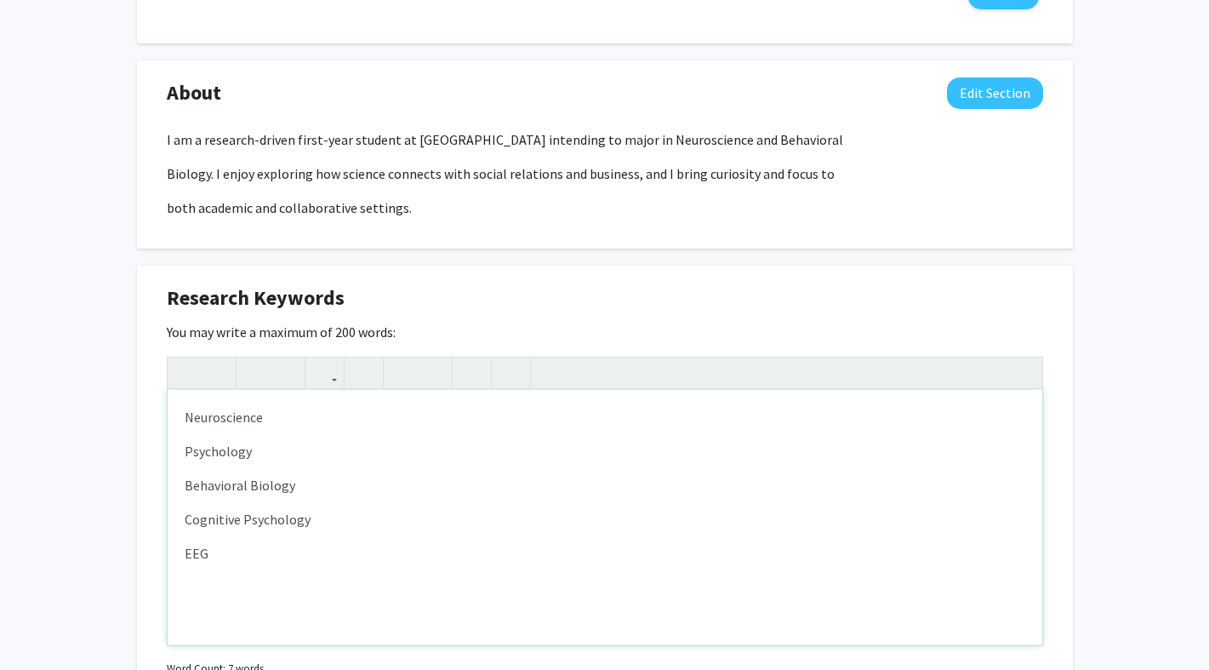
click at [411, 561] on p "EEG" at bounding box center [605, 553] width 841 height 20
click at [265, 563] on p "EEG" at bounding box center [605, 553] width 841 height 20
click at [270, 558] on p "EEG" at bounding box center [605, 553] width 841 height 20
type textarea "<p>Neuroscience</p><p>Psychology</p><p>Behavioral Biology</p><p>Cognitive Psych…"
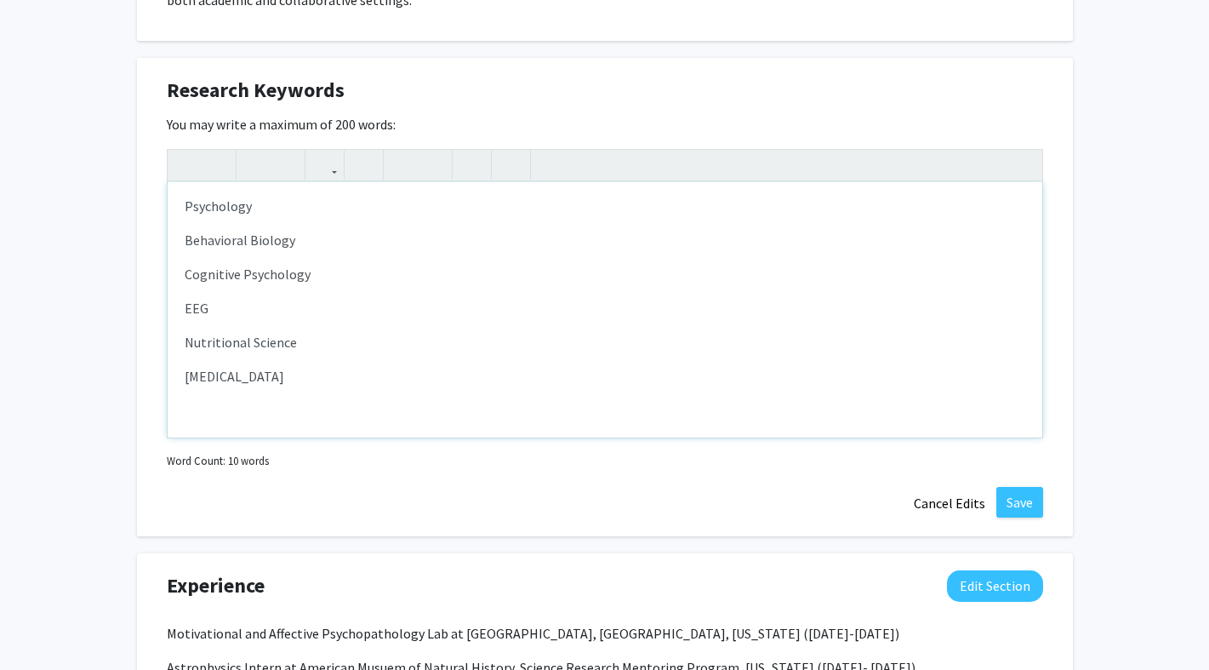
scroll to position [1156, 0]
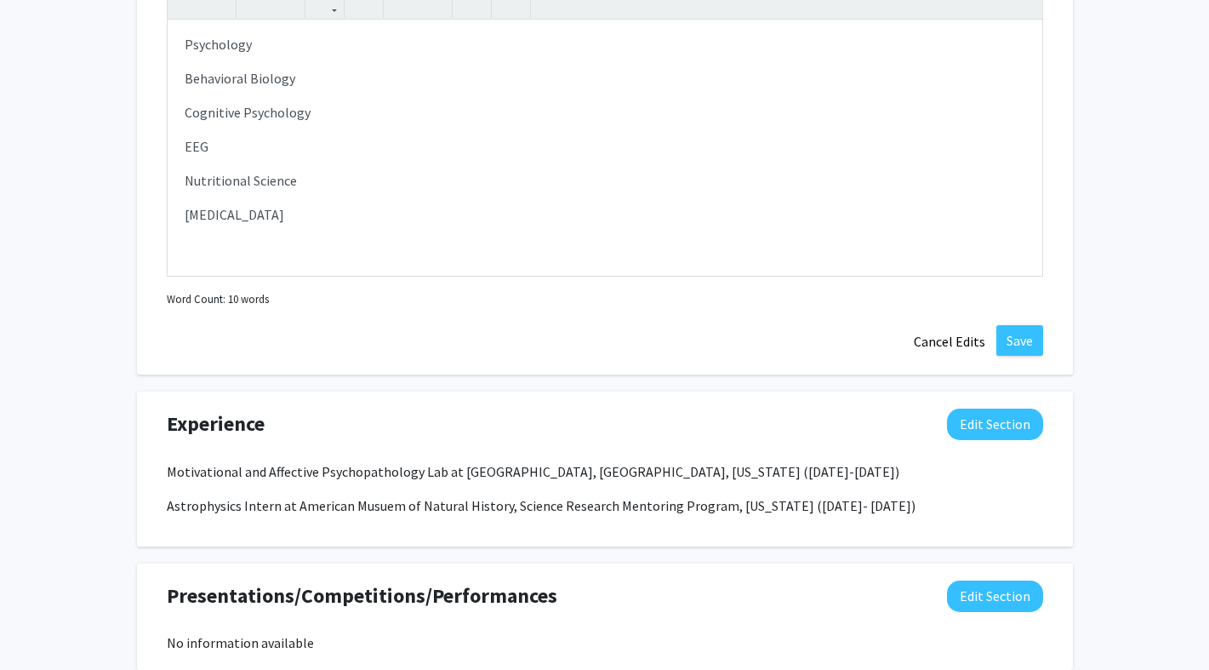
click at [1026, 360] on div "Research Keywords Edit Section You may write a maximum of 200 words: <p>Neurosc…" at bounding box center [605, 135] width 936 height 478
click at [1026, 347] on button "Save" at bounding box center [1020, 340] width 47 height 31
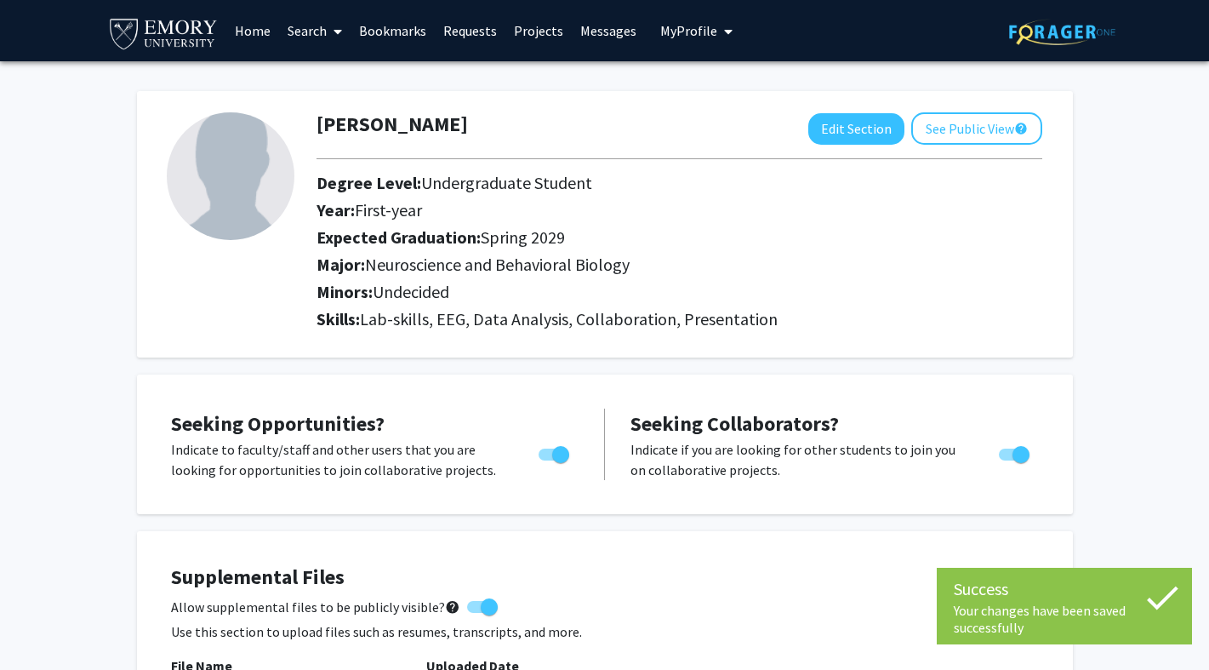
scroll to position [0, 0]
click at [254, 37] on link "Home" at bounding box center [252, 31] width 53 height 60
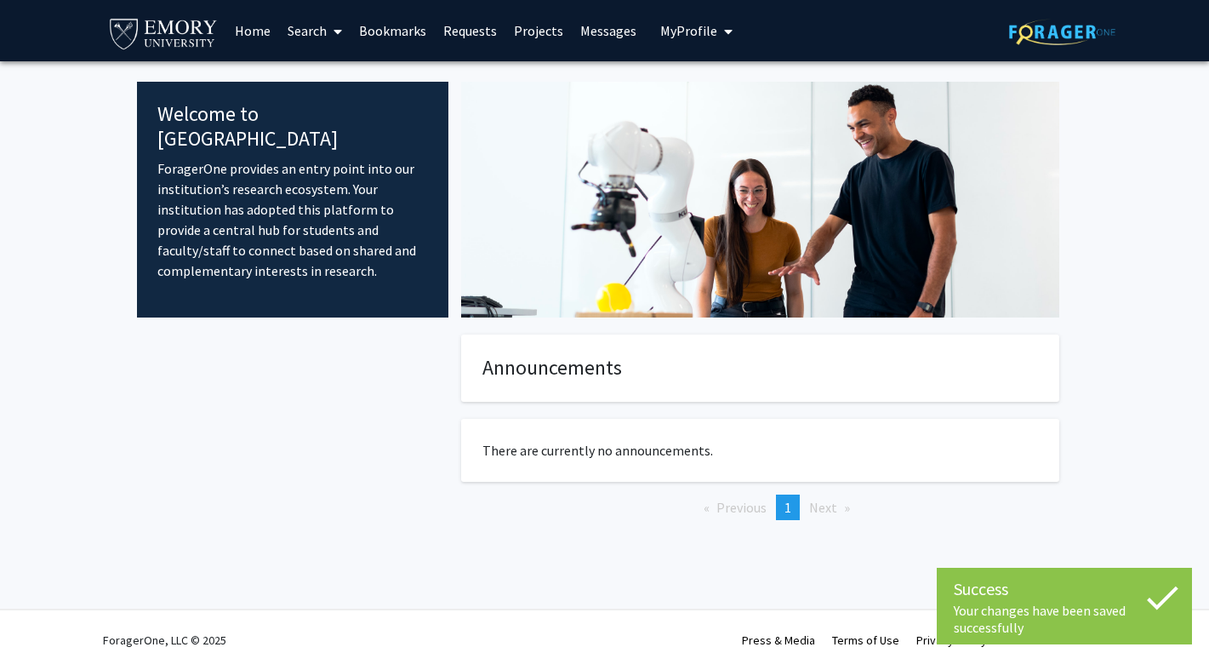
click at [311, 31] on link "Search" at bounding box center [314, 31] width 71 height 60
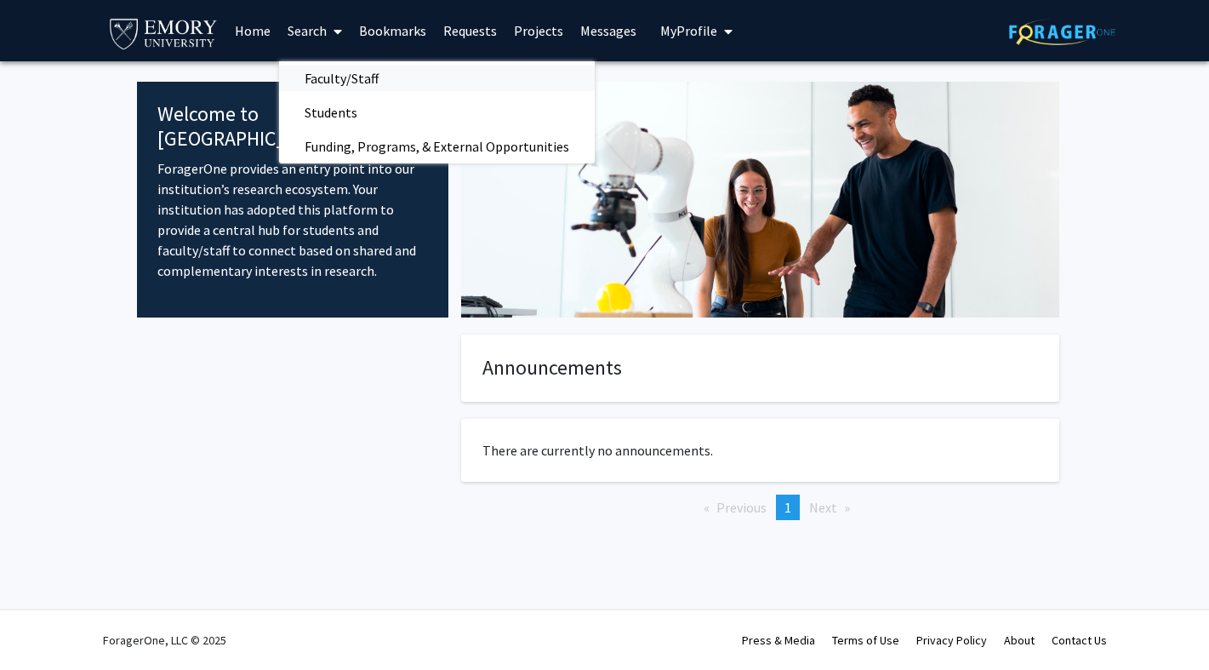
click at [329, 77] on span "Faculty/Staff" at bounding box center [341, 78] width 125 height 34
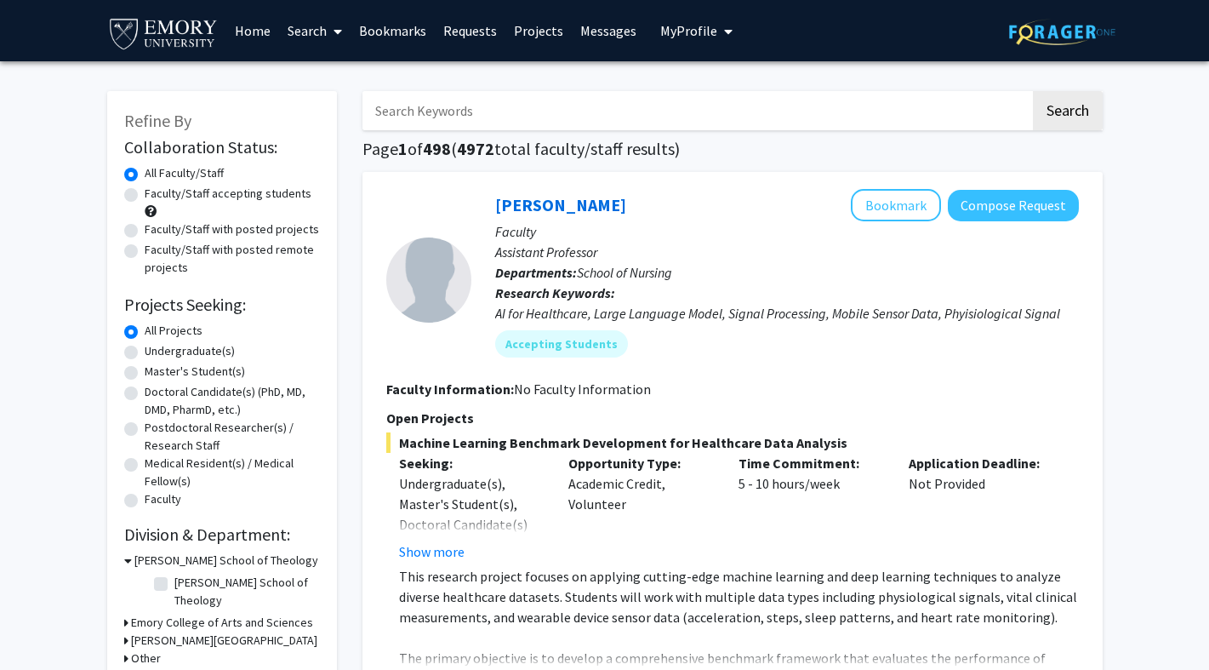
click at [266, 193] on label "Faculty/Staff accepting students" at bounding box center [228, 194] width 167 height 18
click at [156, 193] on input "Faculty/Staff accepting students" at bounding box center [150, 190] width 11 height 11
radio input "true"
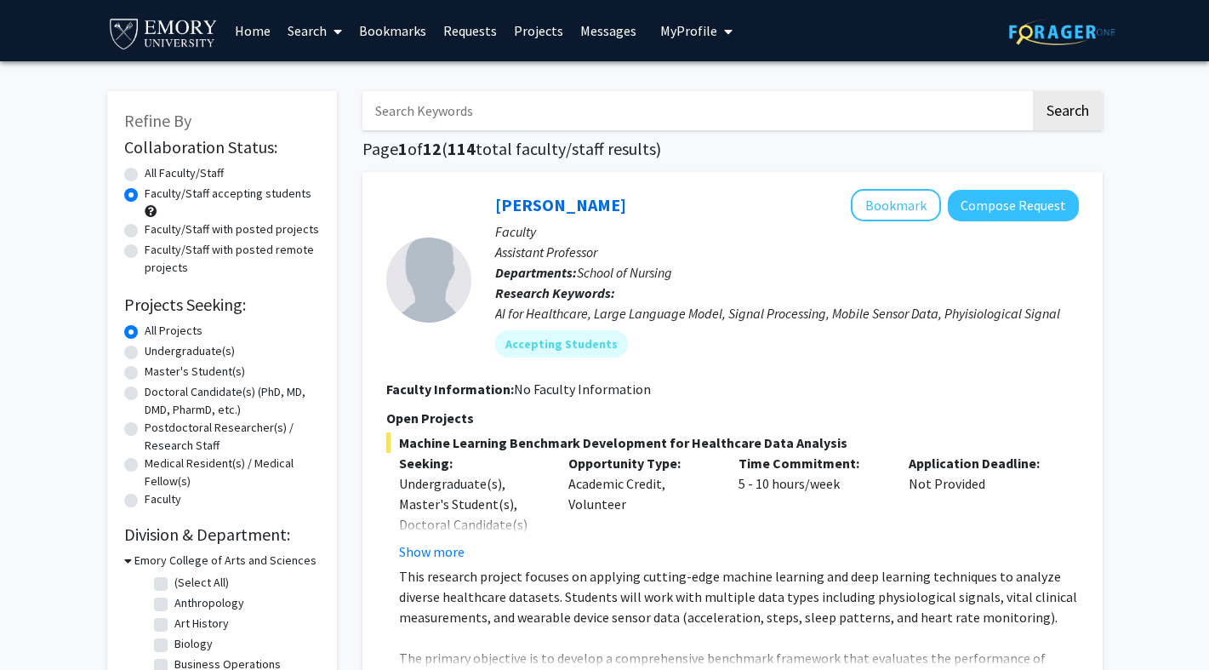
click at [204, 356] on label "Undergraduate(s)" at bounding box center [190, 351] width 90 height 18
click at [156, 353] on input "Undergraduate(s)" at bounding box center [150, 347] width 11 height 11
radio input "true"
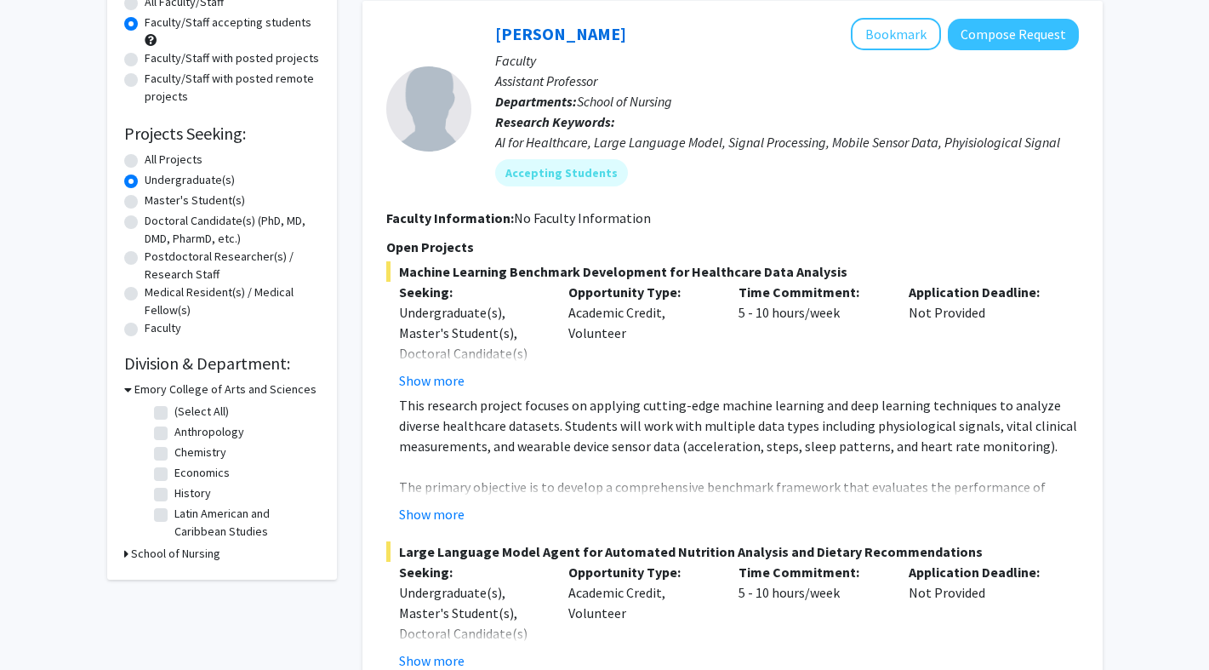
scroll to position [171, 0]
click at [203, 557] on h3 "School of Nursing" at bounding box center [175, 554] width 89 height 18
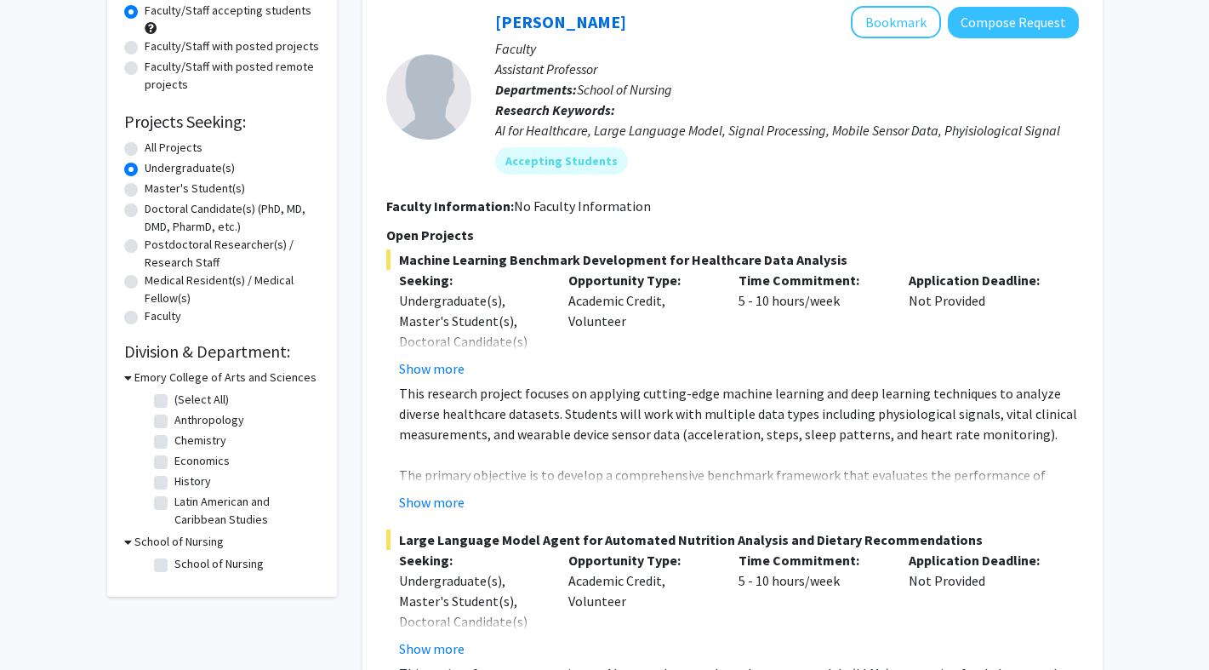
scroll to position [166, 0]
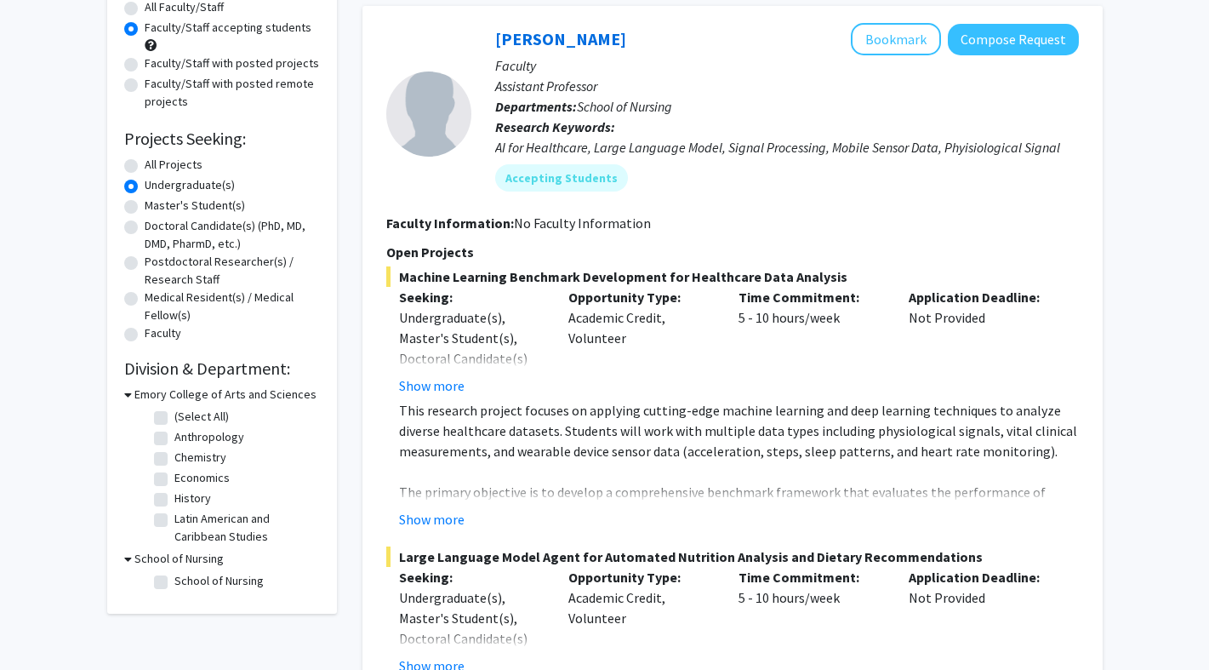
click at [232, 399] on h3 "Emory College of Arts and Sciences" at bounding box center [225, 394] width 182 height 18
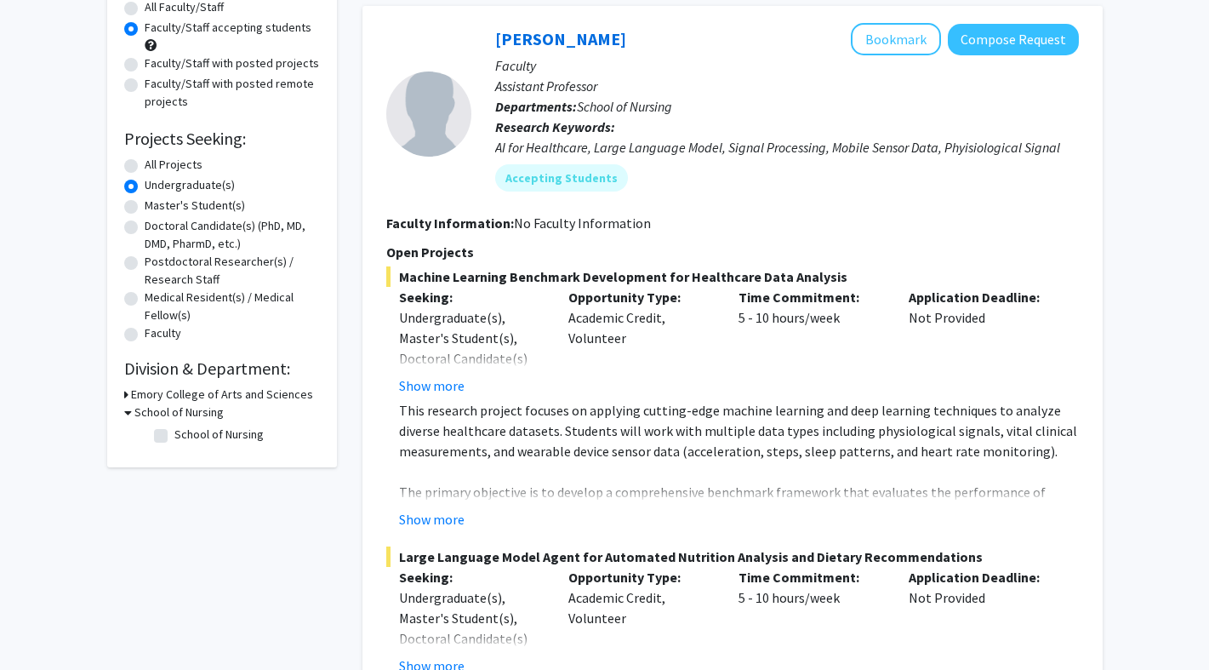
click at [232, 399] on h3 "Emory College of Arts and Sciences" at bounding box center [222, 394] width 182 height 18
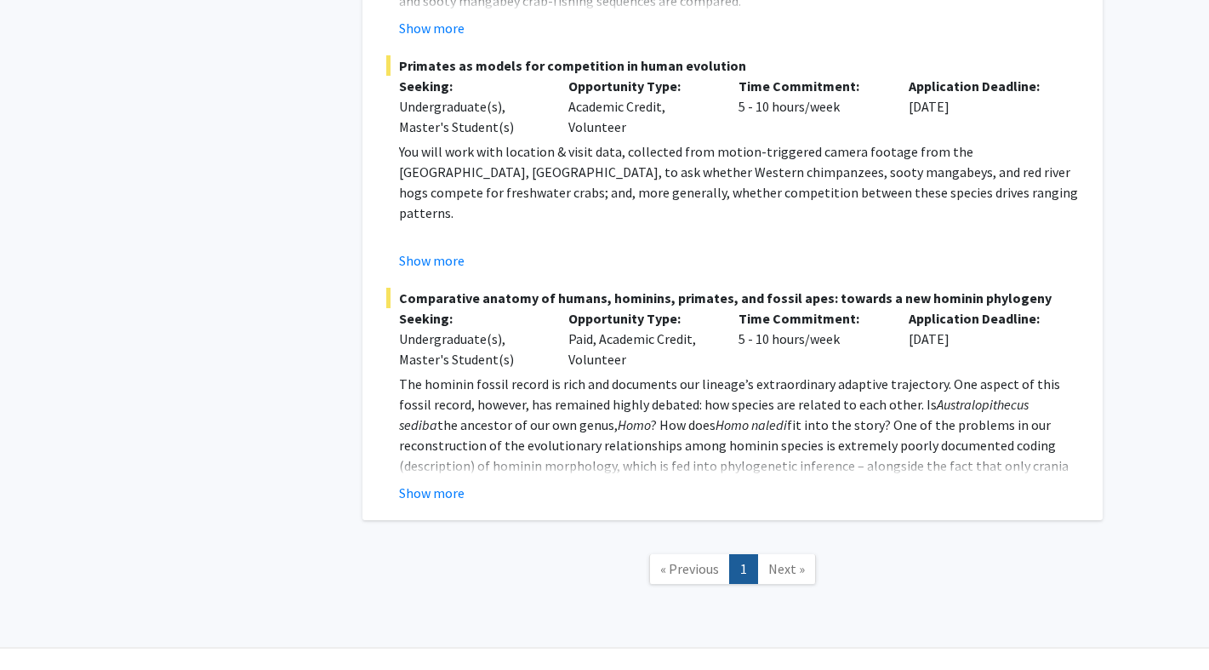
scroll to position [3213, 0]
click at [791, 561] on span "Next »" at bounding box center [786, 569] width 37 height 17
click at [790, 561] on span "Next »" at bounding box center [786, 569] width 37 height 17
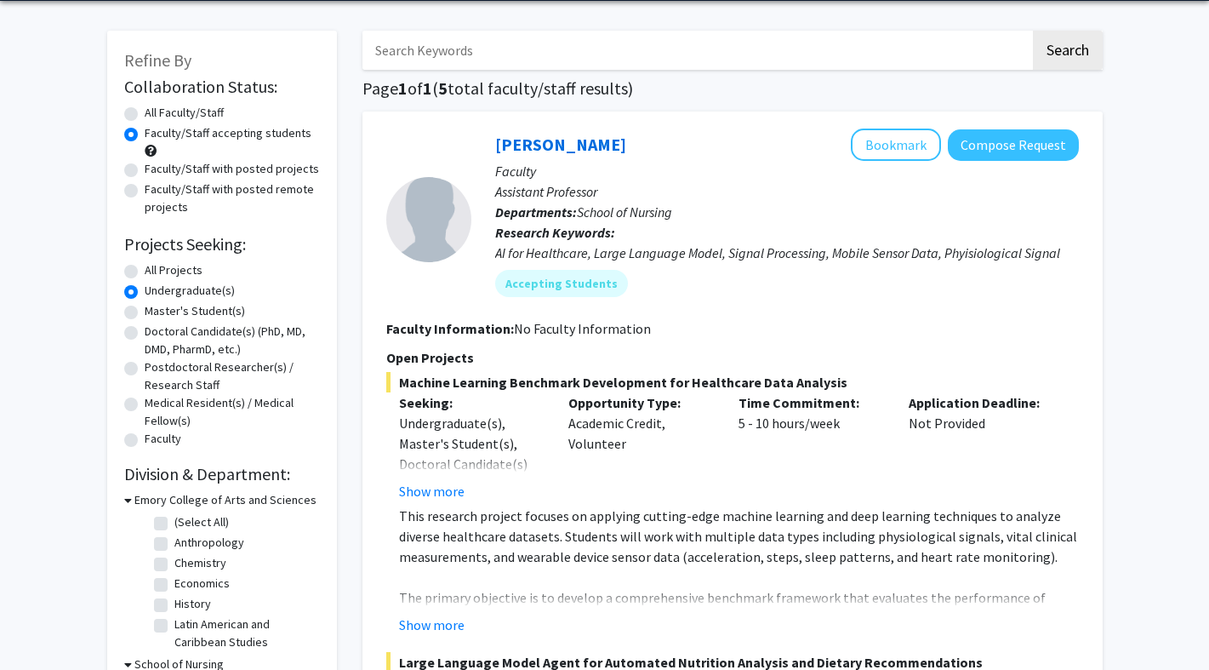
scroll to position [16, 0]
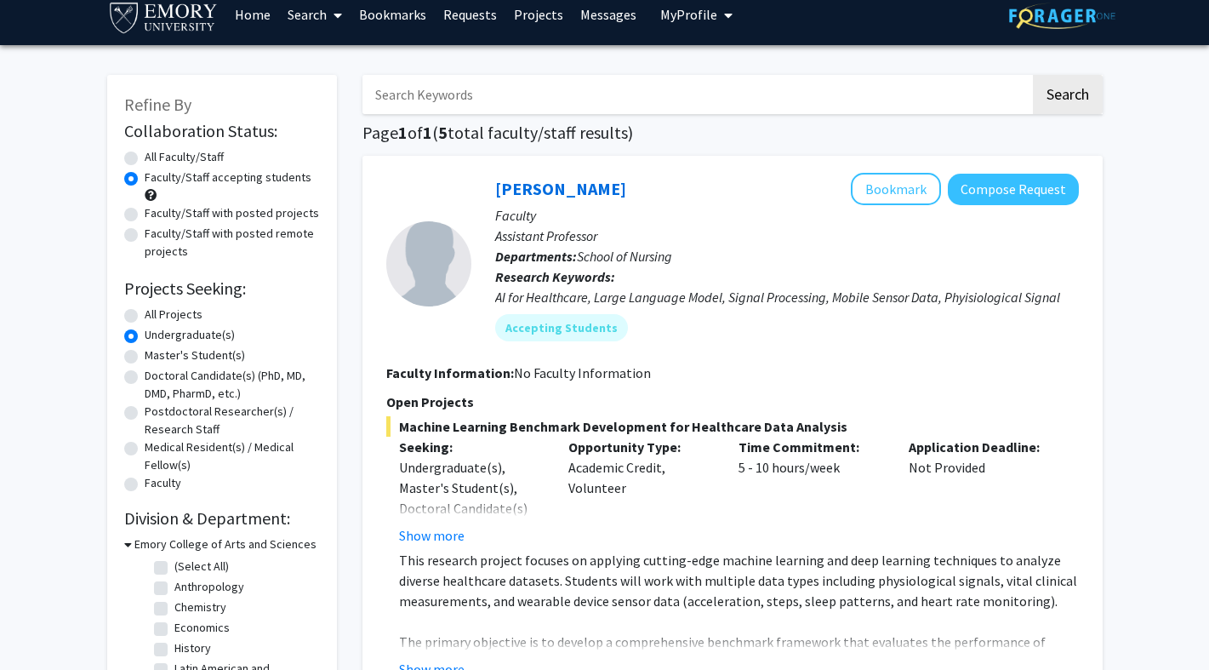
click at [541, 14] on link "Projects" at bounding box center [538, 15] width 66 height 60
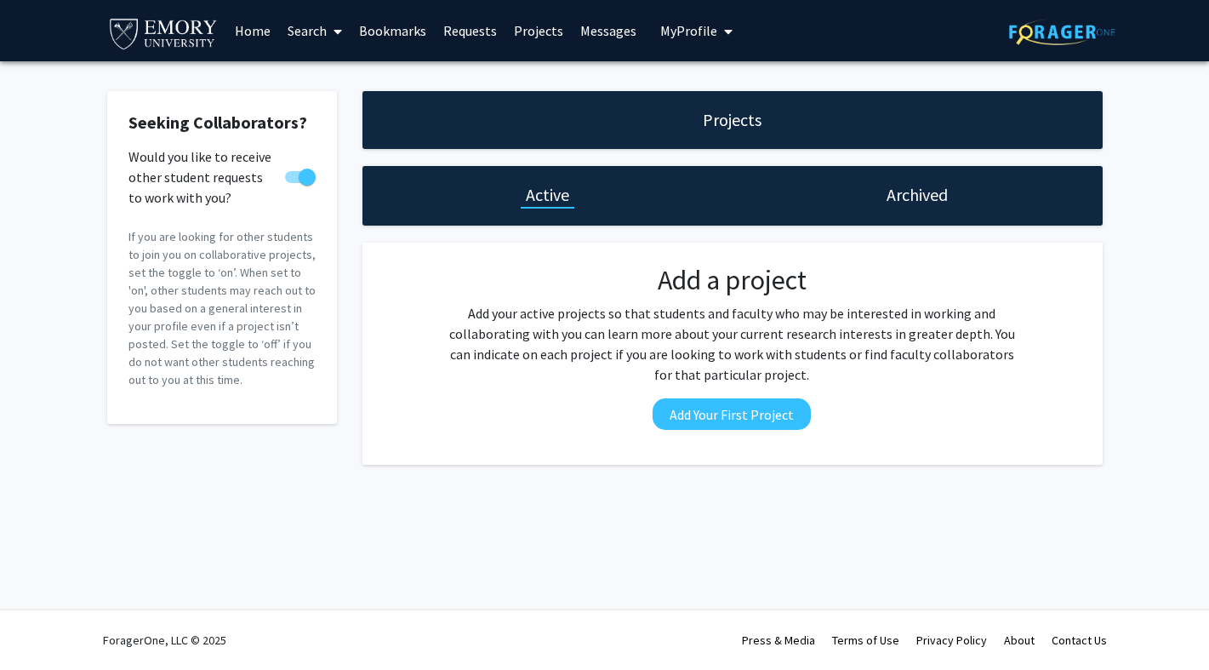
checkbox input "true"
click at [477, 38] on link "Requests" at bounding box center [470, 31] width 71 height 60
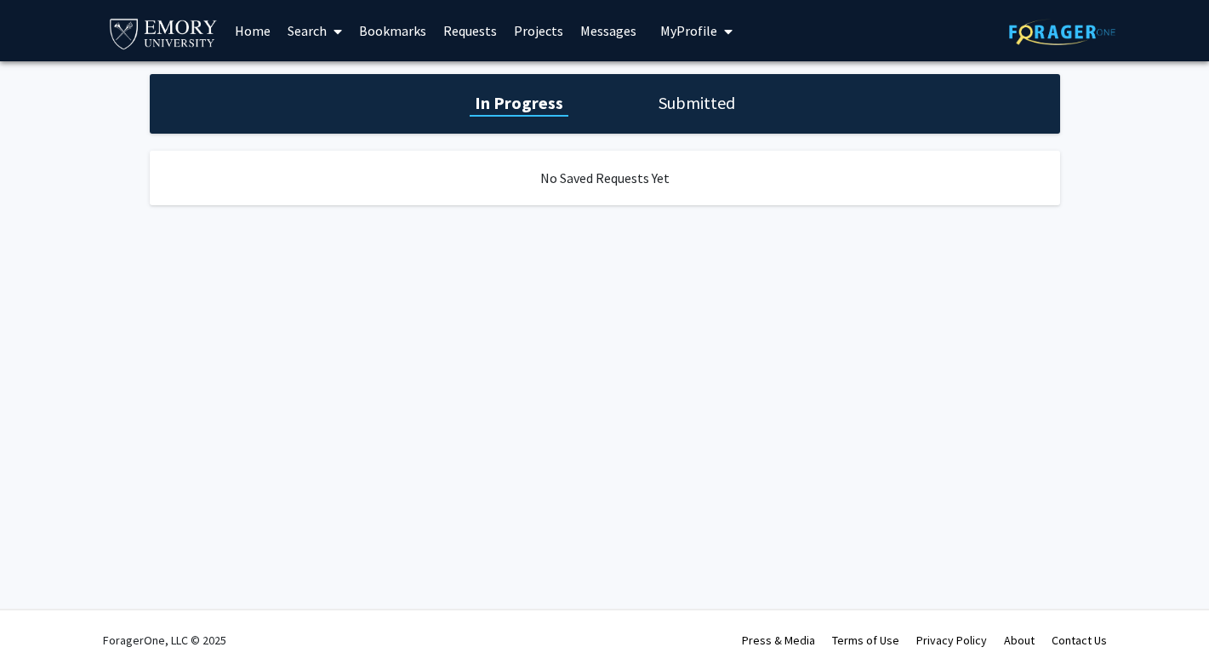
click at [388, 27] on link "Bookmarks" at bounding box center [393, 31] width 84 height 60
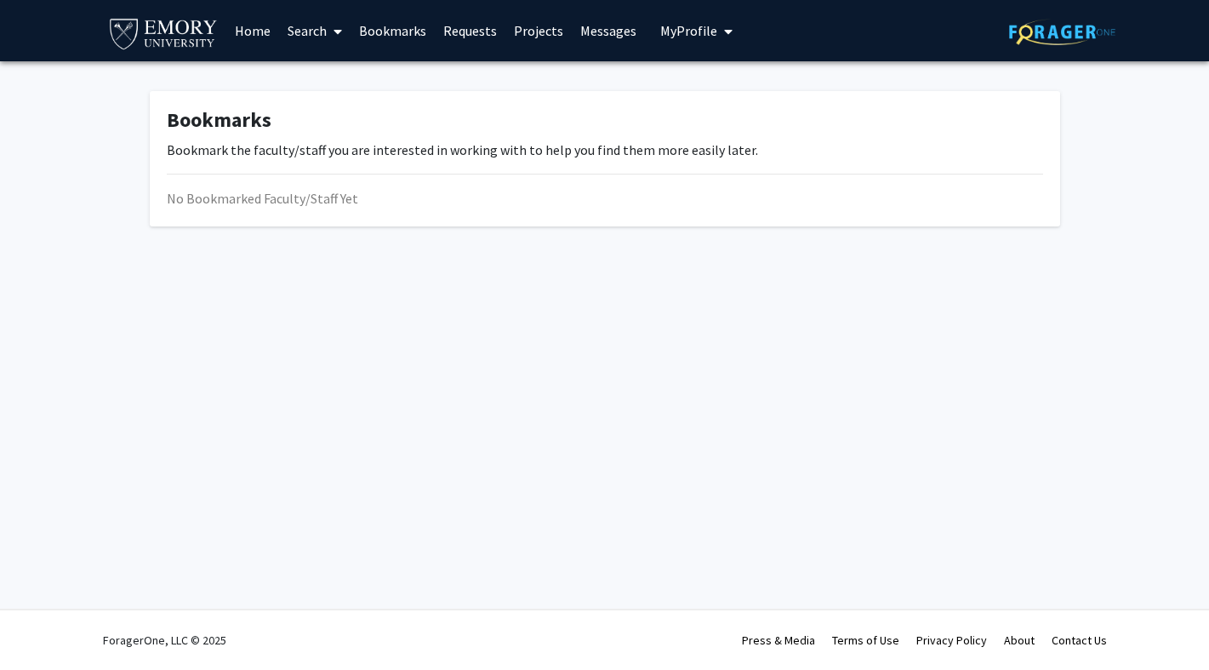
click at [300, 31] on link "Search" at bounding box center [314, 31] width 71 height 60
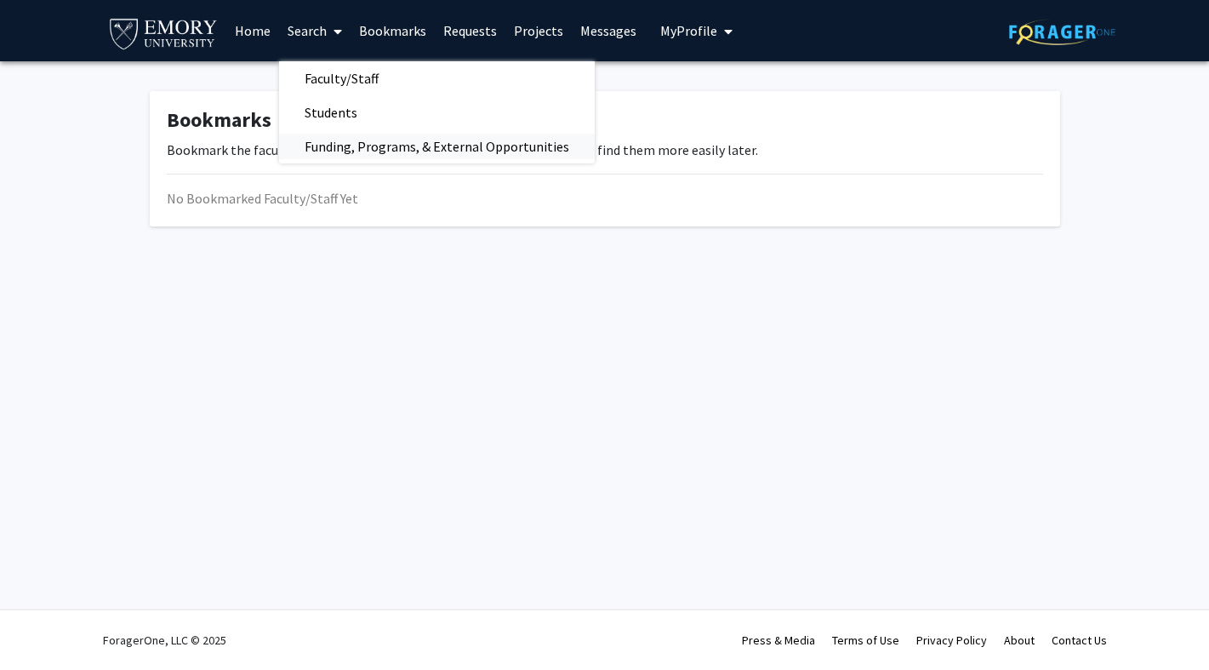
click at [356, 150] on span "Funding, Programs, & External Opportunities" at bounding box center [437, 146] width 316 height 34
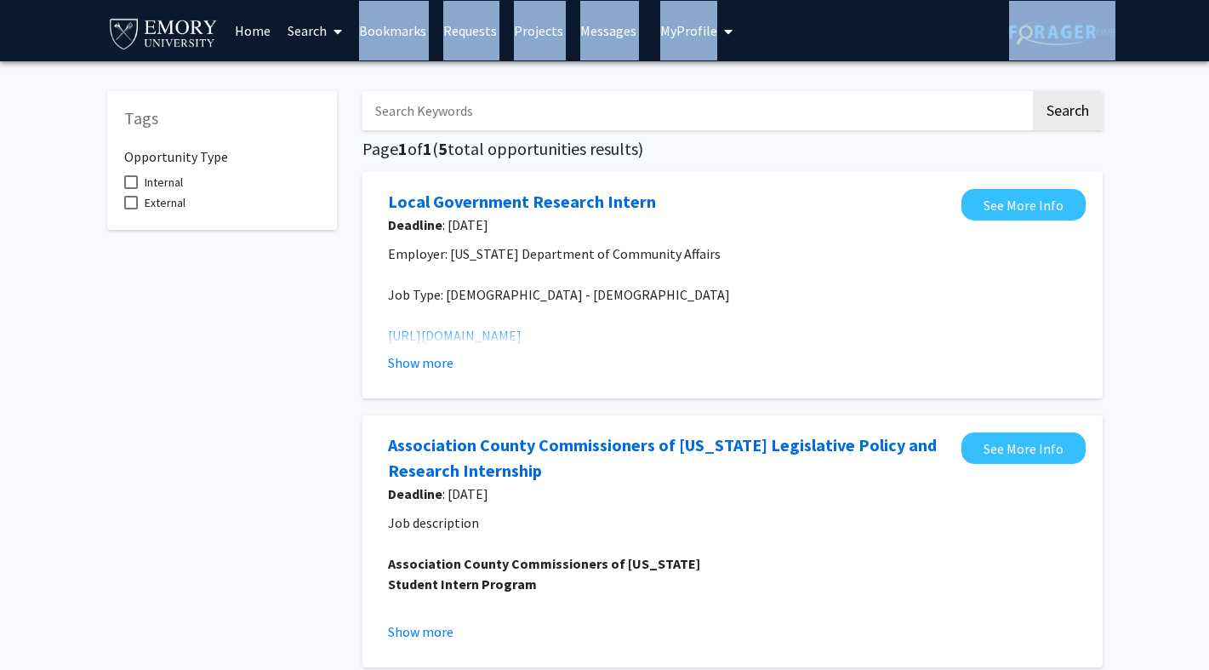
drag, startPoint x: 328, startPoint y: 41, endPoint x: 328, endPoint y: 71, distance: 30.6
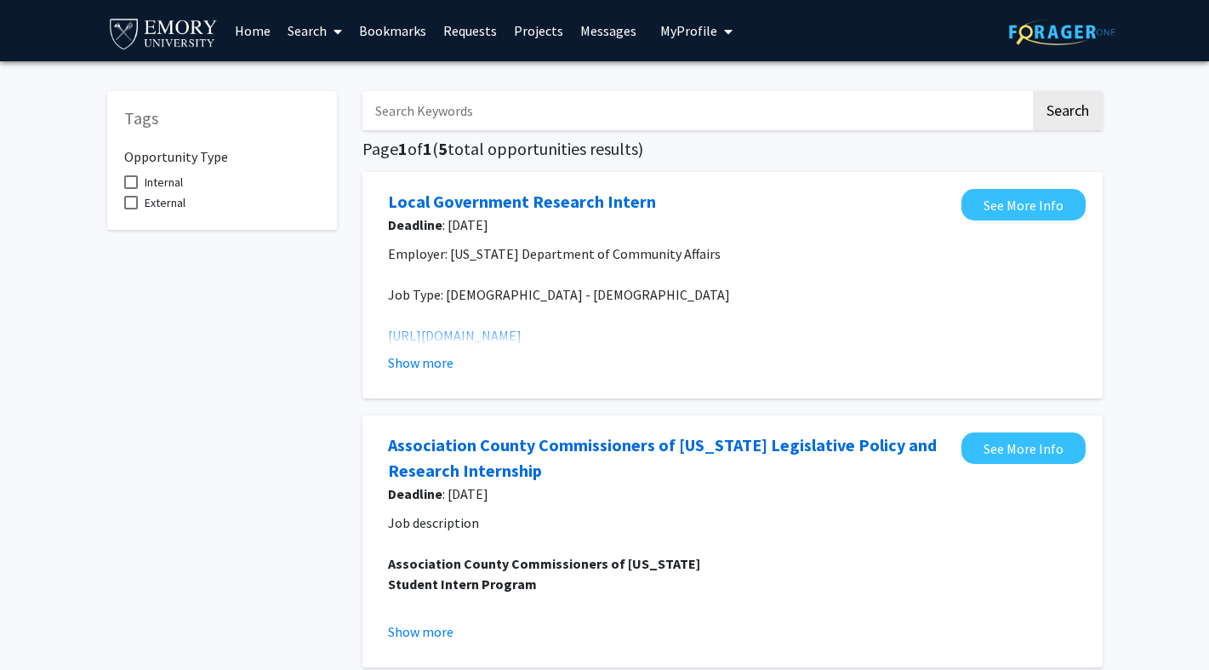
click at [312, 23] on link "Search" at bounding box center [314, 31] width 71 height 60
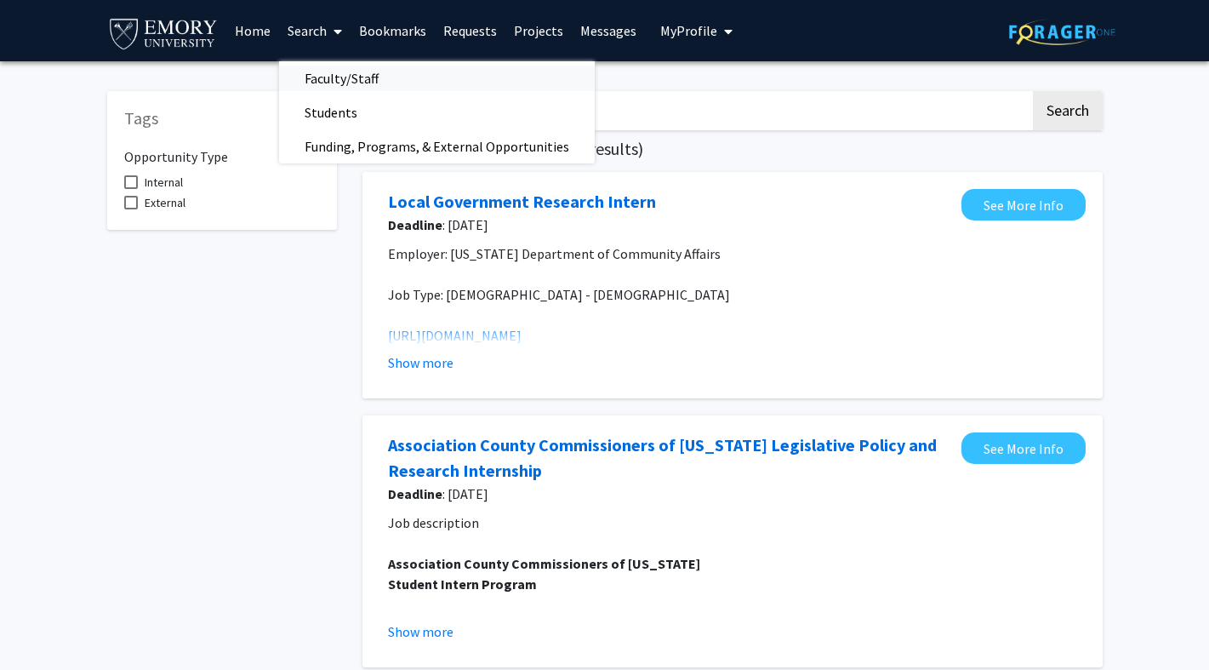
click at [330, 77] on span "Faculty/Staff" at bounding box center [341, 78] width 125 height 34
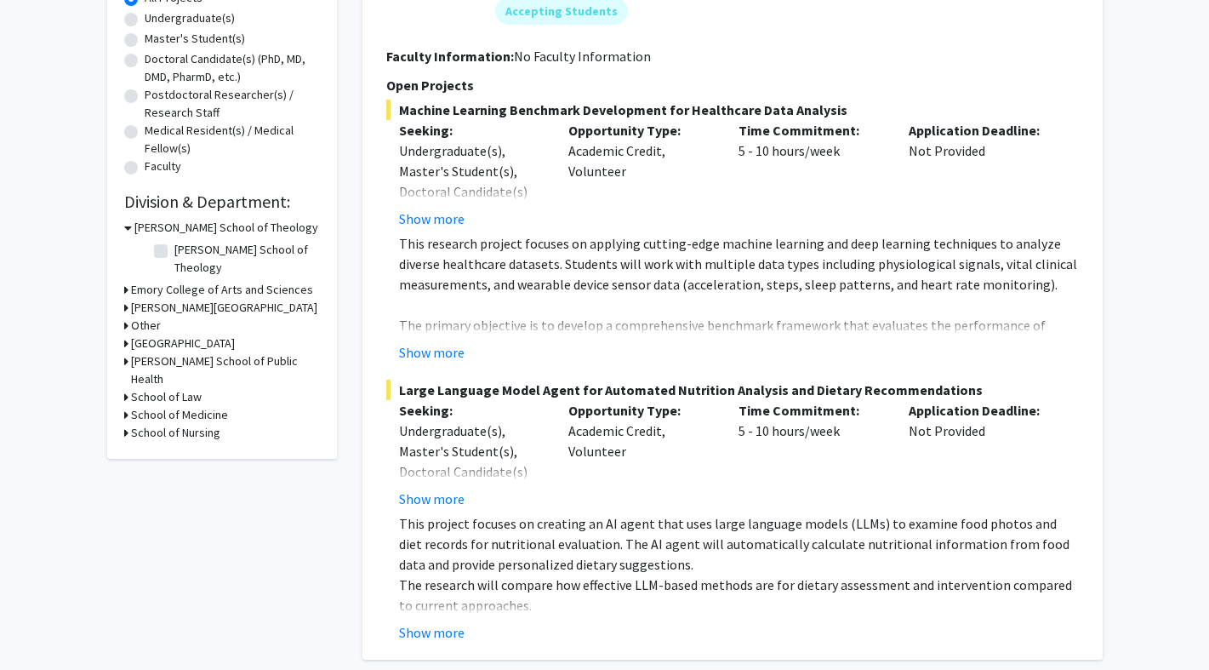
scroll to position [327, 0]
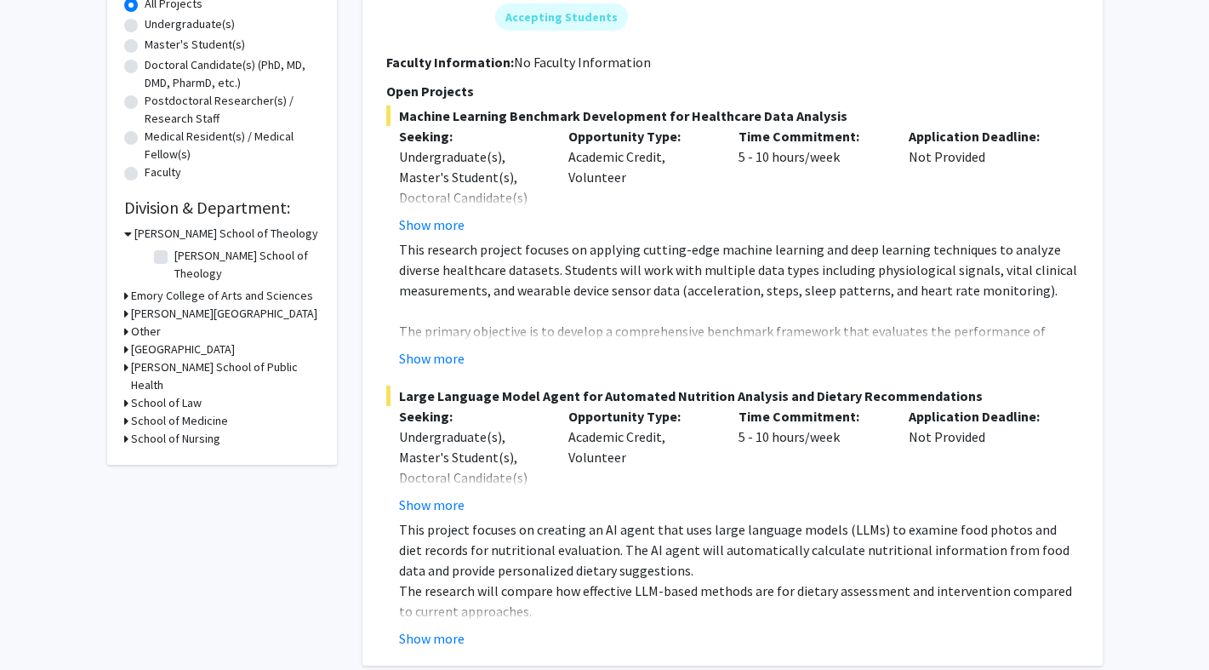
click at [248, 287] on h3 "Emory College of Arts and Sciences" at bounding box center [222, 296] width 182 height 18
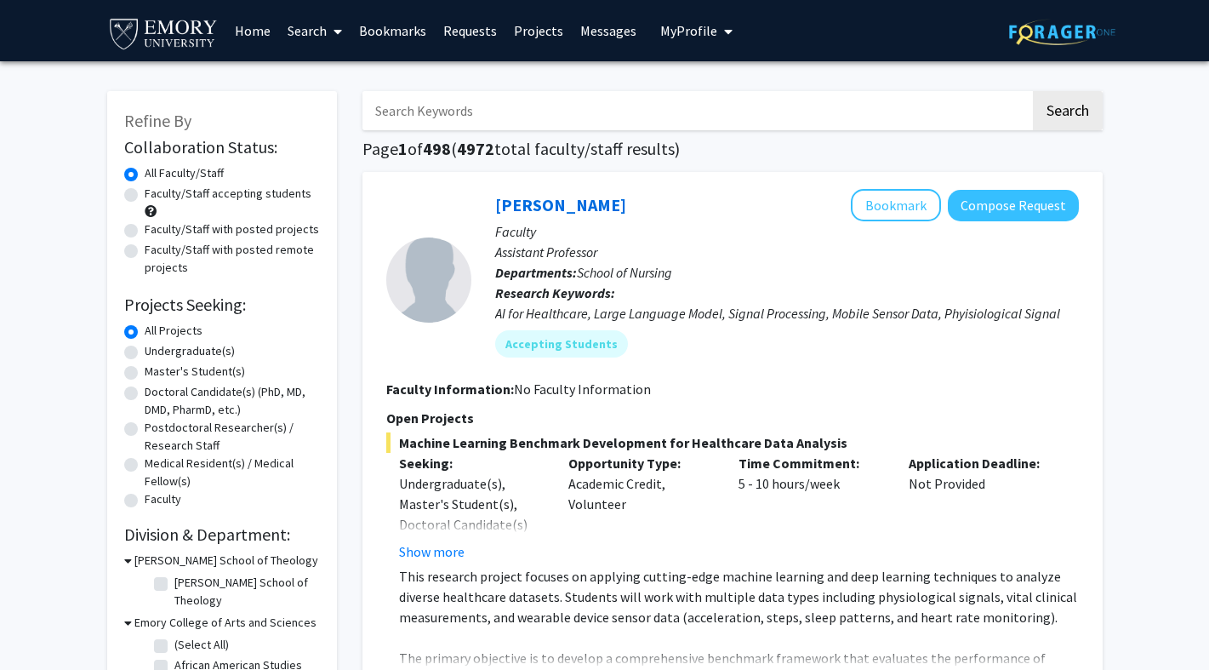
scroll to position [0, 0]
click at [183, 356] on label "Undergraduate(s)" at bounding box center [190, 351] width 90 height 18
click at [156, 353] on input "Undergraduate(s)" at bounding box center [150, 347] width 11 height 11
radio input "true"
click at [573, 117] on input "Search Keywords" at bounding box center [697, 110] width 668 height 39
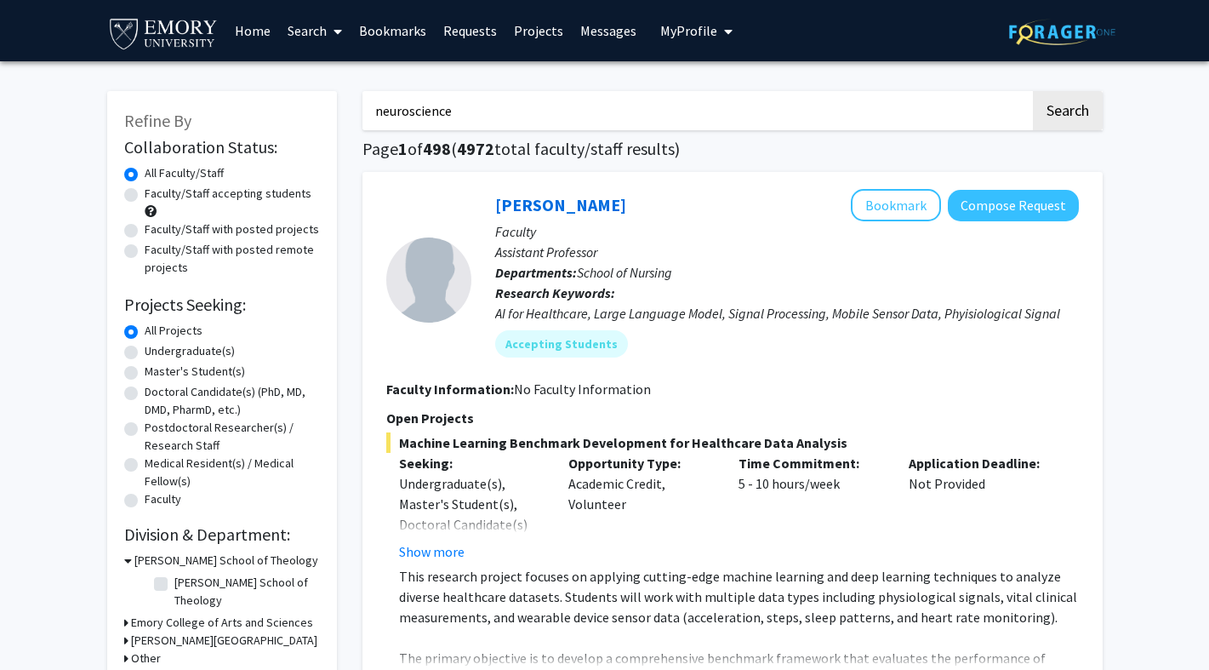
type input "neuroscience"
click at [1066, 113] on button "Search" at bounding box center [1068, 110] width 70 height 39
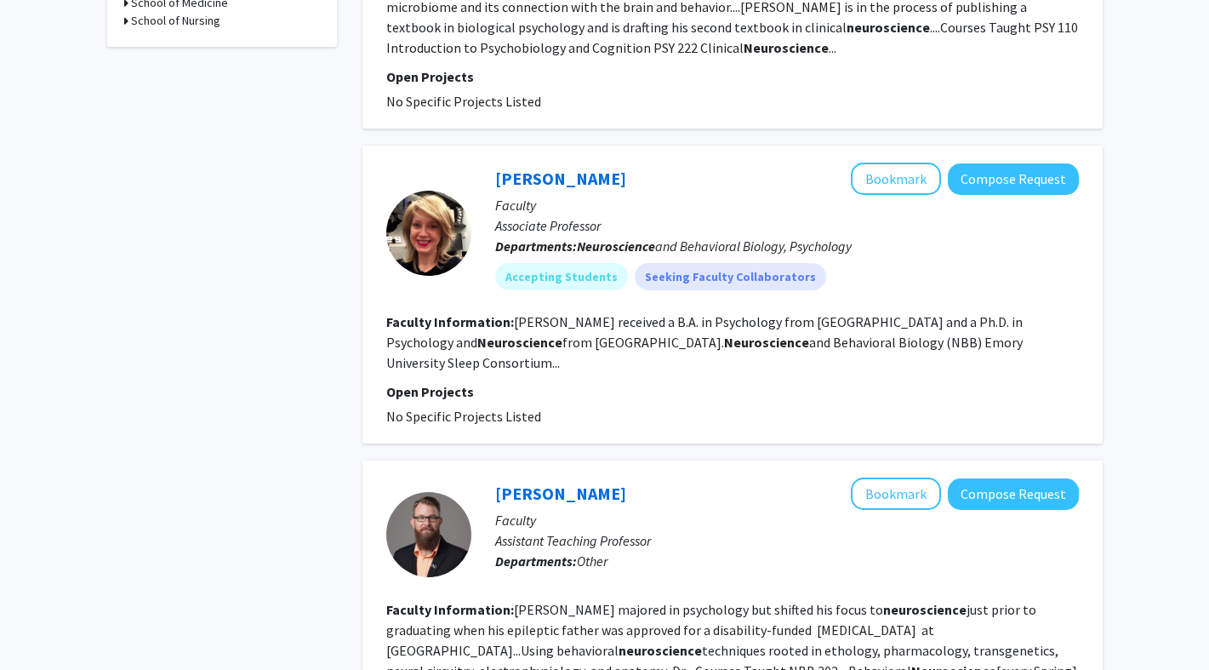
scroll to position [748, 0]
